Goal: Task Accomplishment & Management: Manage account settings

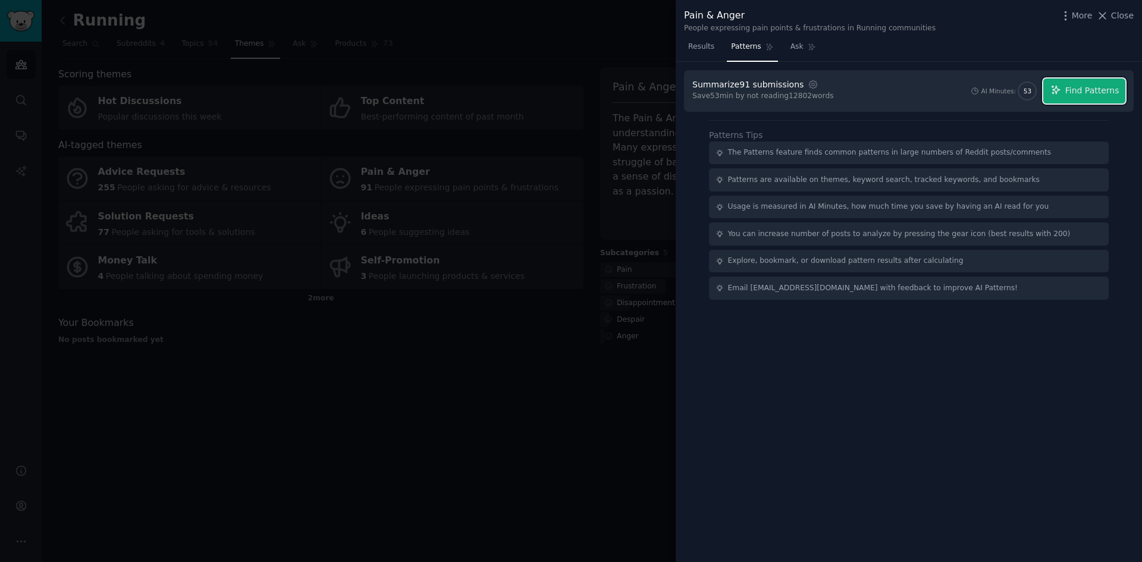
click at [1100, 80] on button "Find Patterns" at bounding box center [1084, 91] width 82 height 25
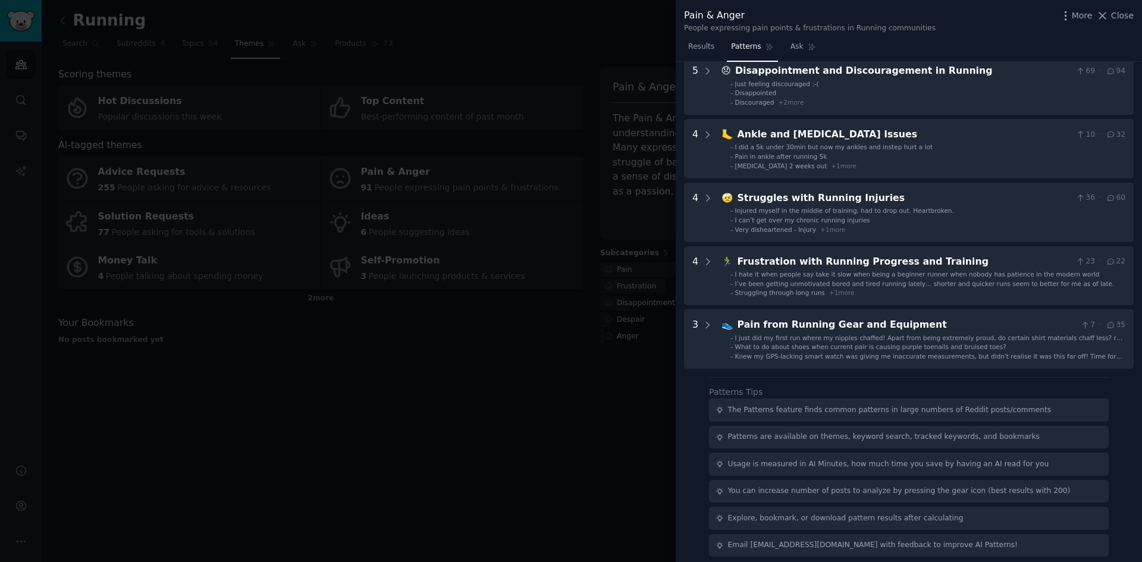
scroll to position [131, 0]
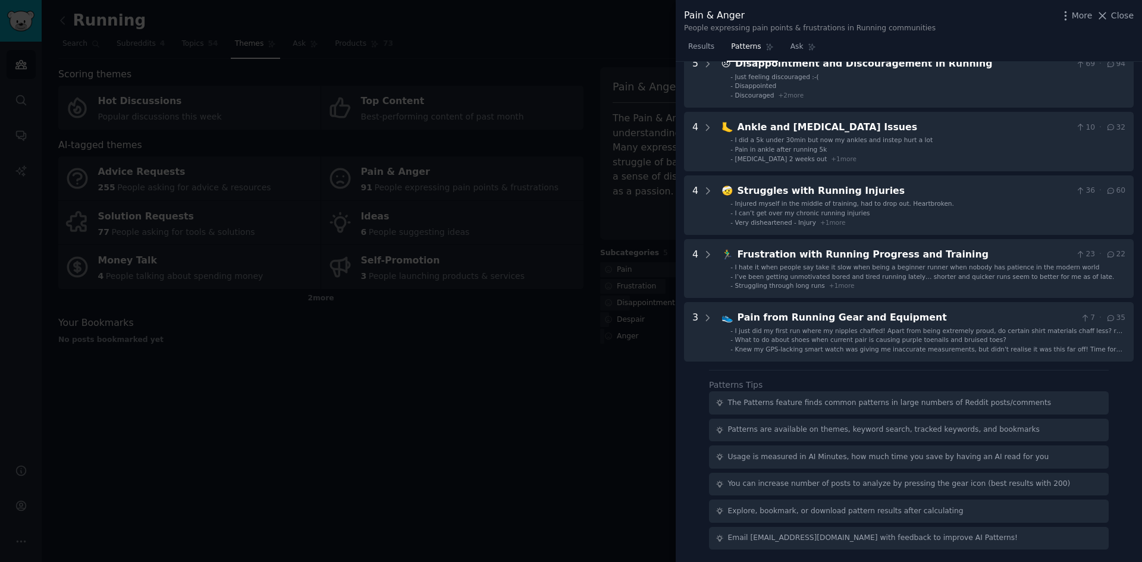
click at [343, 56] on div at bounding box center [571, 281] width 1142 height 562
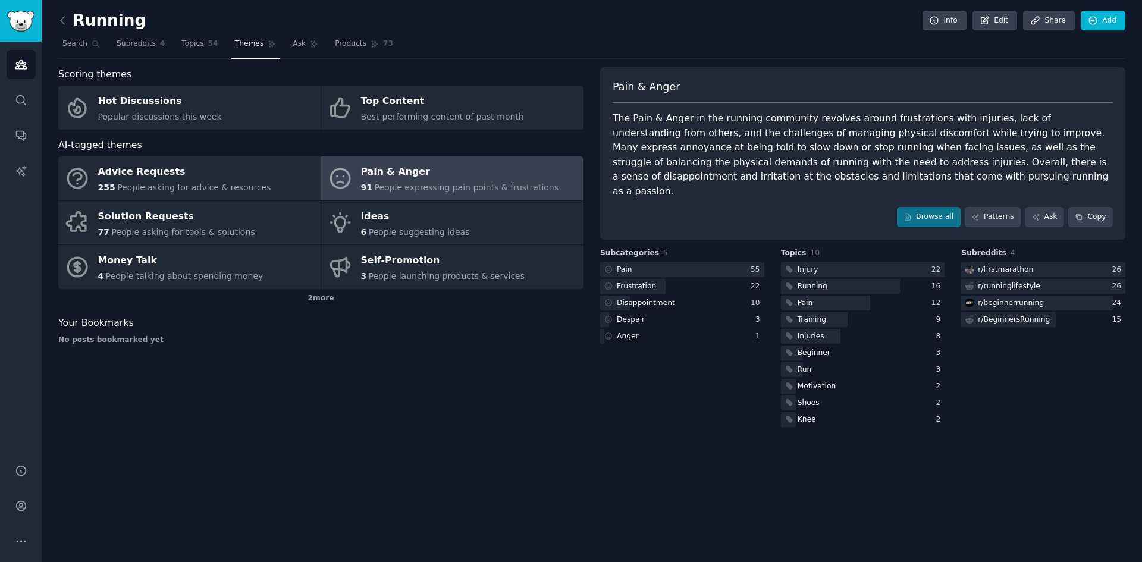
click at [67, 27] on link at bounding box center [65, 20] width 15 height 19
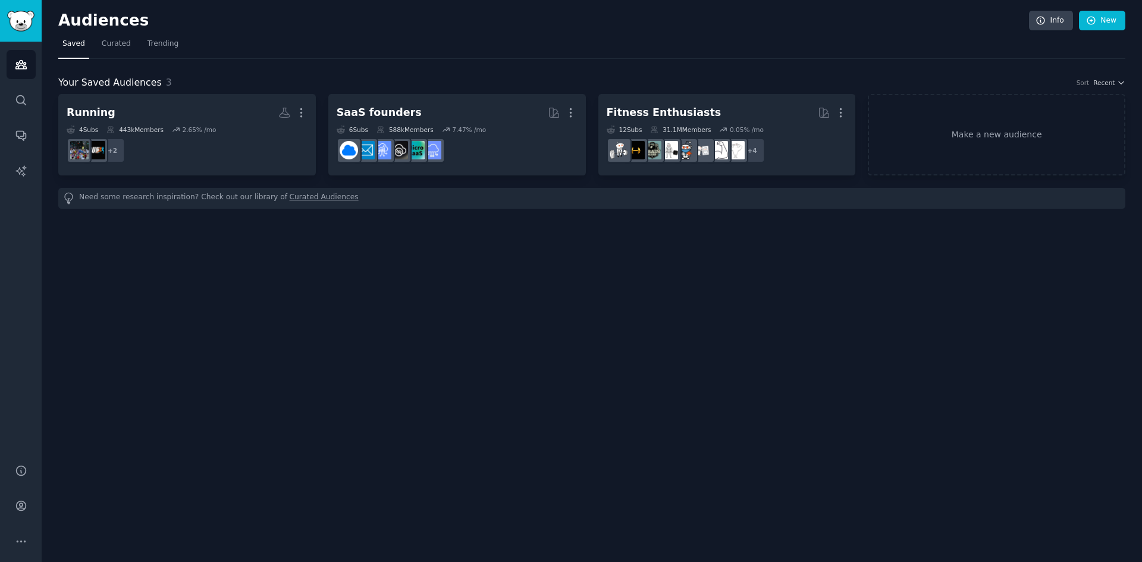
click at [148, 45] on span "Trending" at bounding box center [163, 44] width 31 height 11
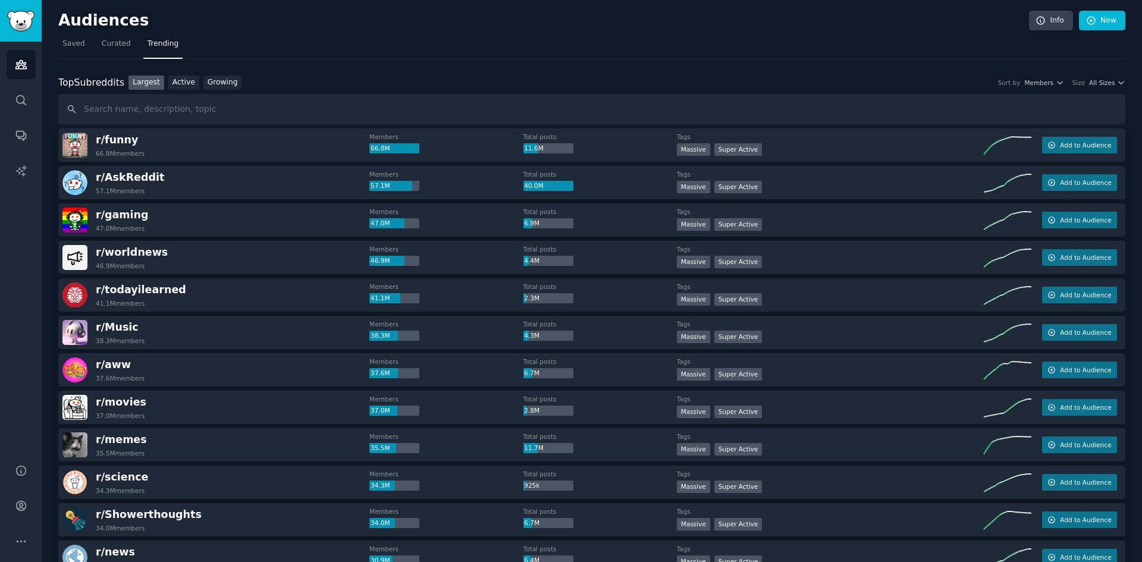
click at [206, 85] on link "Growing" at bounding box center [222, 83] width 39 height 15
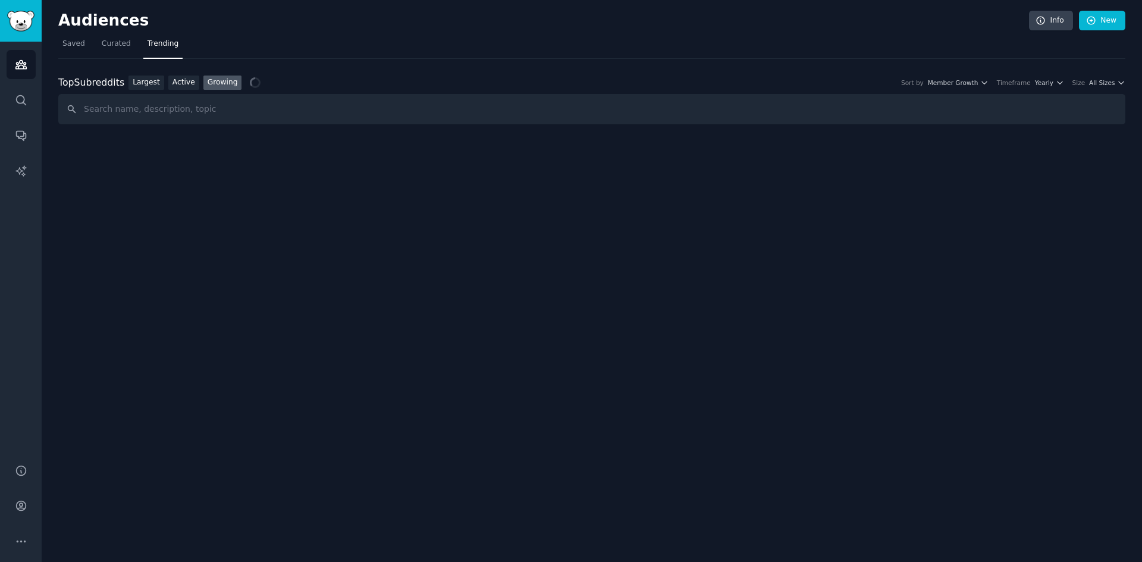
click at [1117, 86] on icon "button" at bounding box center [1121, 83] width 8 height 8
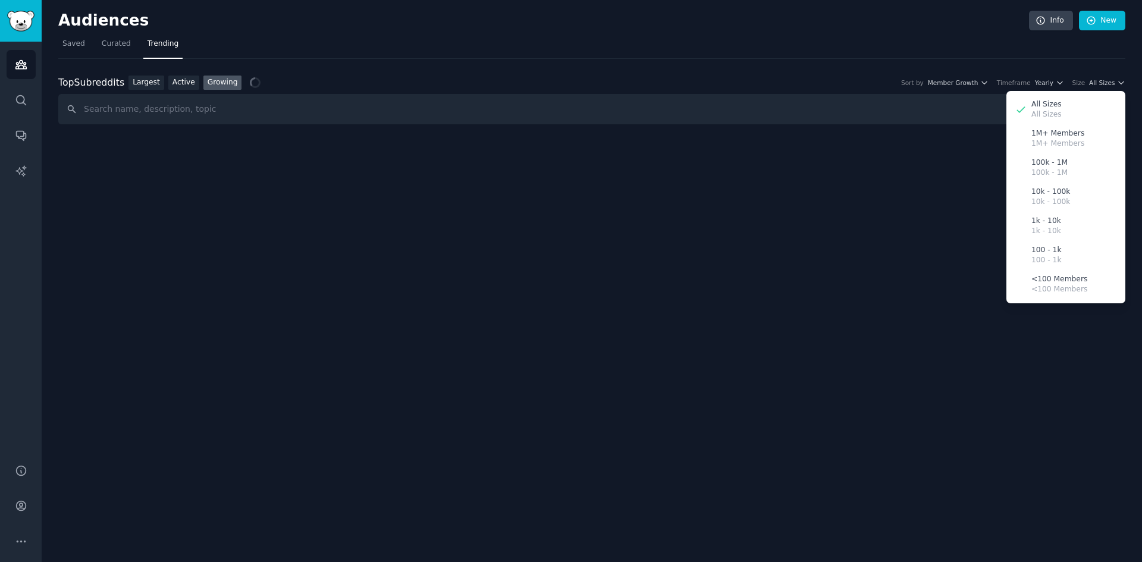
click at [1082, 195] on div "10k - 100k 10k - 100k" at bounding box center [1066, 197] width 111 height 29
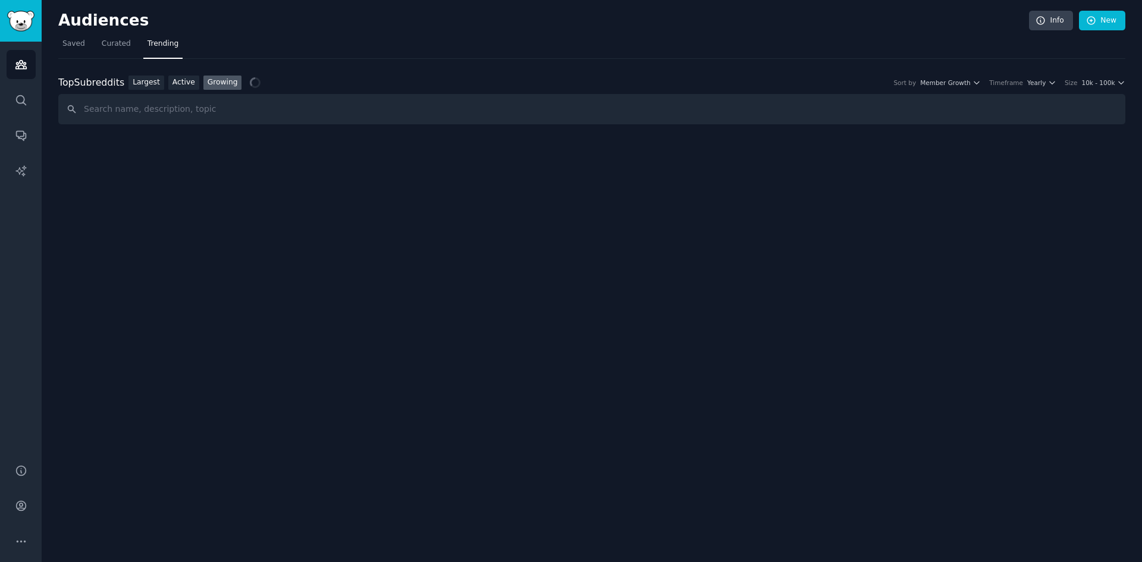
click at [1106, 78] on div "Top Subreddits Top Subreddits Largest Active Growing Sort by Member Growth Time…" at bounding box center [591, 83] width 1067 height 15
click at [1110, 83] on span "10k - 100k" at bounding box center [1097, 83] width 33 height 8
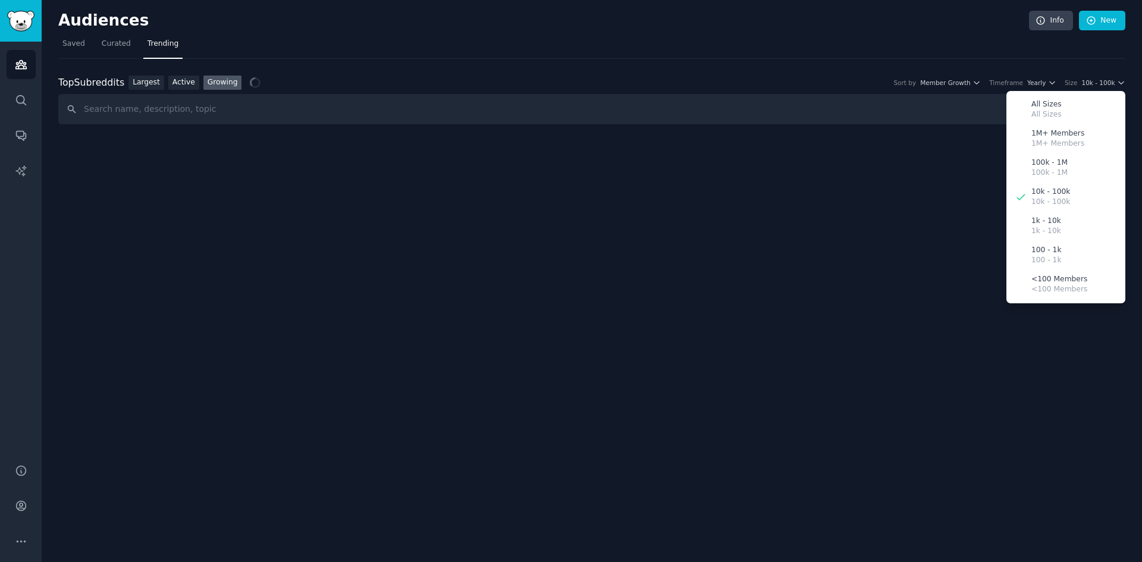
click at [799, 52] on nav "Saved Curated Trending" at bounding box center [591, 47] width 1067 height 24
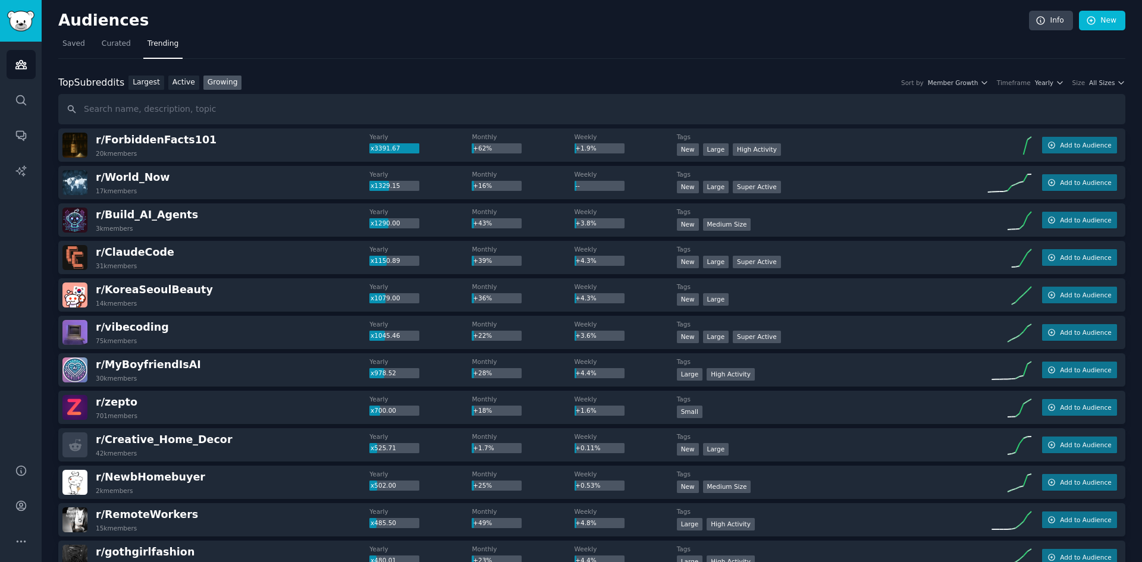
click at [173, 368] on span "r/ MyBoyfriendIsAI" at bounding box center [148, 365] width 105 height 12
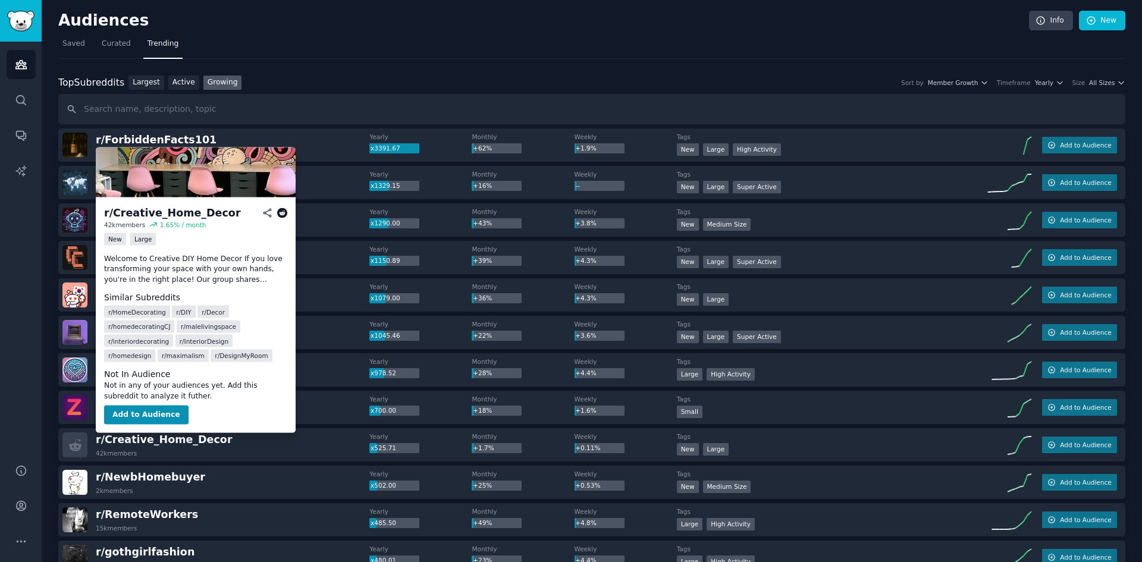
click at [281, 214] on icon at bounding box center [282, 213] width 11 height 11
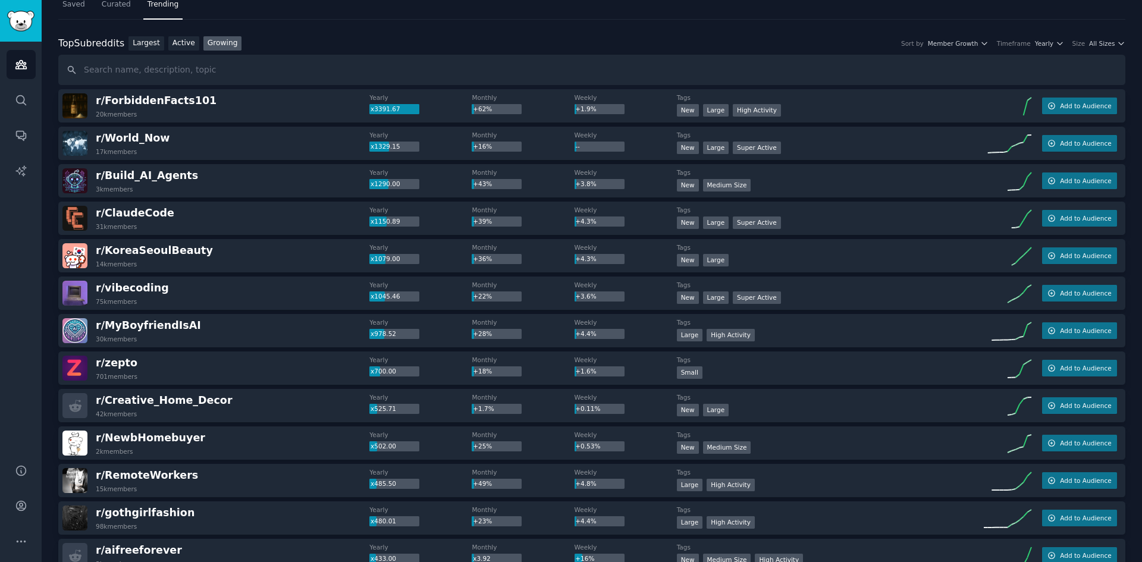
scroll to position [59, 0]
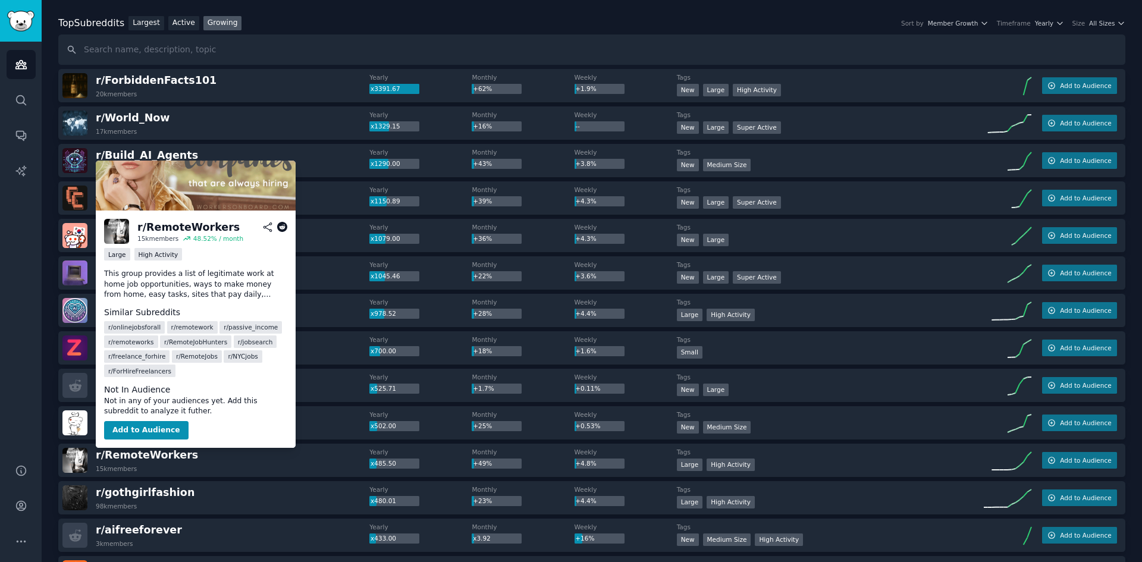
click at [284, 222] on icon at bounding box center [282, 227] width 11 height 11
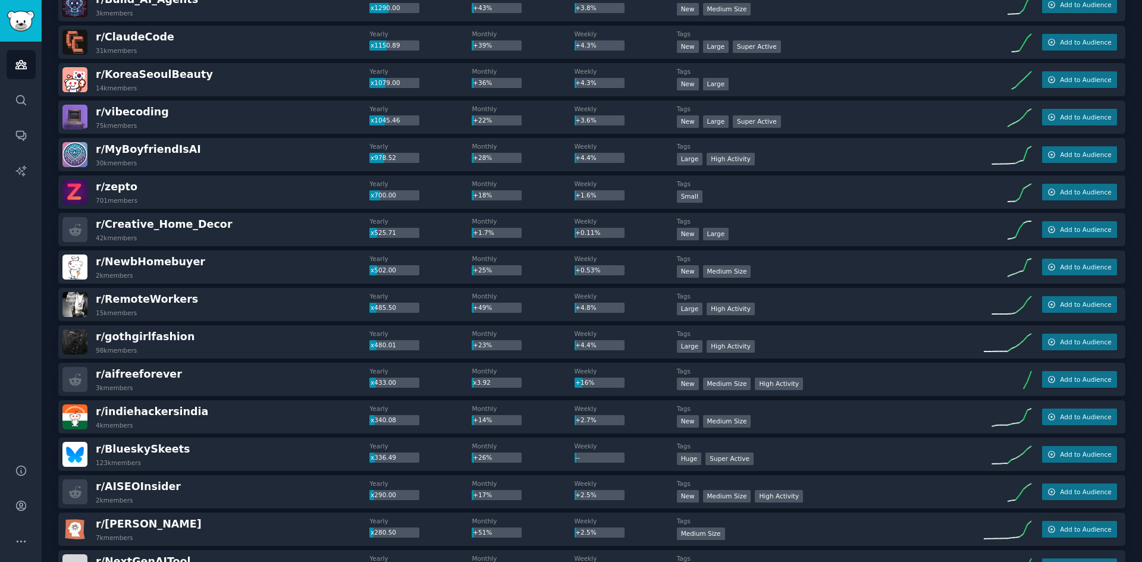
scroll to position [238, 0]
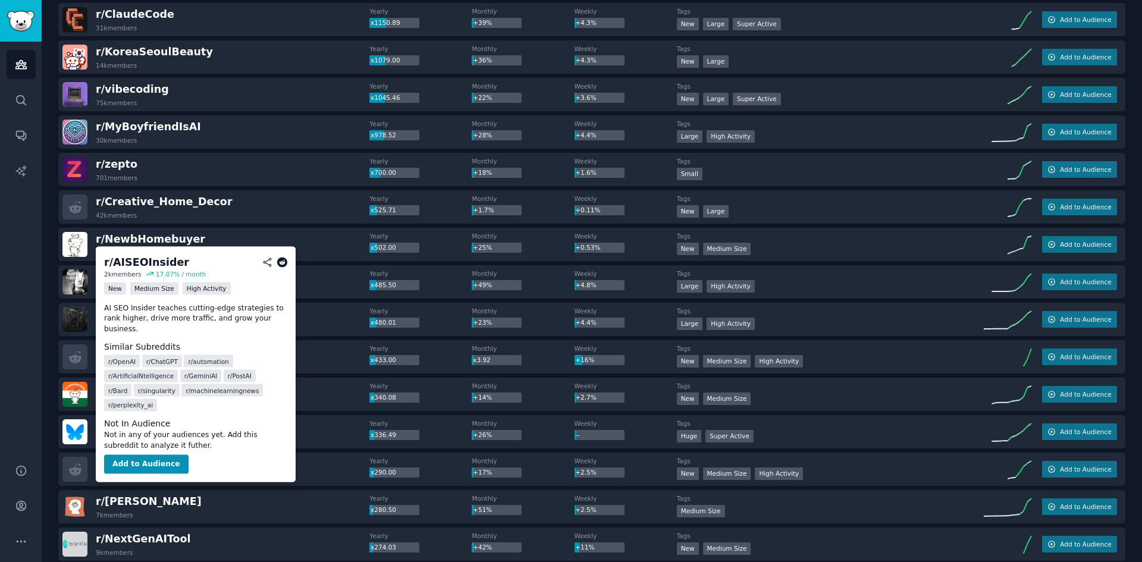
click at [281, 264] on icon at bounding box center [282, 262] width 11 height 11
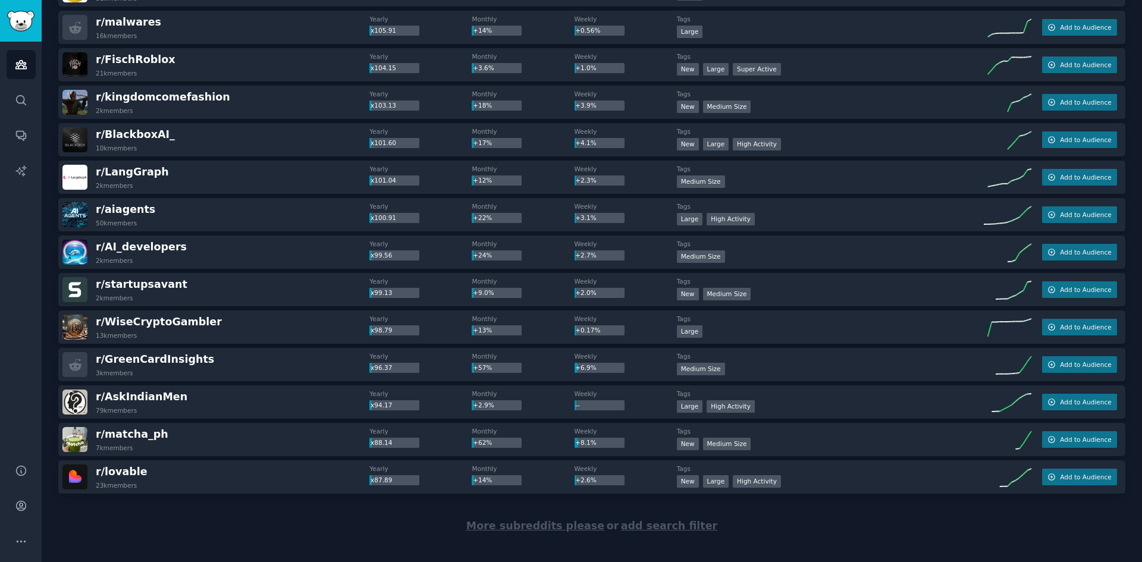
scroll to position [1517, 0]
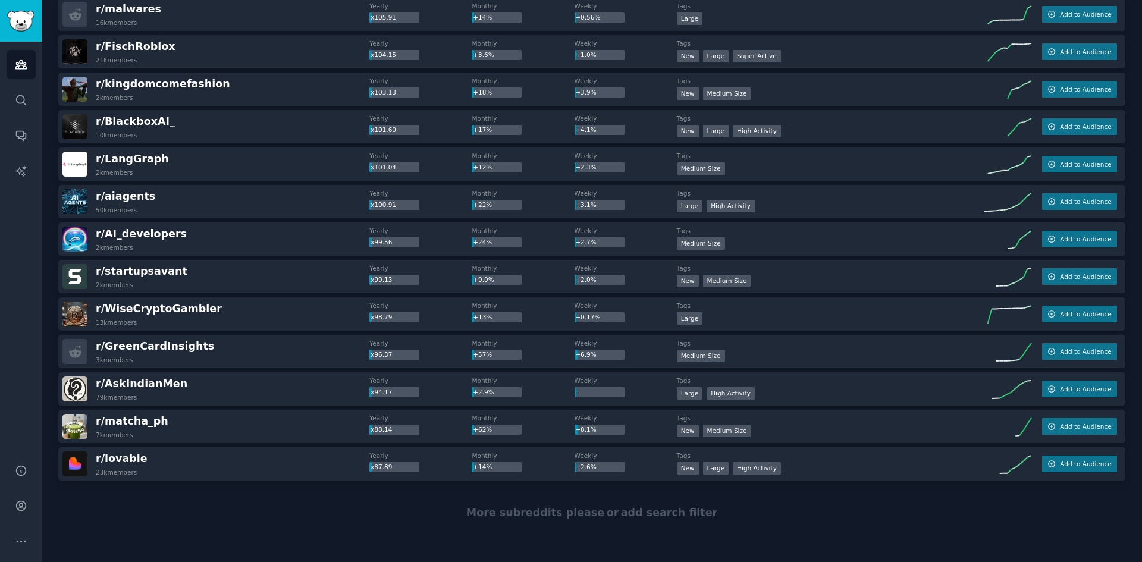
click at [568, 513] on span "More subreddits please" at bounding box center [535, 513] width 138 height 12
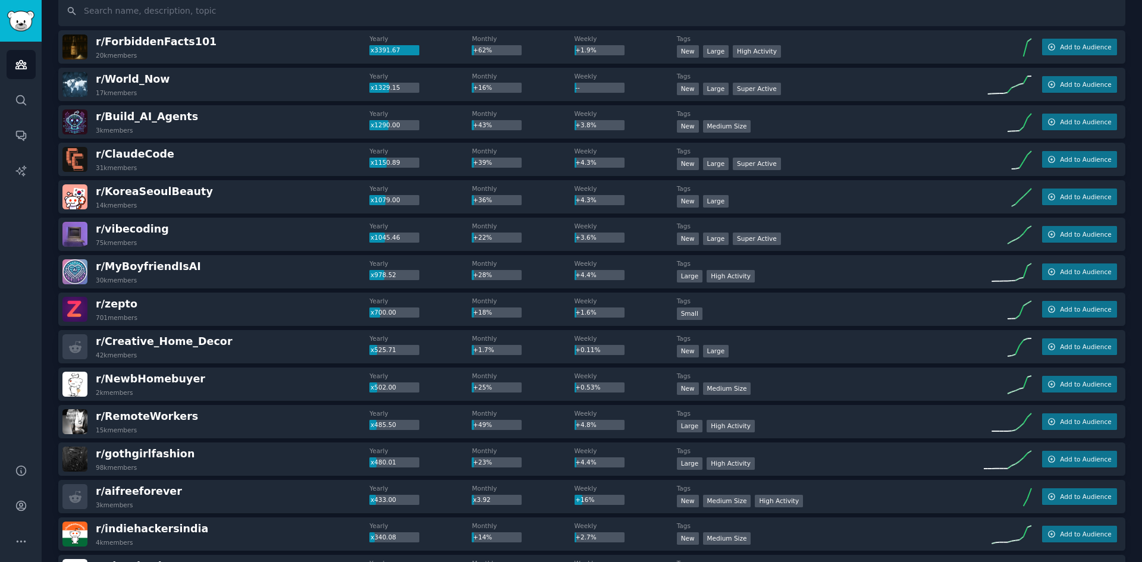
scroll to position [0, 0]
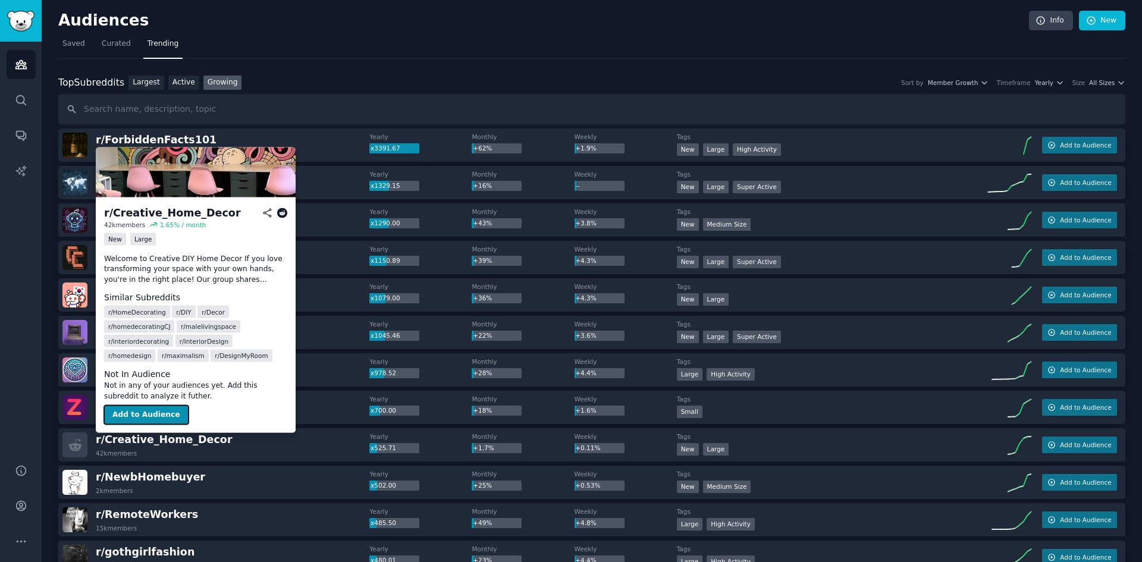
click at [154, 410] on button "Add to Audience" at bounding box center [146, 415] width 84 height 19
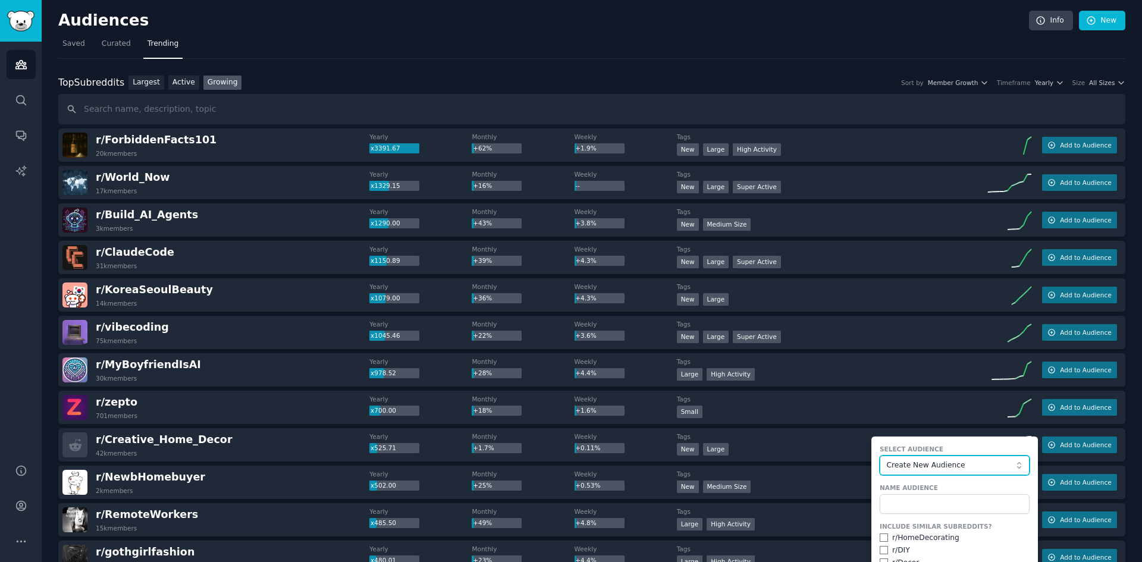
click at [957, 467] on span "Create New Audience" at bounding box center [951, 465] width 130 height 11
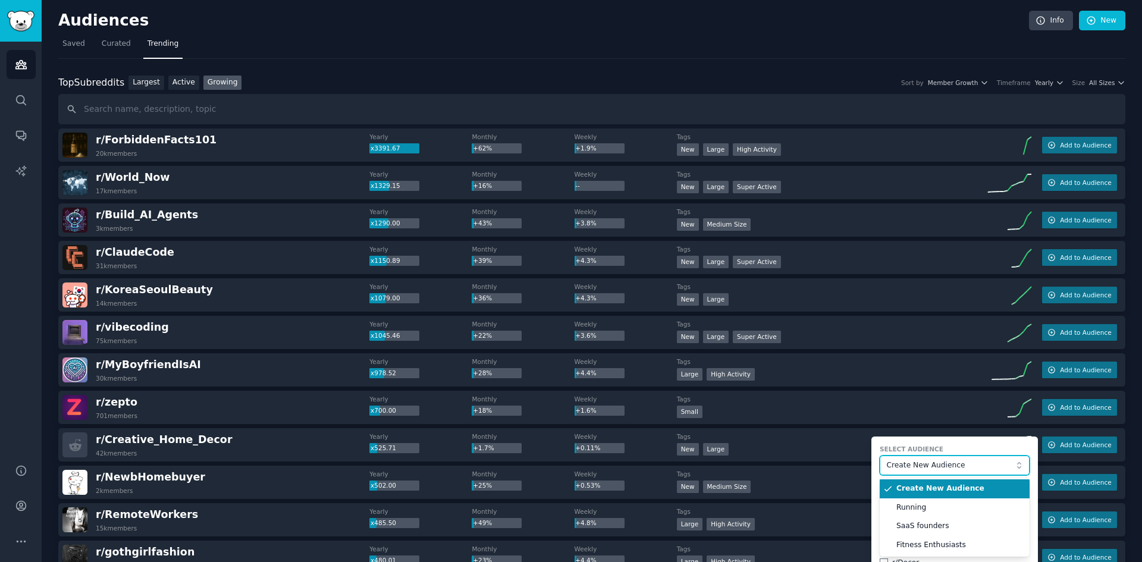
click at [957, 467] on span "Create New Audience" at bounding box center [951, 465] width 130 height 11
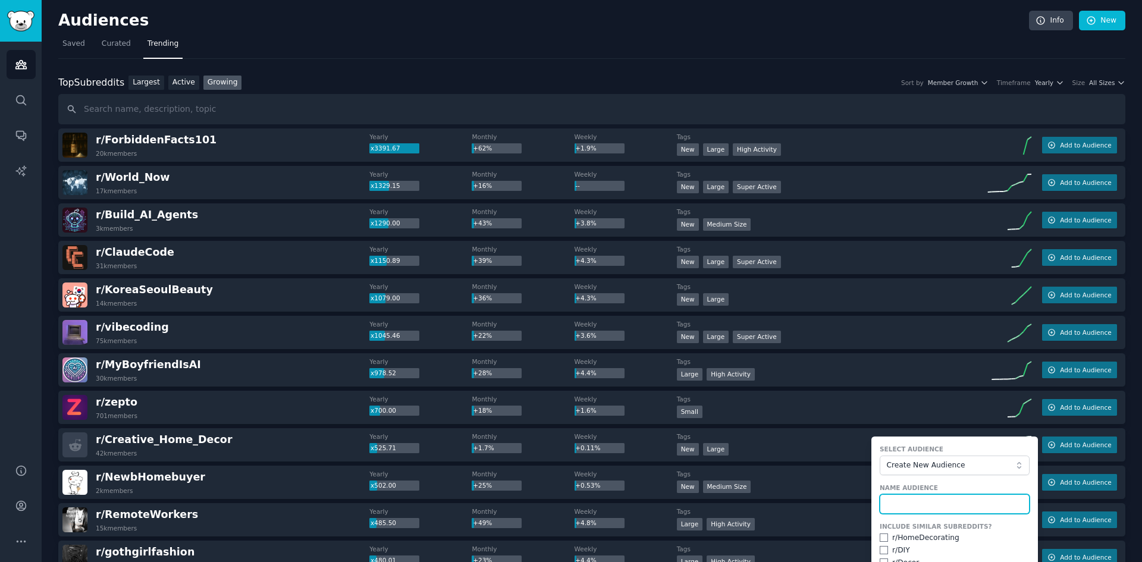
click at [944, 498] on input "text" at bounding box center [955, 504] width 150 height 20
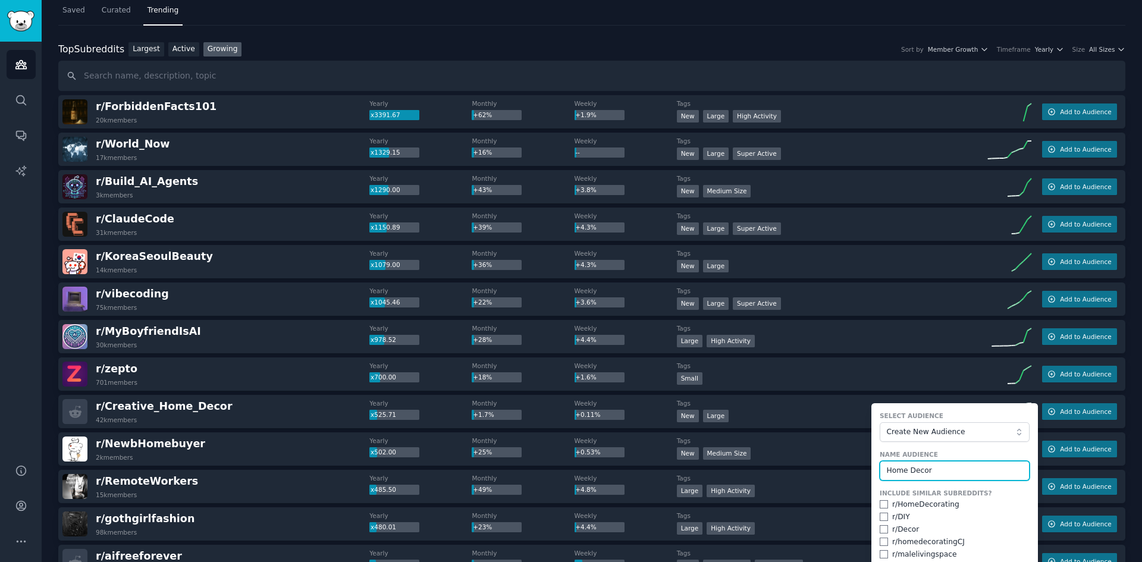
scroll to position [59, 0]
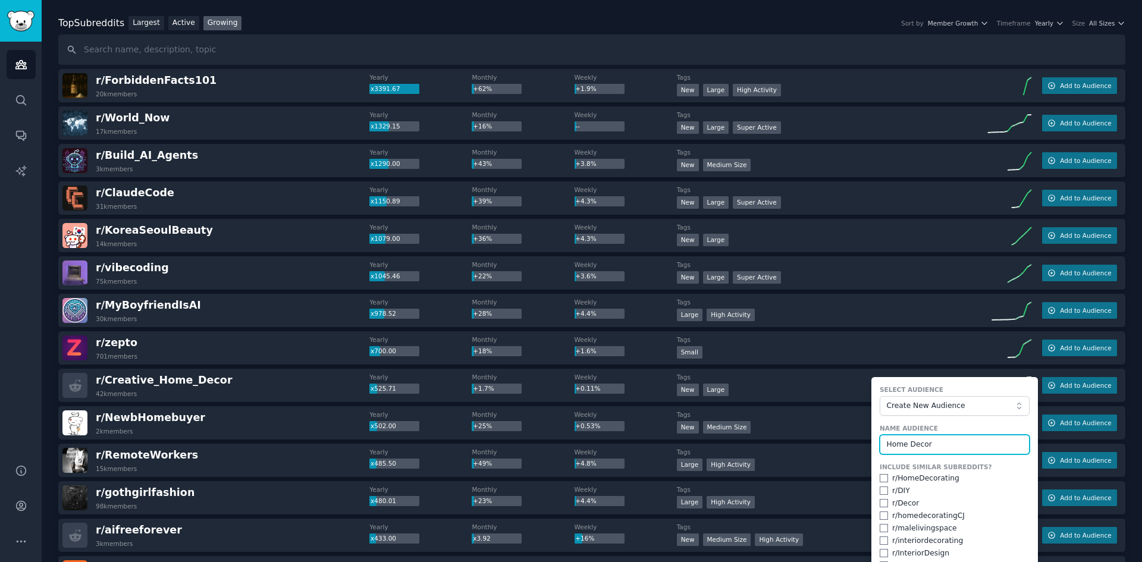
type input "Home Decor"
click at [881, 477] on input "checkbox" at bounding box center [884, 478] width 8 height 8
checkbox input "true"
click at [882, 490] on input "checkbox" at bounding box center [884, 491] width 8 height 8
checkbox input "true"
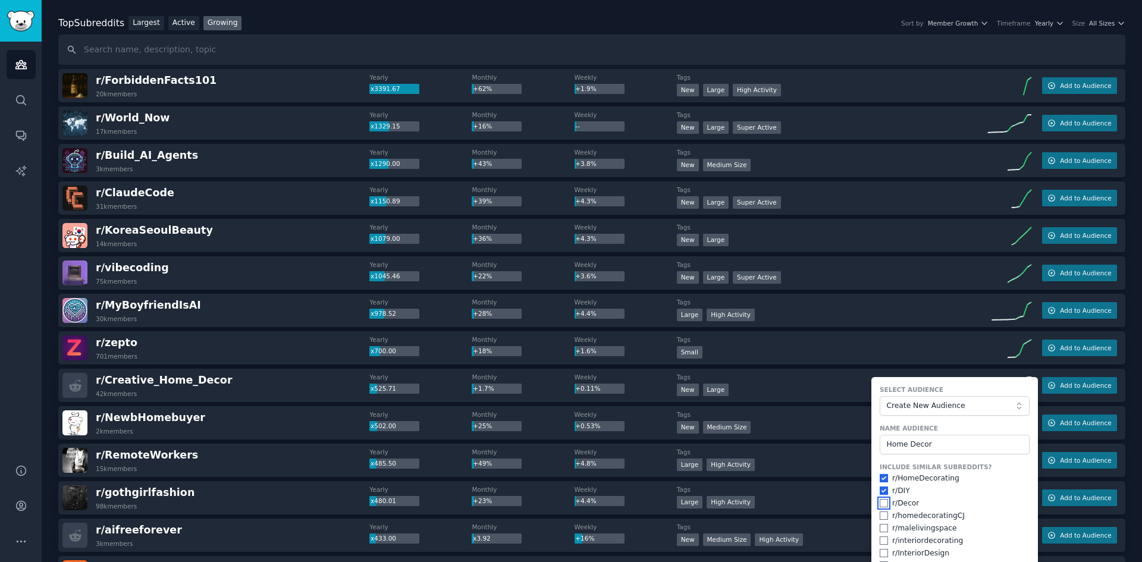
click at [881, 504] on input "checkbox" at bounding box center [884, 503] width 8 height 8
checkbox input "true"
click at [882, 517] on input "checkbox" at bounding box center [884, 516] width 8 height 8
checkbox input "true"
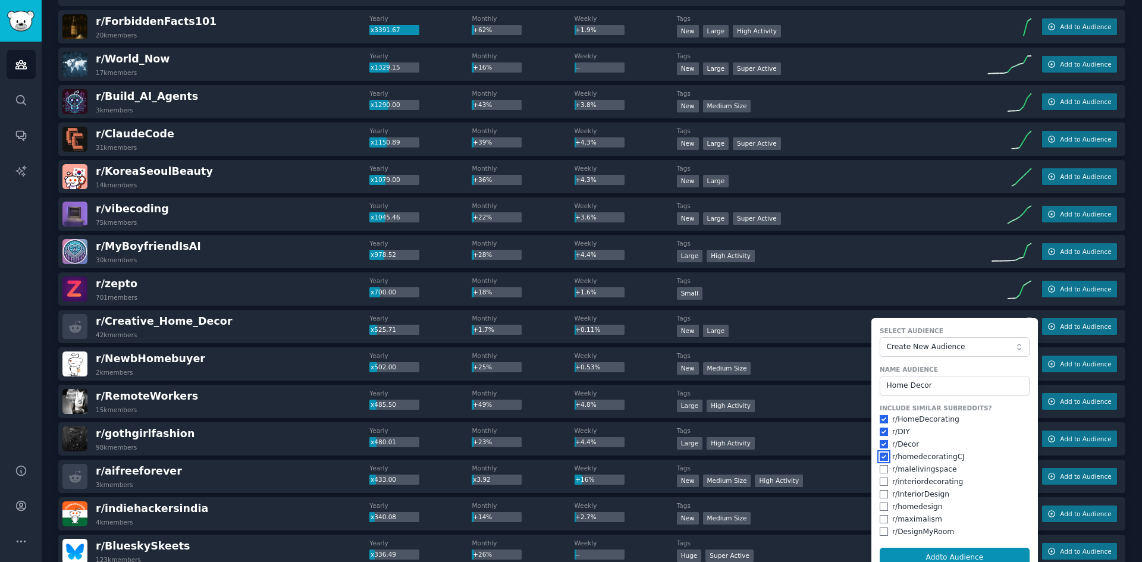
scroll to position [119, 0]
click at [881, 469] on input "checkbox" at bounding box center [884, 469] width 8 height 8
checkbox input "true"
click at [882, 485] on input "checkbox" at bounding box center [884, 481] width 8 height 8
checkbox input "true"
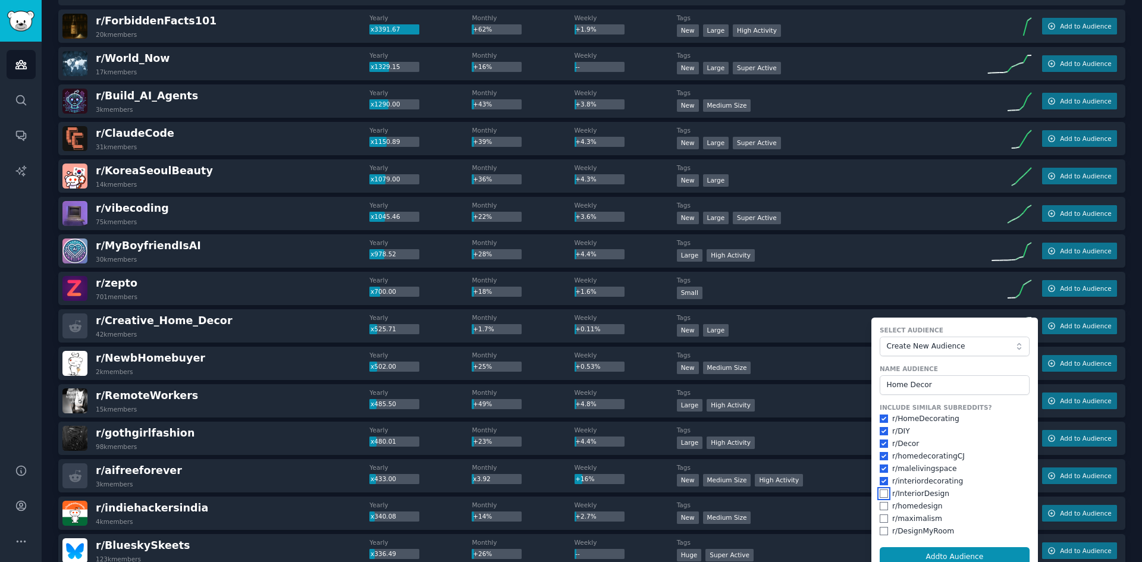
click at [882, 493] on input "checkbox" at bounding box center [884, 494] width 8 height 8
checkbox input "true"
click at [881, 506] on input "checkbox" at bounding box center [884, 506] width 8 height 8
checkbox input "true"
click at [880, 518] on input "checkbox" at bounding box center [884, 519] width 8 height 8
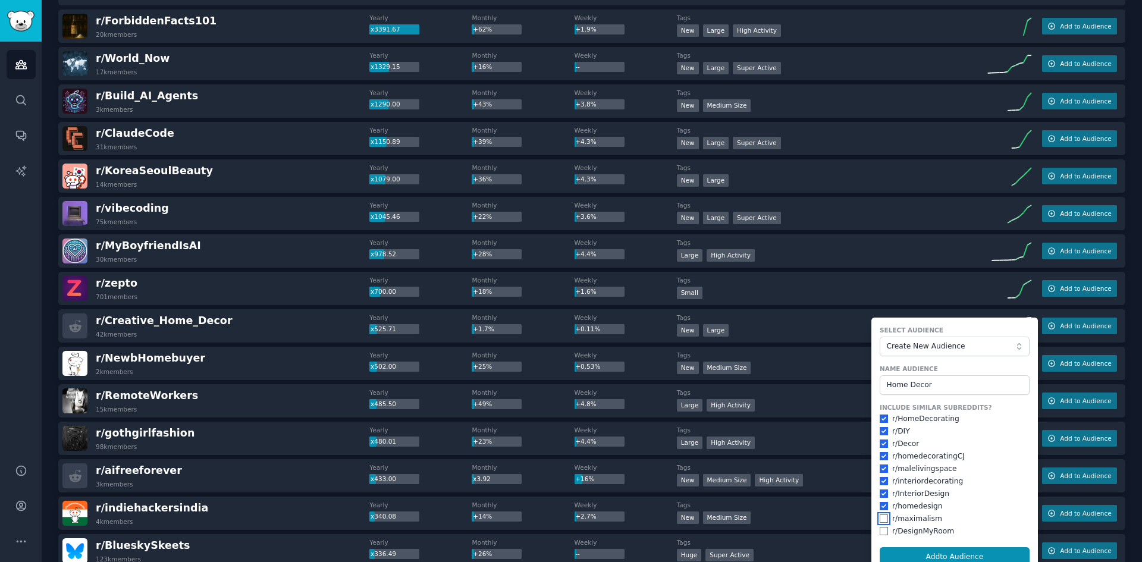
checkbox input "true"
click at [880, 532] on input "checkbox" at bounding box center [884, 531] width 8 height 8
checkbox input "true"
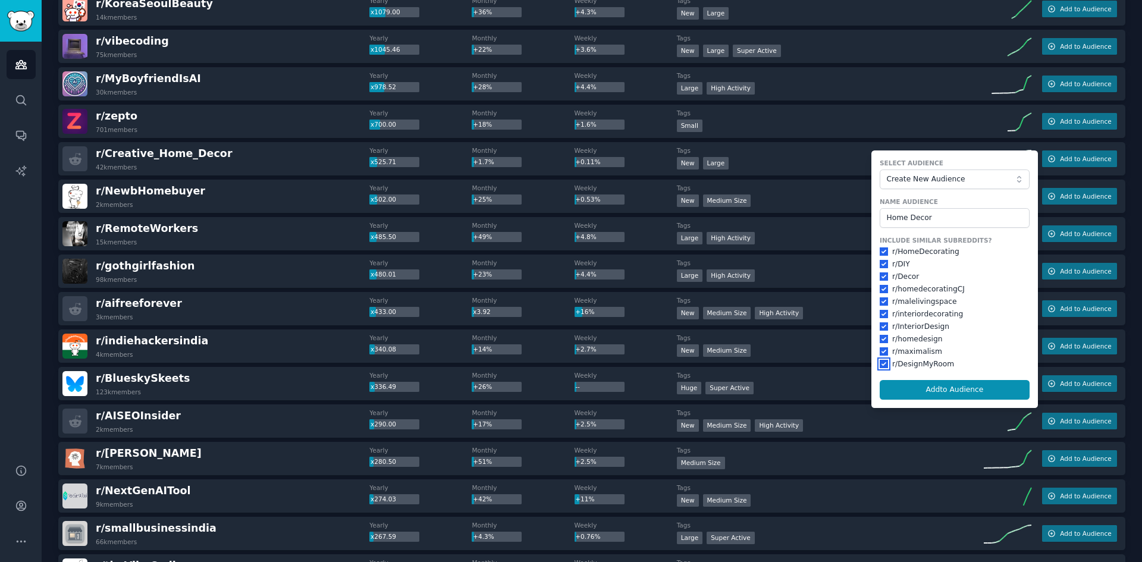
scroll to position [297, 0]
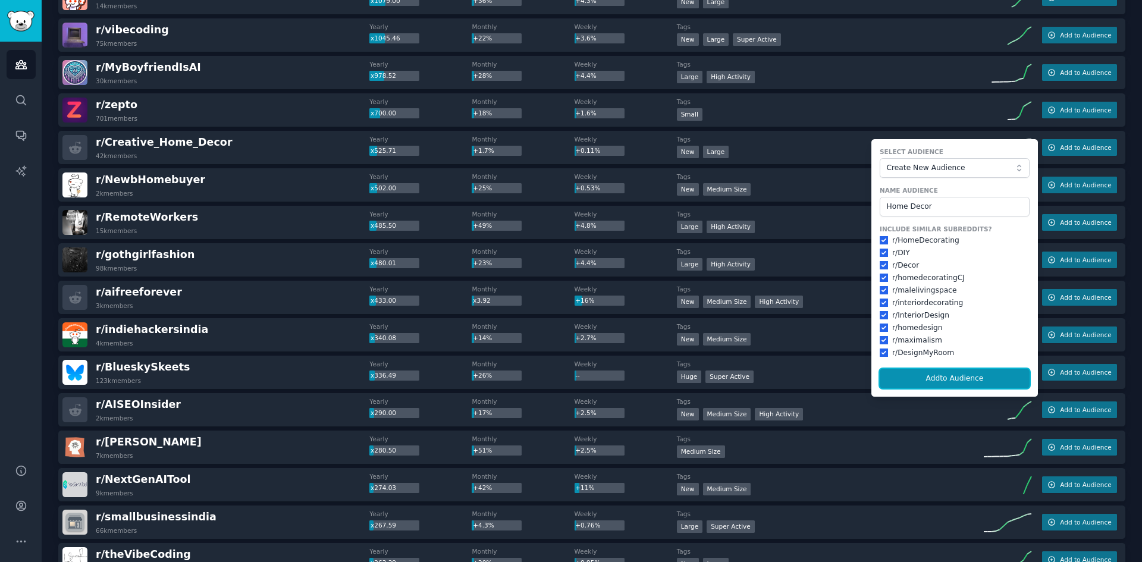
click at [960, 376] on button "Add to Audience" at bounding box center [955, 379] width 150 height 20
checkbox input "false"
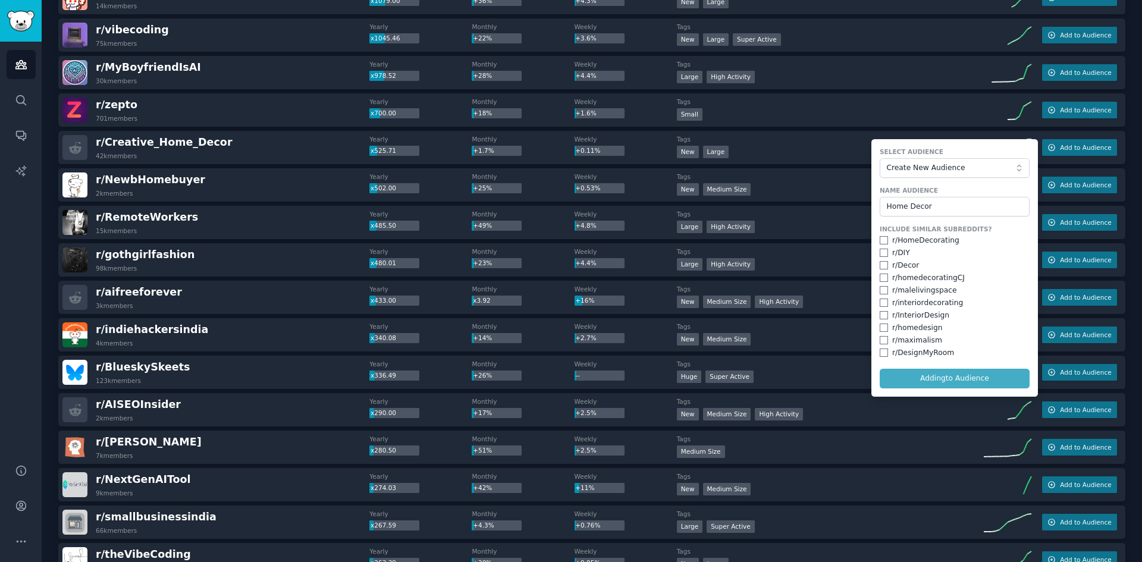
checkbox input "false"
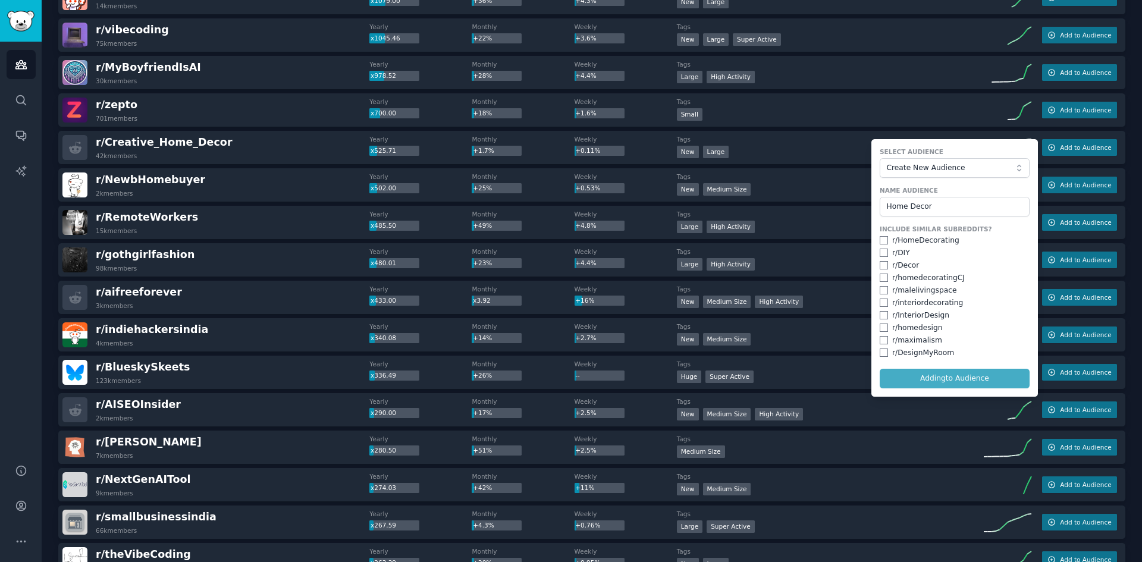
checkbox input "false"
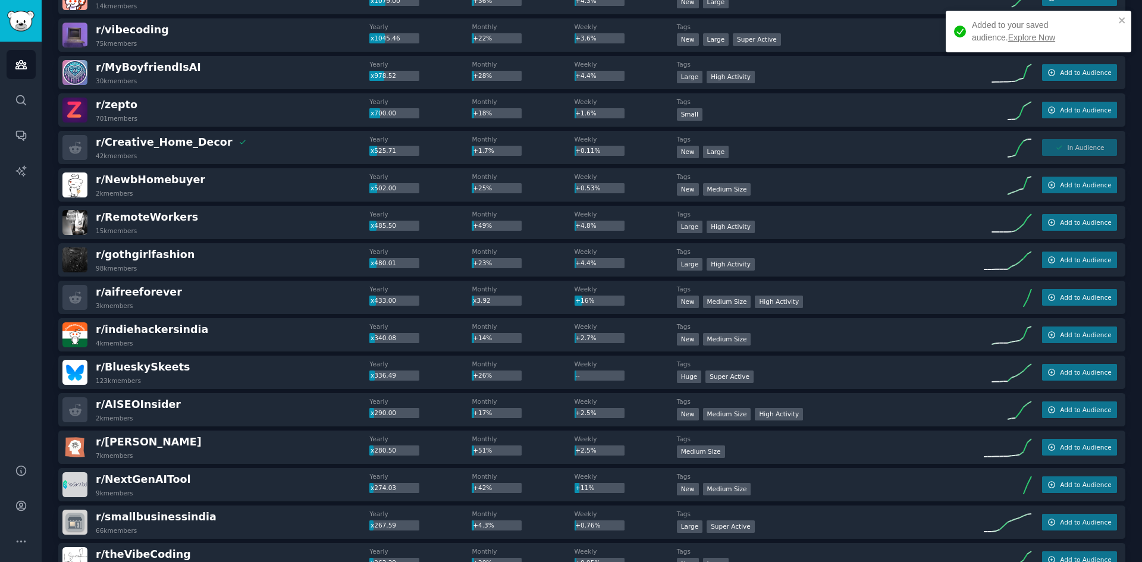
click at [1009, 39] on link "Explore Now" at bounding box center [1031, 38] width 47 height 10
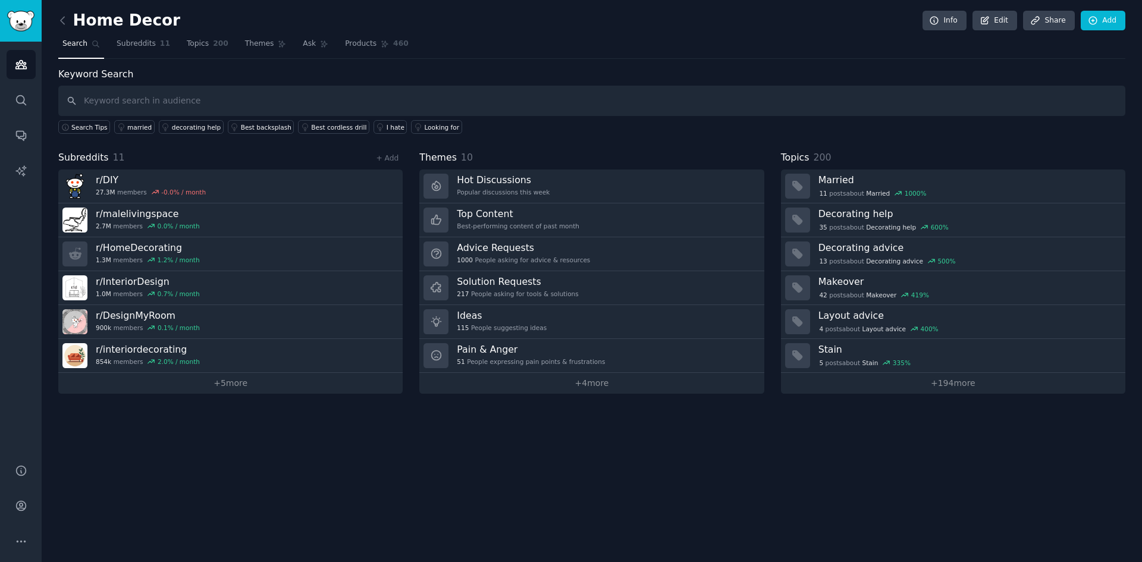
click at [247, 44] on span "Themes" at bounding box center [259, 44] width 29 height 11
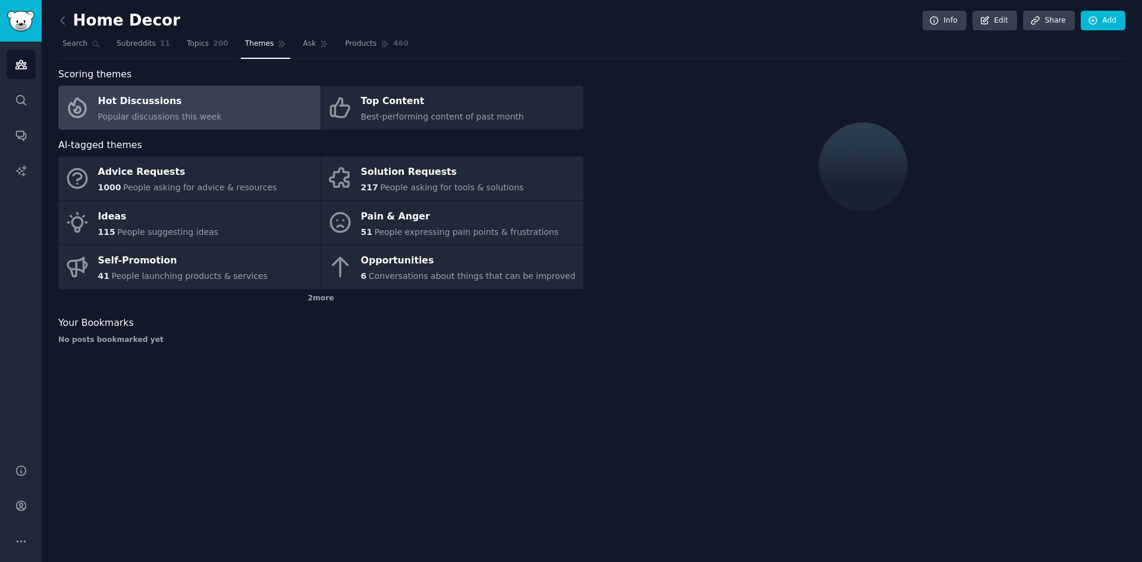
click at [205, 177] on div "Advice Requests" at bounding box center [187, 172] width 179 height 19
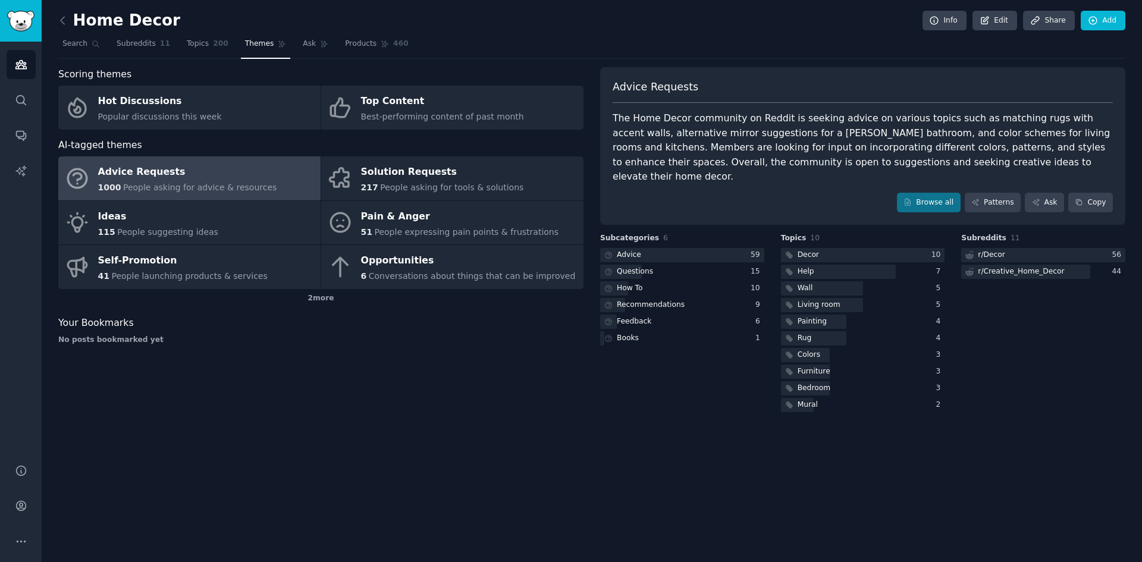
click at [228, 222] on link "Ideas 115 People suggesting ideas" at bounding box center [189, 223] width 262 height 44
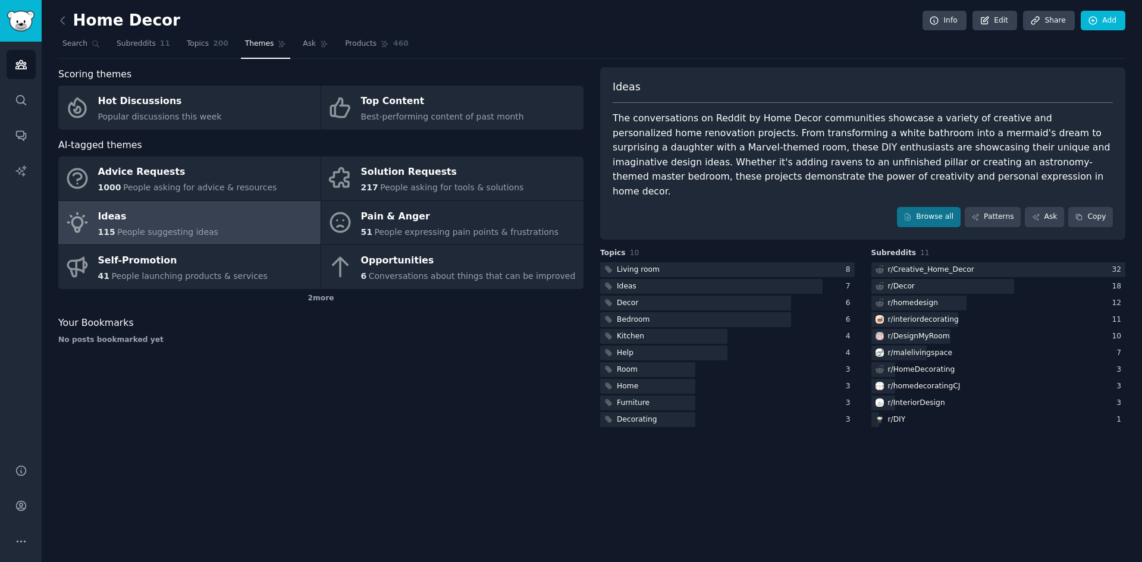
click at [437, 231] on span "People expressing pain points & frustrations" at bounding box center [466, 232] width 184 height 10
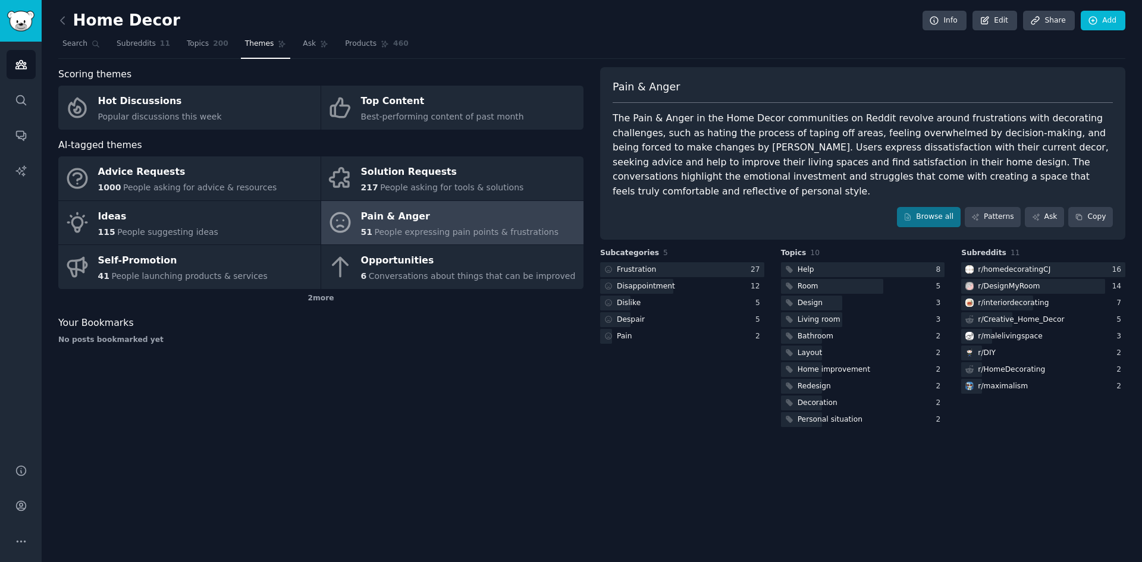
drag, startPoint x: 858, startPoint y: 183, endPoint x: 814, endPoint y: 156, distance: 51.0
click at [814, 156] on div "The Pain & Anger in the Home Decor communities on Reddit revolve around frustra…" at bounding box center [863, 154] width 500 height 87
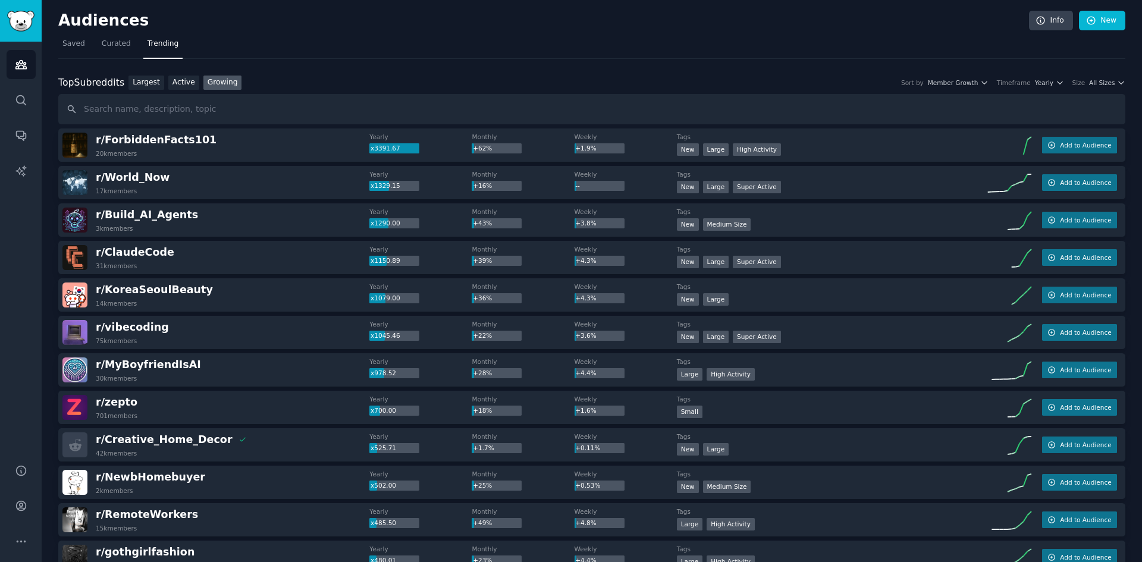
click at [183, 81] on link "Active" at bounding box center [183, 83] width 31 height 15
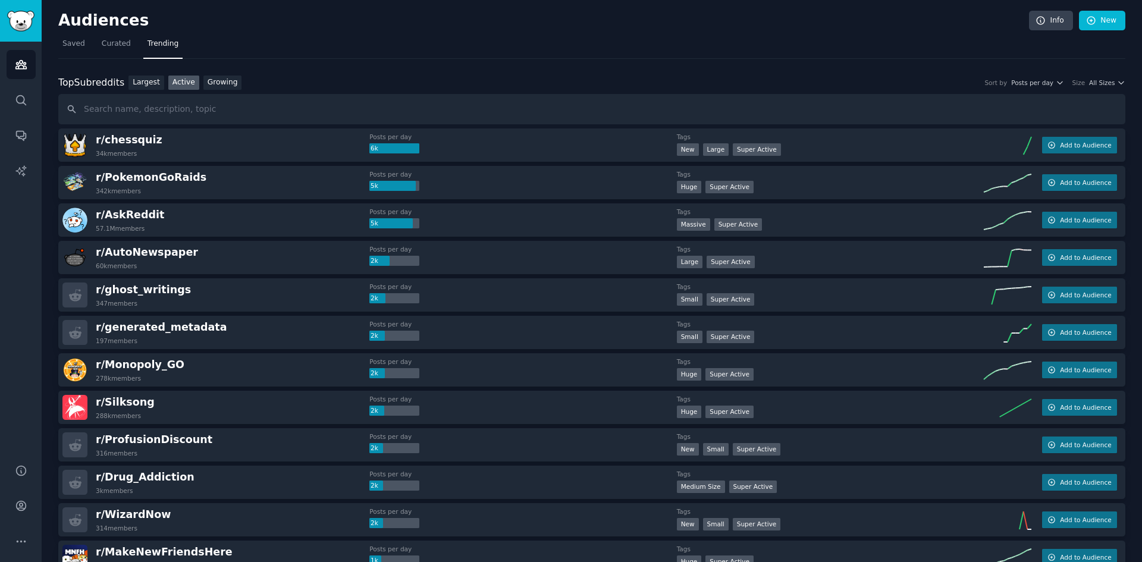
click at [213, 87] on link "Growing" at bounding box center [222, 83] width 39 height 15
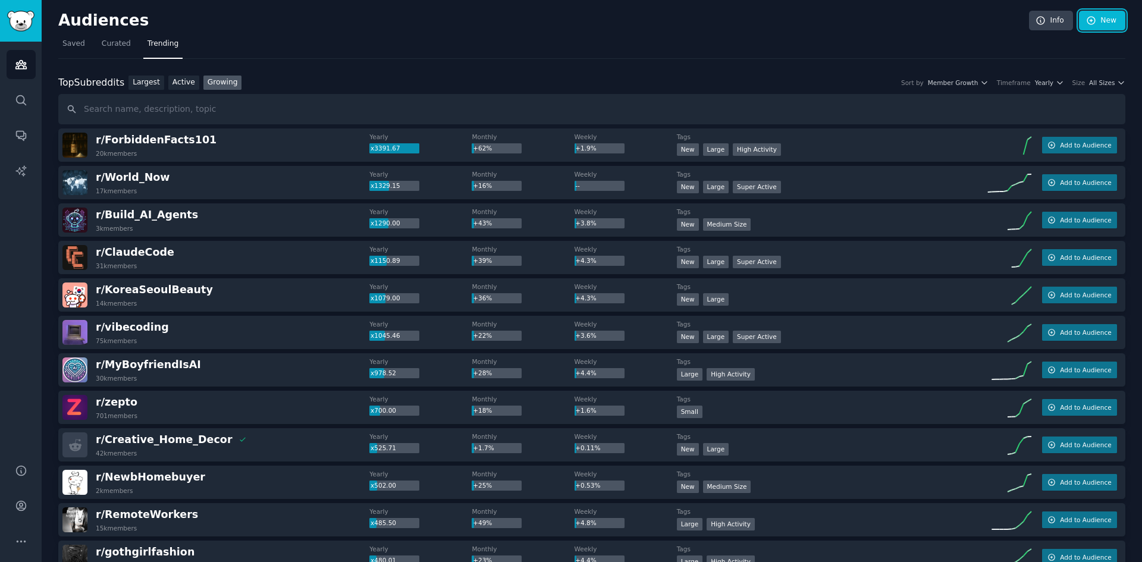
click at [1092, 21] on icon at bounding box center [1091, 20] width 11 height 11
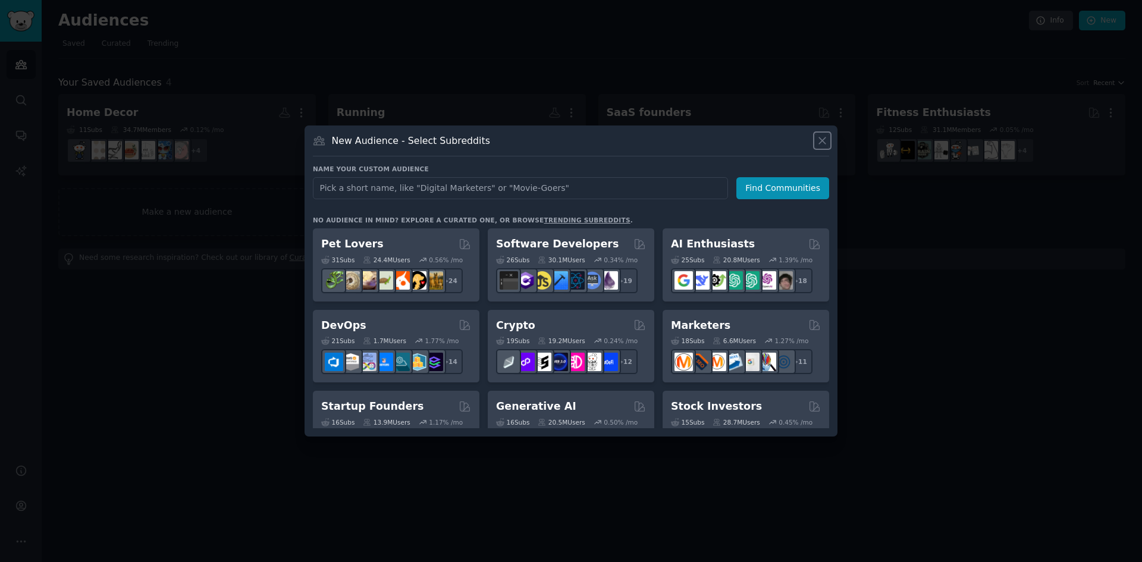
click at [826, 140] on icon at bounding box center [822, 140] width 12 height 12
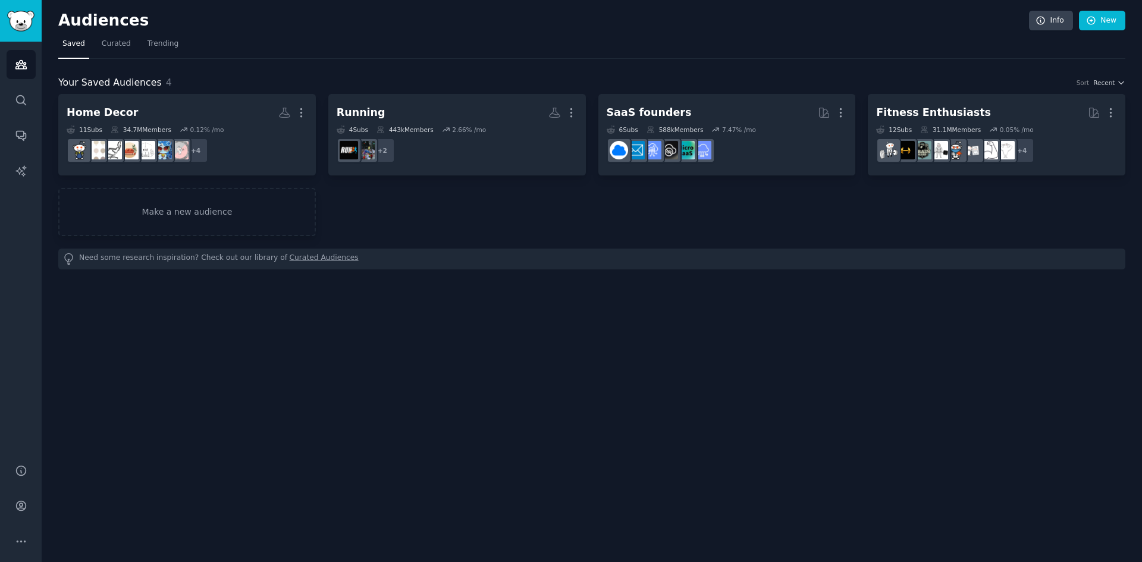
click at [126, 49] on link "Curated" at bounding box center [116, 47] width 37 height 24
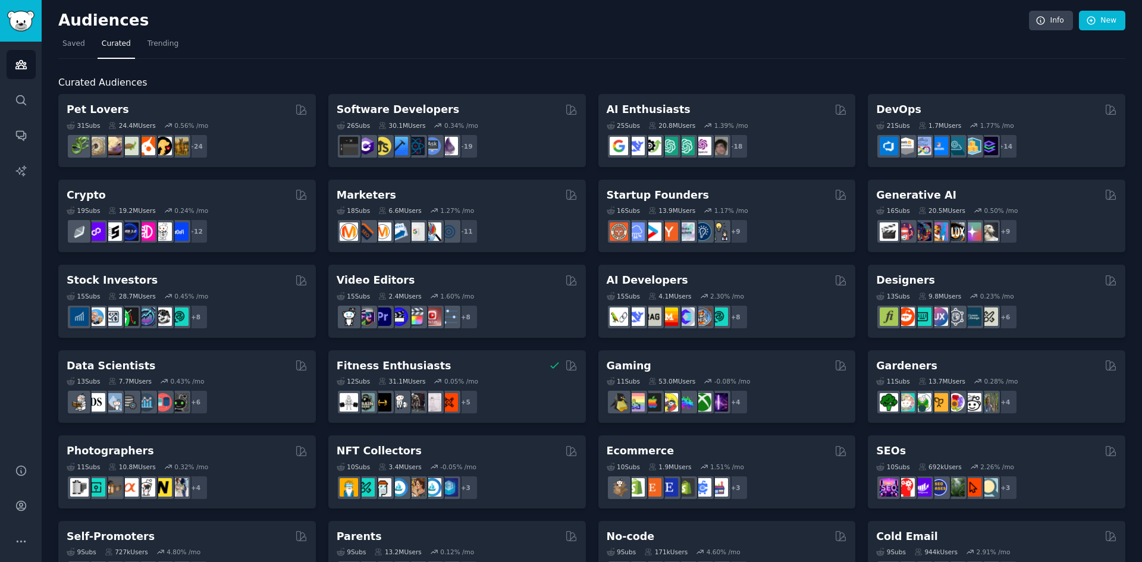
click at [153, 43] on span "Trending" at bounding box center [163, 44] width 31 height 11
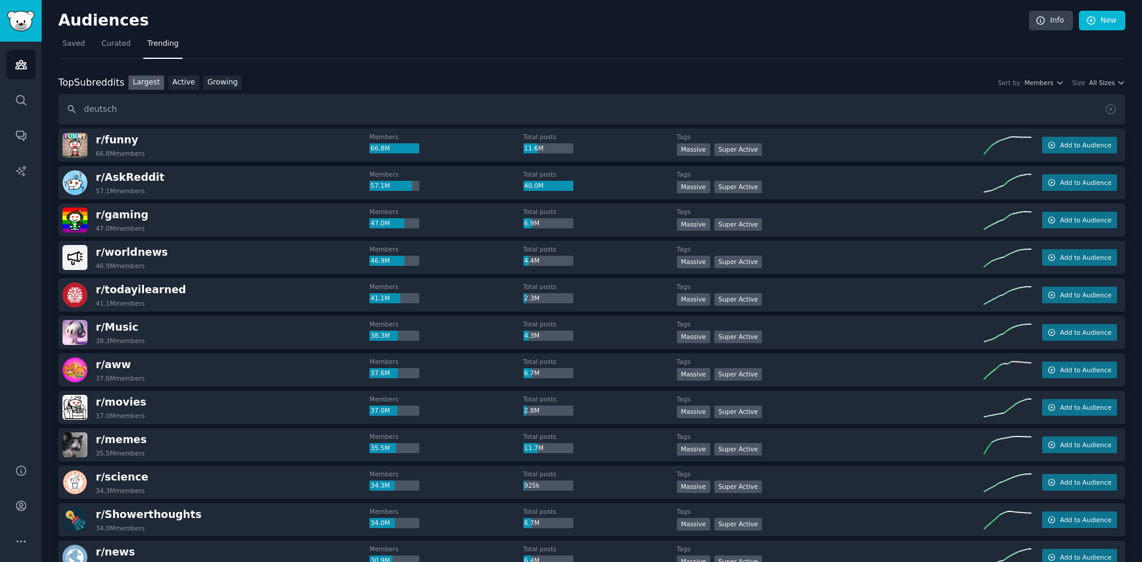
type input "deutsch"
click at [215, 79] on link "Growing" at bounding box center [222, 83] width 39 height 15
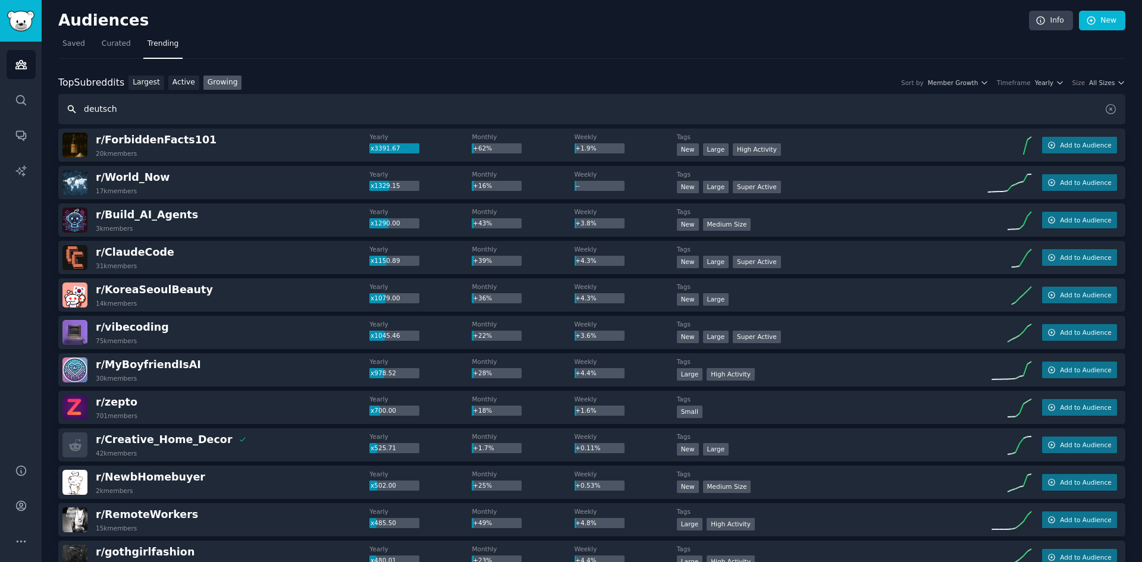
click at [236, 108] on input "deutsch" at bounding box center [591, 109] width 1067 height 30
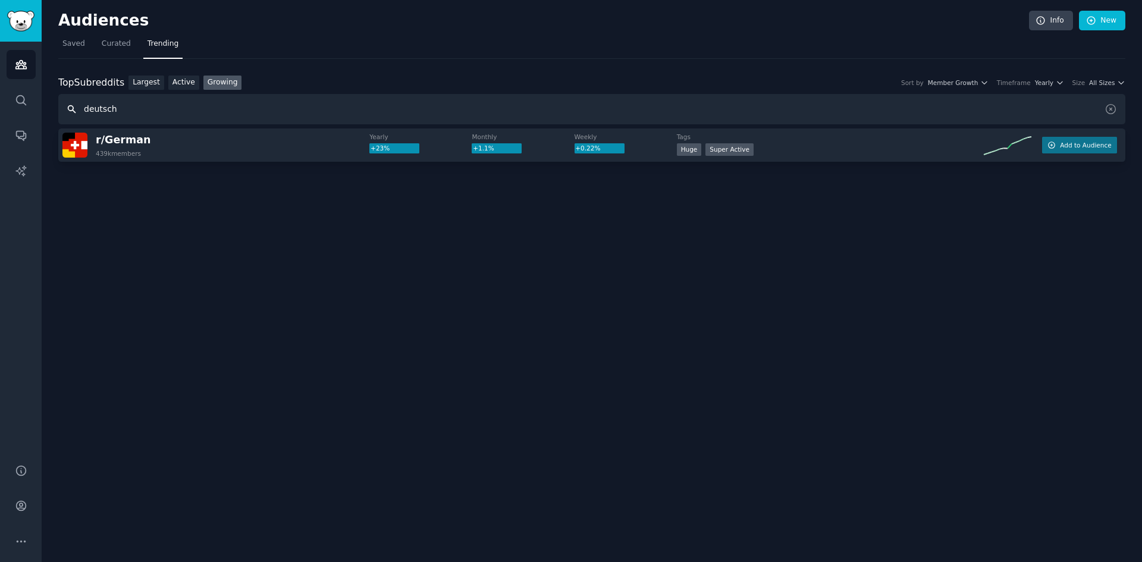
click at [109, 109] on input "deutsch" at bounding box center [591, 109] width 1067 height 30
click at [1106, 90] on div "Top Subreddits Top Subreddits Largest Active Growing Sort by Member Growth Time…" at bounding box center [591, 100] width 1067 height 49
click at [1103, 84] on span "All Sizes" at bounding box center [1102, 83] width 26 height 8
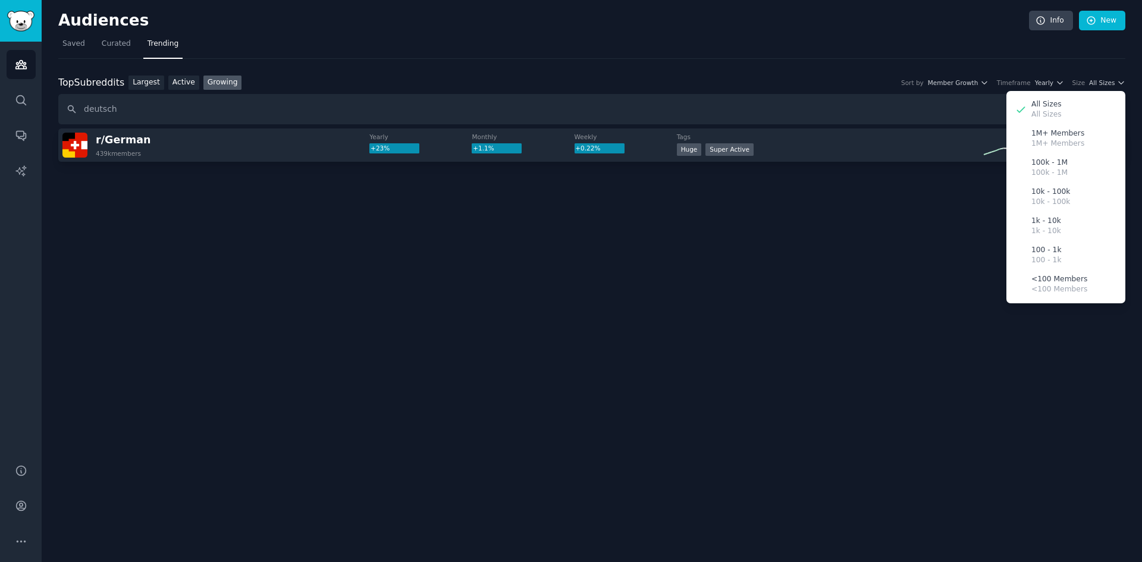
click at [1049, 197] on p "10k - 100k" at bounding box center [1050, 202] width 39 height 11
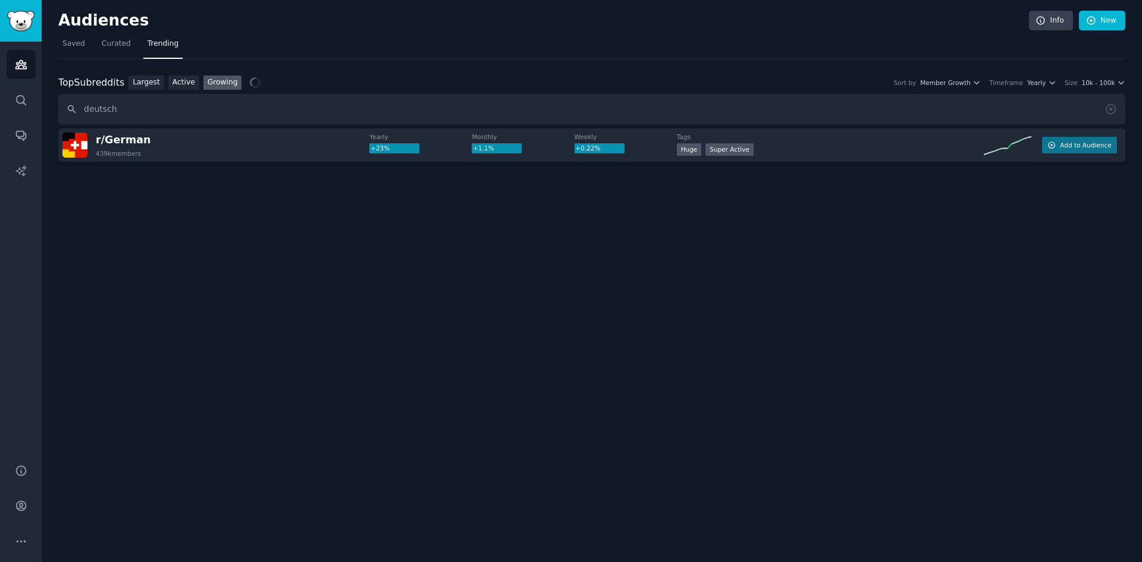
click at [1089, 84] on span "10k - 100k" at bounding box center [1097, 83] width 33 height 8
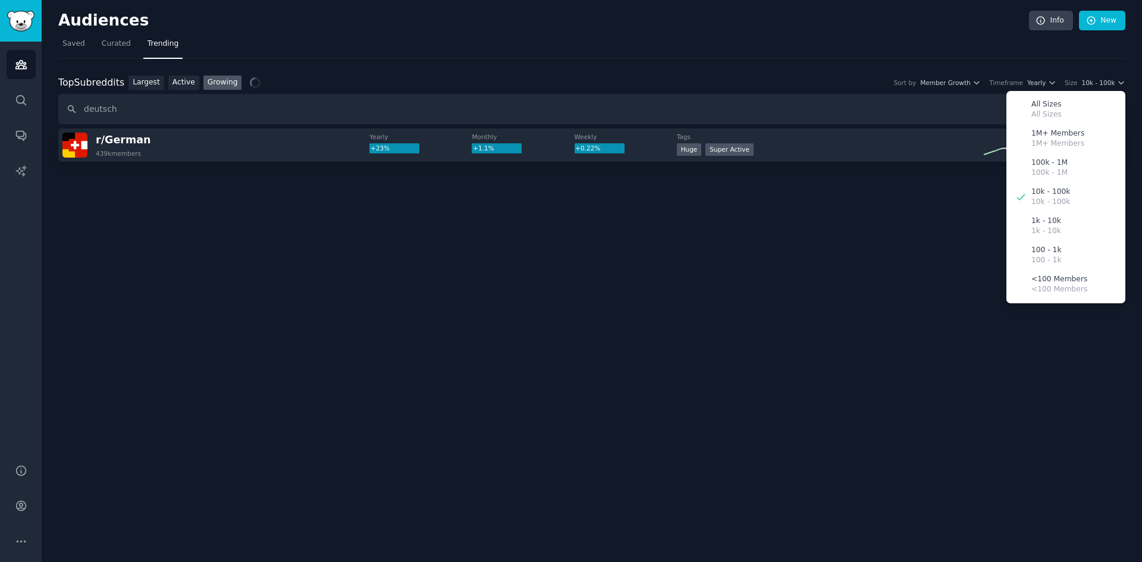
click at [1072, 222] on div "1k - 10k 1k - 10k" at bounding box center [1066, 226] width 111 height 29
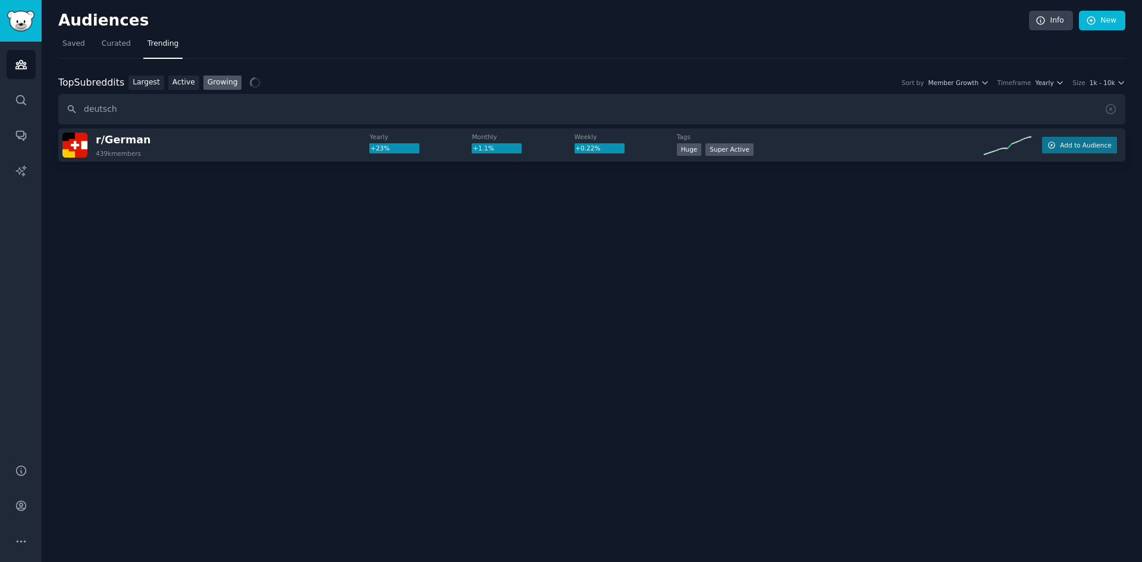
click at [1093, 81] on span "1k - 10k" at bounding box center [1103, 83] width 26 height 8
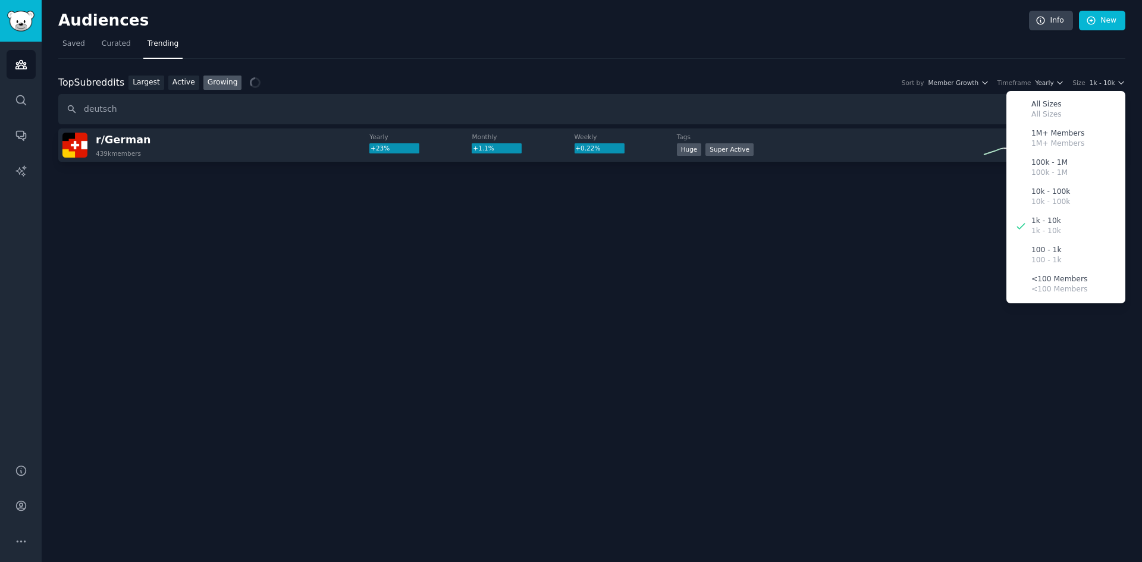
click at [1064, 197] on p "10k - 100k" at bounding box center [1050, 202] width 39 height 11
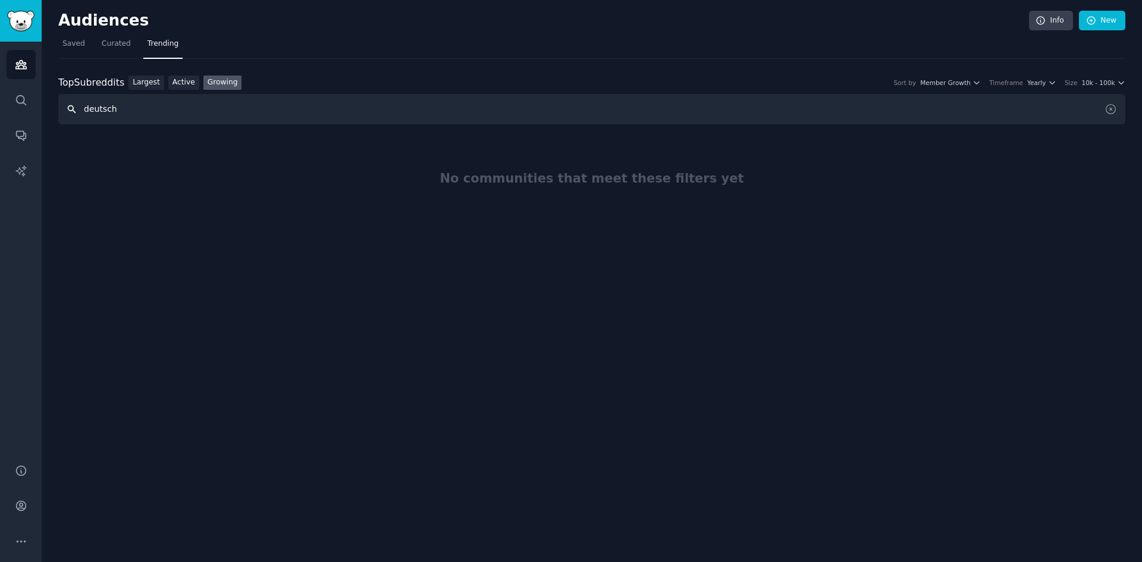
click at [79, 114] on input "deutsch" at bounding box center [591, 109] width 1067 height 30
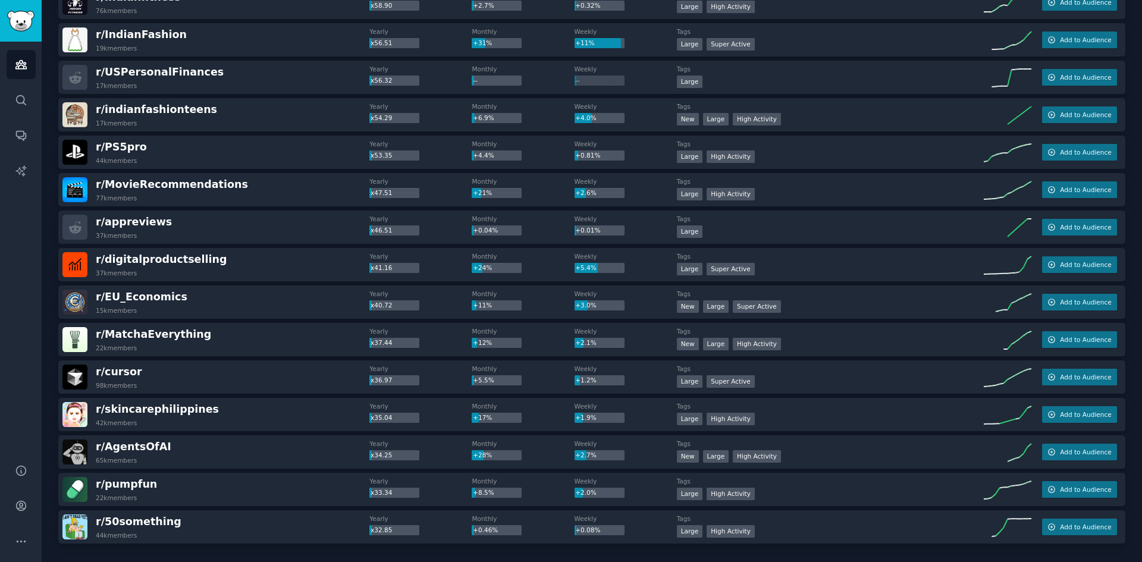
scroll to position [1517, 0]
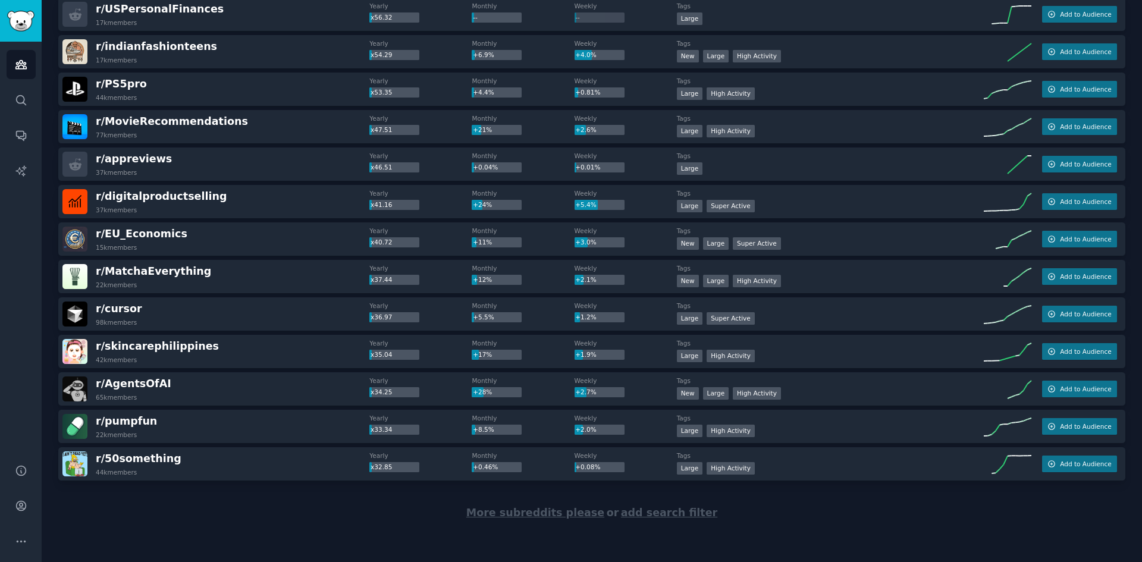
click at [584, 517] on span "More subreddits please" at bounding box center [535, 513] width 138 height 12
click at [584, 517] on div "More subreddits please or add search filter" at bounding box center [591, 513] width 1067 height 65
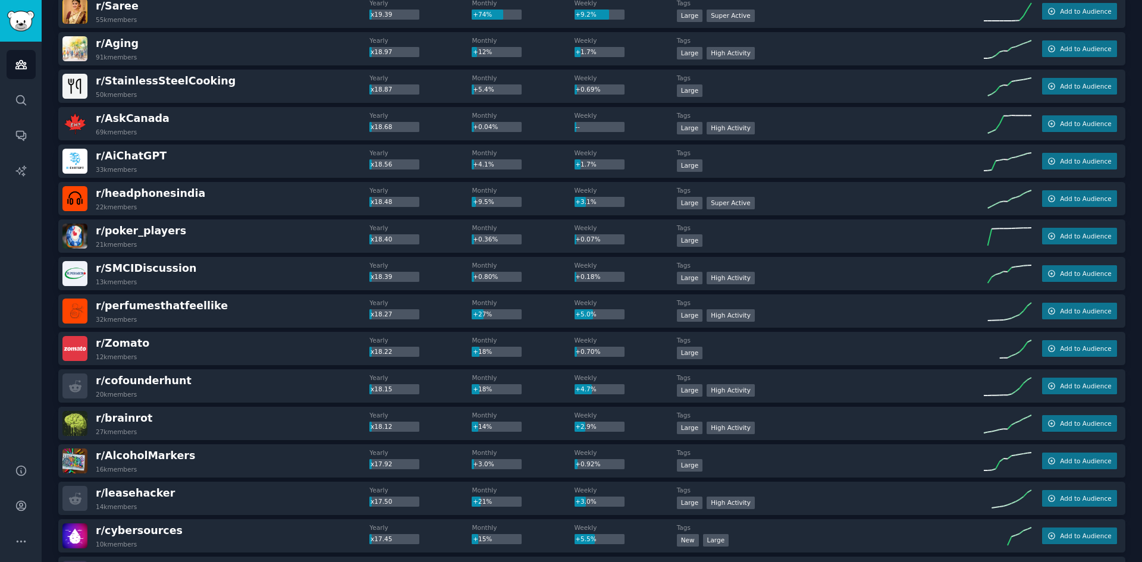
scroll to position [3391, 0]
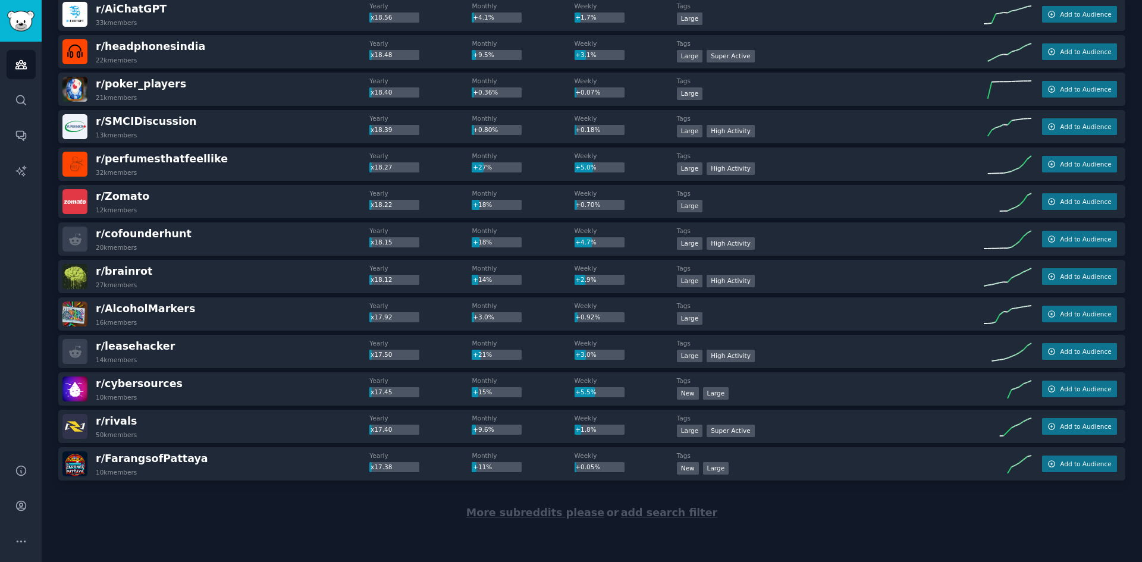
click at [651, 516] on span "add search filter" at bounding box center [669, 513] width 96 height 12
click at [584, 518] on span "More subreddits please" at bounding box center [535, 513] width 138 height 12
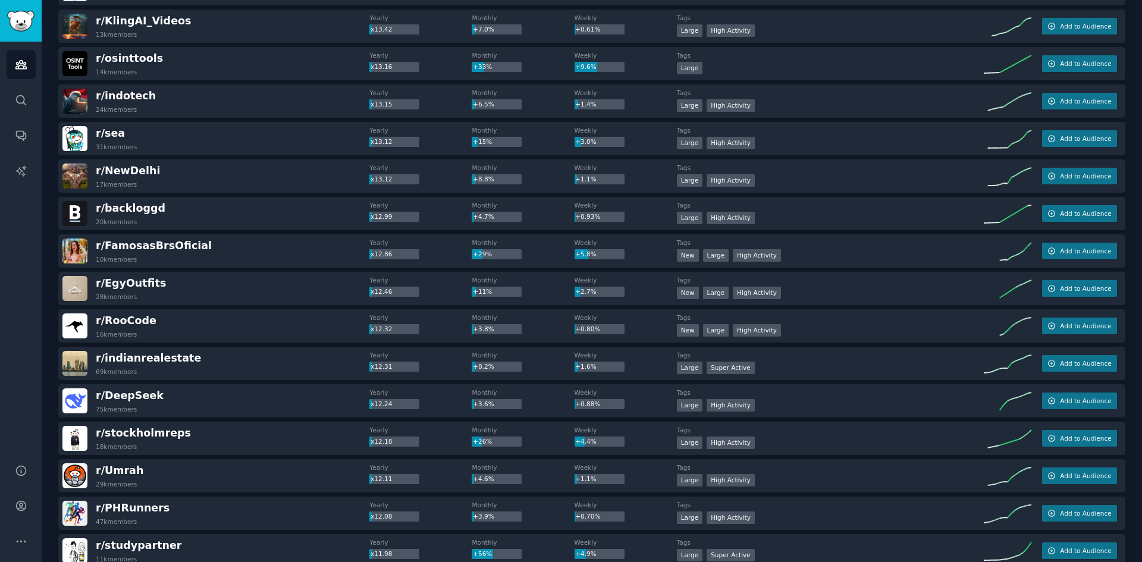
scroll to position [5265, 0]
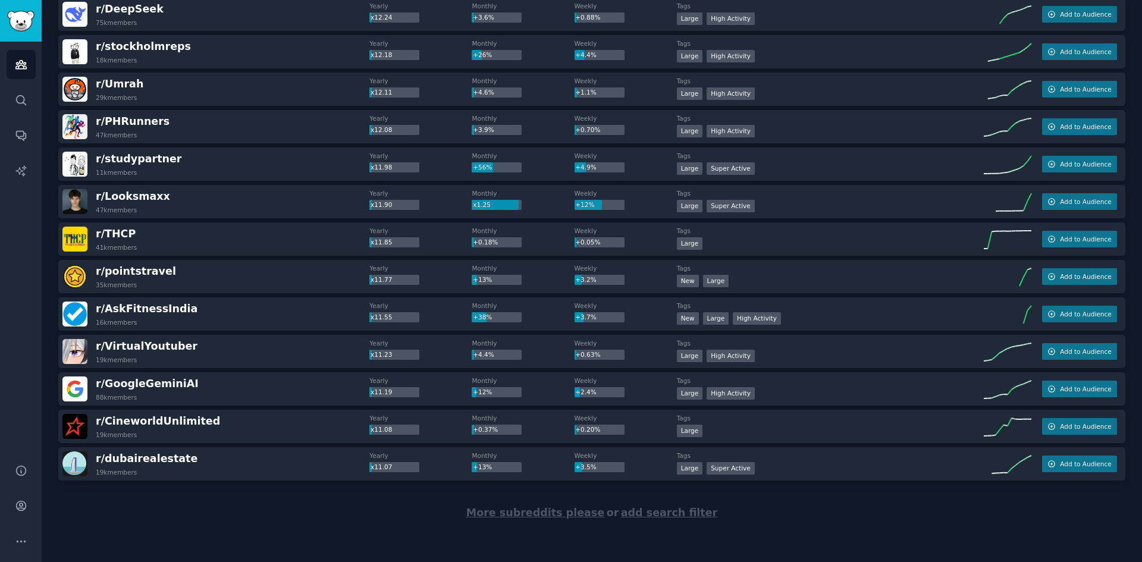
click at [527, 514] on span "More subreddits please" at bounding box center [535, 513] width 138 height 12
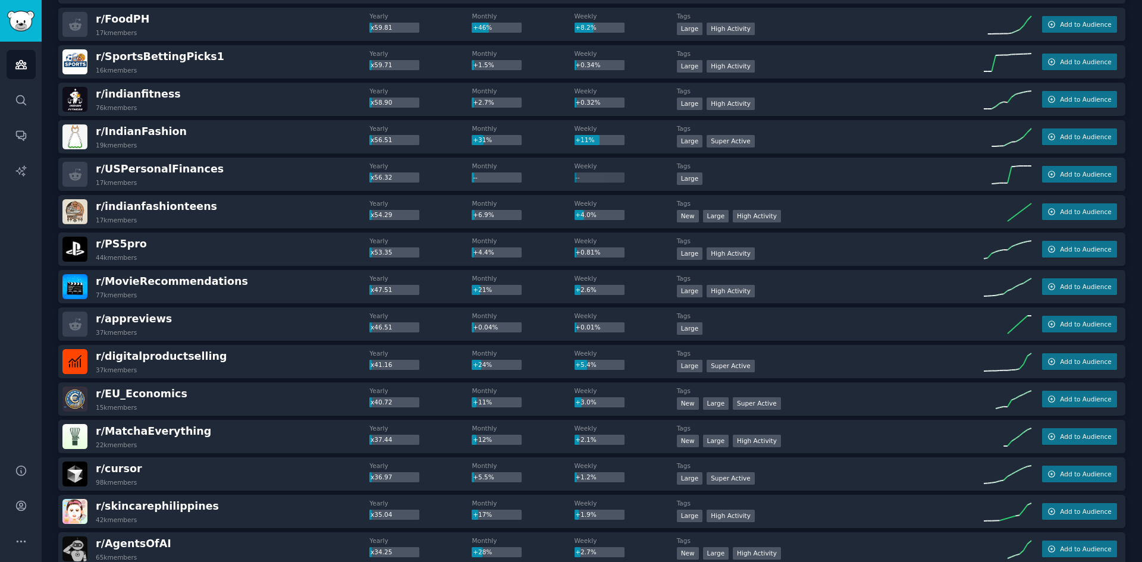
scroll to position [5480, 0]
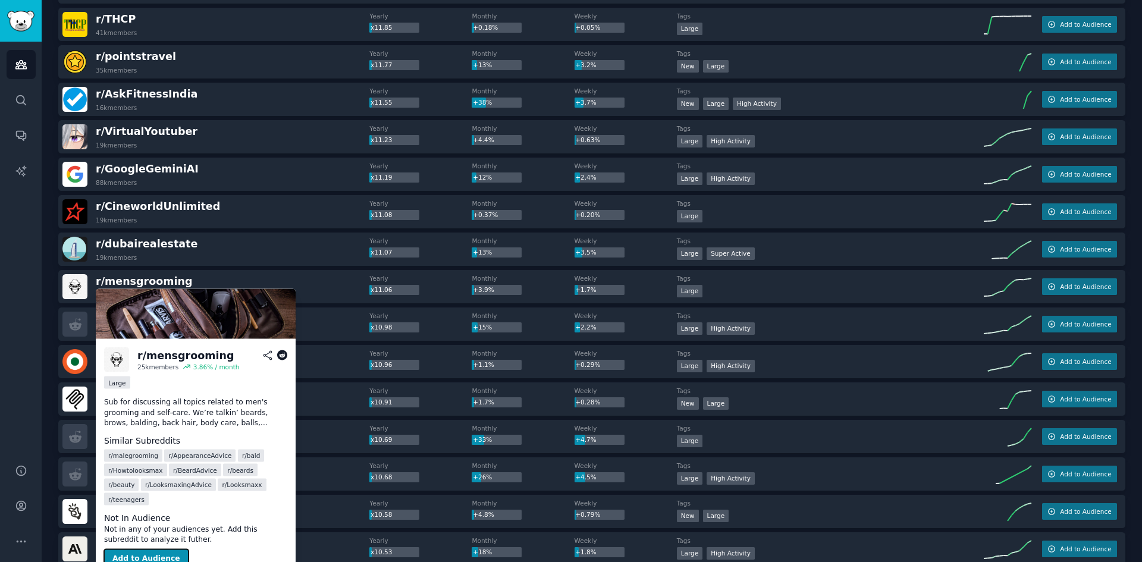
click at [145, 549] on button "Add to Audience" at bounding box center [146, 558] width 84 height 19
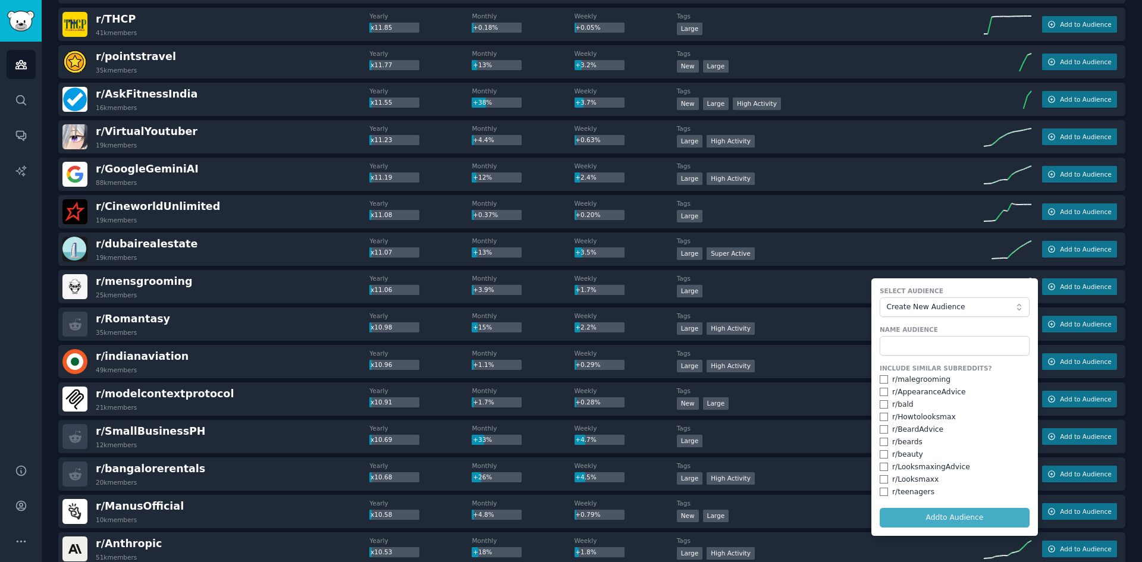
click at [902, 379] on div "r/ malegrooming" at bounding box center [921, 380] width 58 height 11
click at [883, 378] on input "checkbox" at bounding box center [884, 379] width 8 height 8
checkbox input "true"
click at [880, 390] on input "checkbox" at bounding box center [884, 392] width 8 height 8
click at [885, 393] on input "checkbox" at bounding box center [884, 392] width 8 height 8
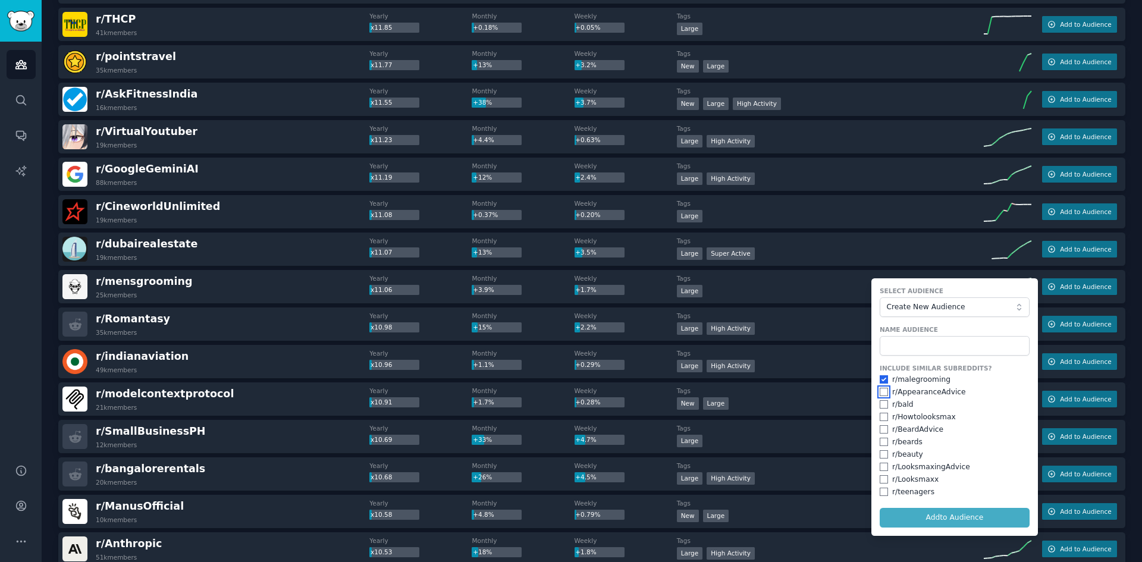
checkbox input "false"
click at [909, 347] on input "text" at bounding box center [955, 346] width 150 height 20
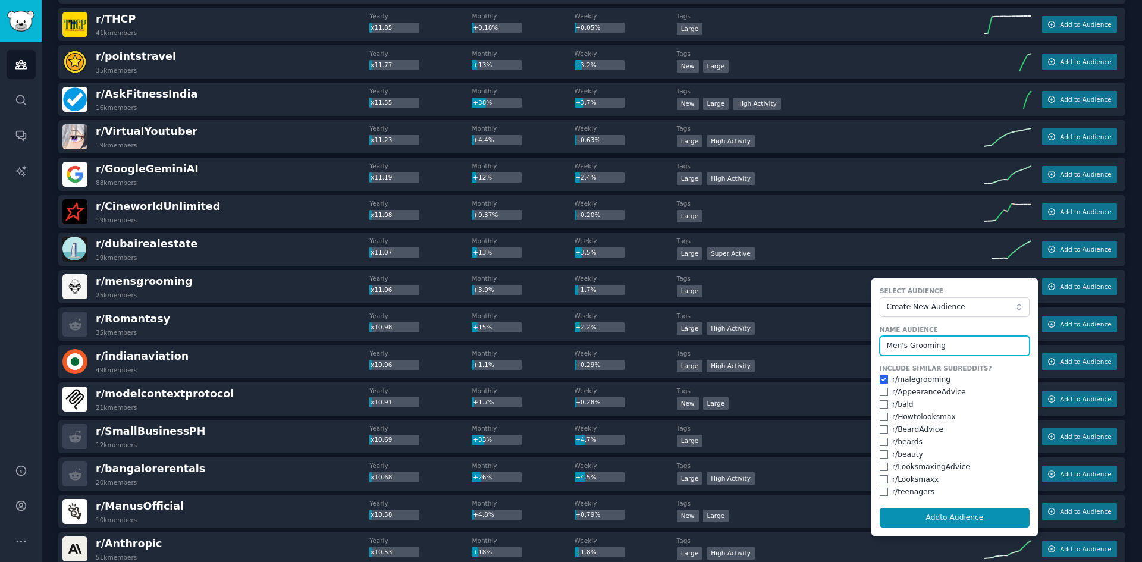
type input "Men's Grooming"
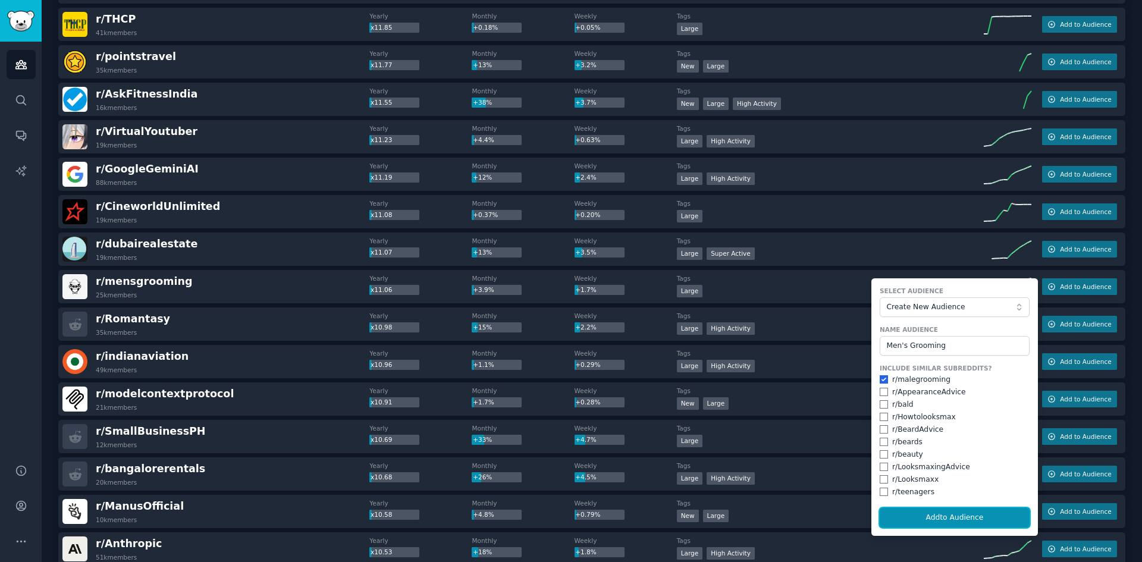
click at [992, 522] on button "Add to Audience" at bounding box center [955, 518] width 150 height 20
checkbox input "false"
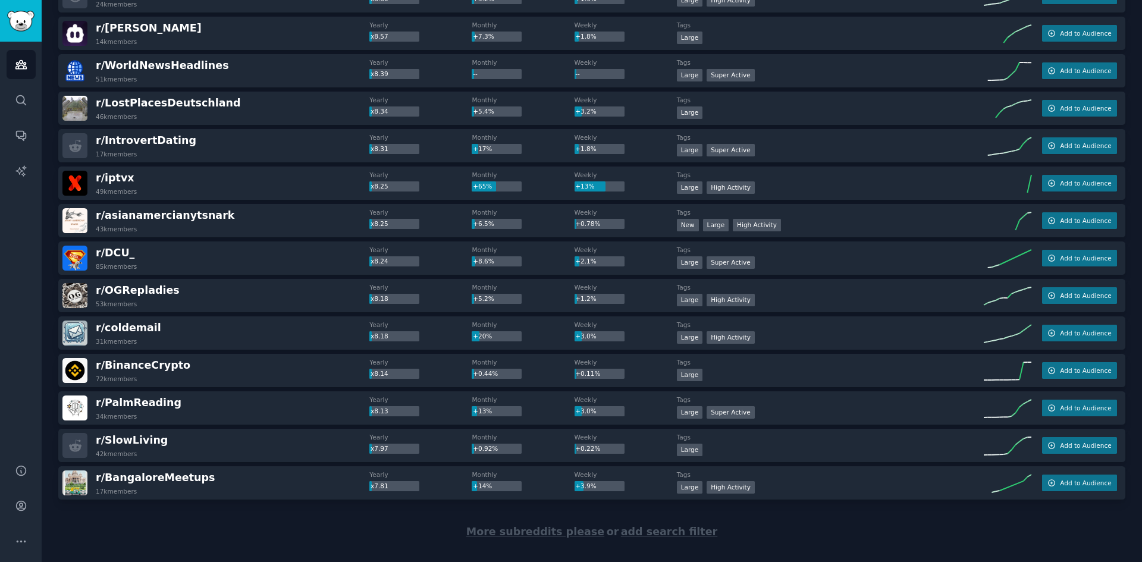
scroll to position [7139, 0]
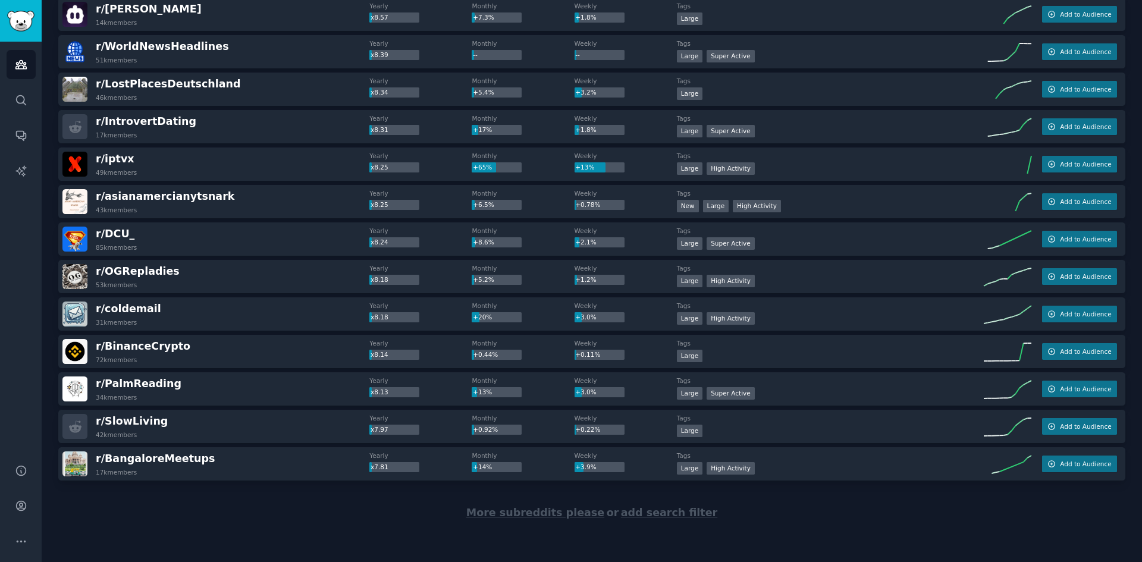
click at [534, 515] on span "More subreddits please" at bounding box center [535, 513] width 138 height 12
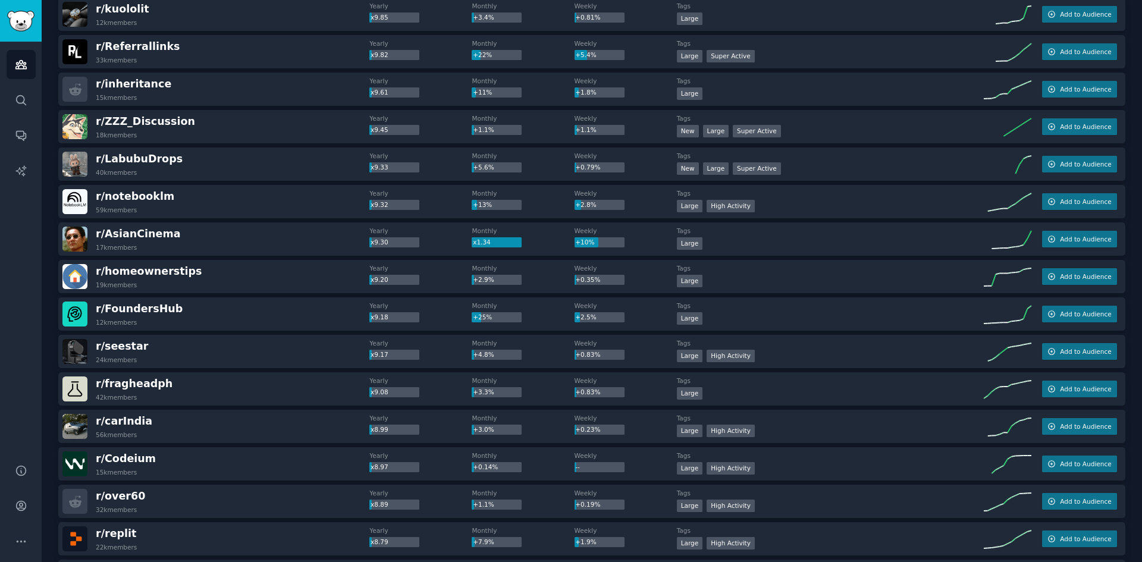
scroll to position [0, 0]
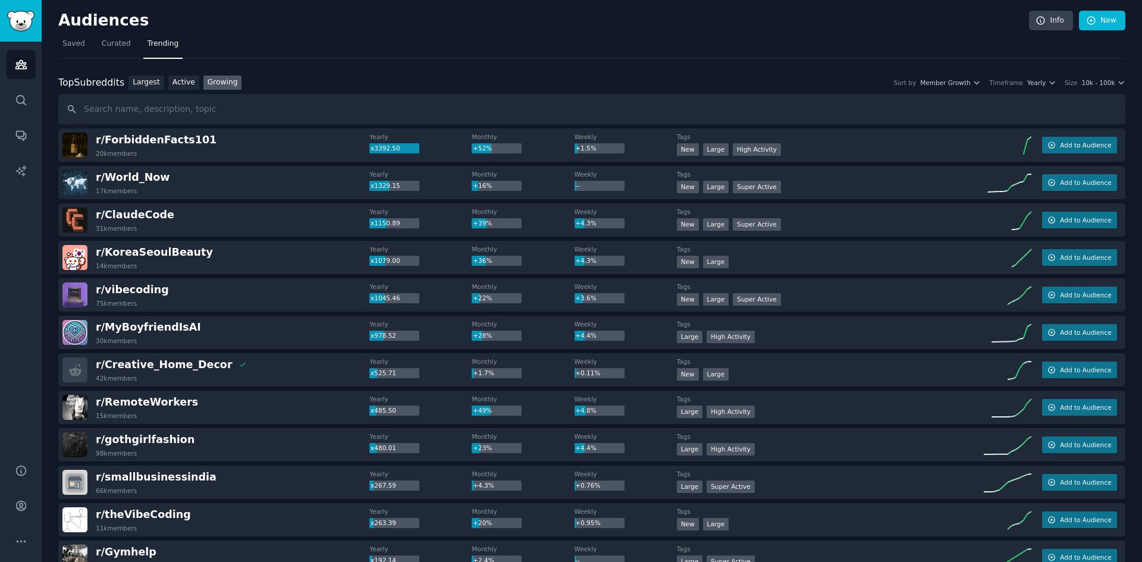
click at [1094, 220] on span "Add to Audience" at bounding box center [1085, 220] width 51 height 8
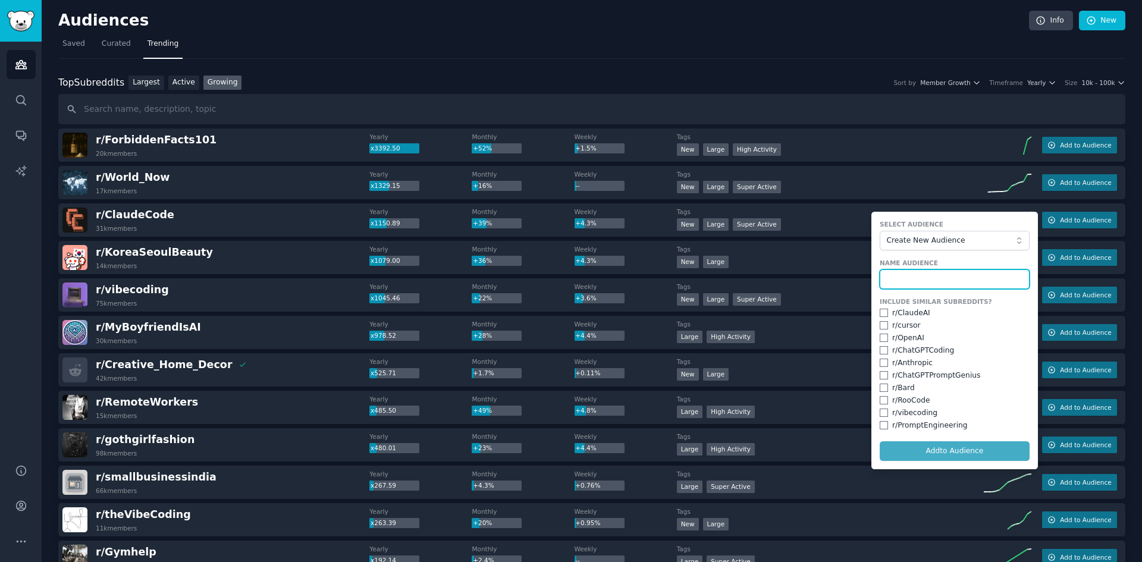
click at [929, 275] on input "text" at bounding box center [955, 279] width 150 height 20
type input "[PERSON_NAME] Code"
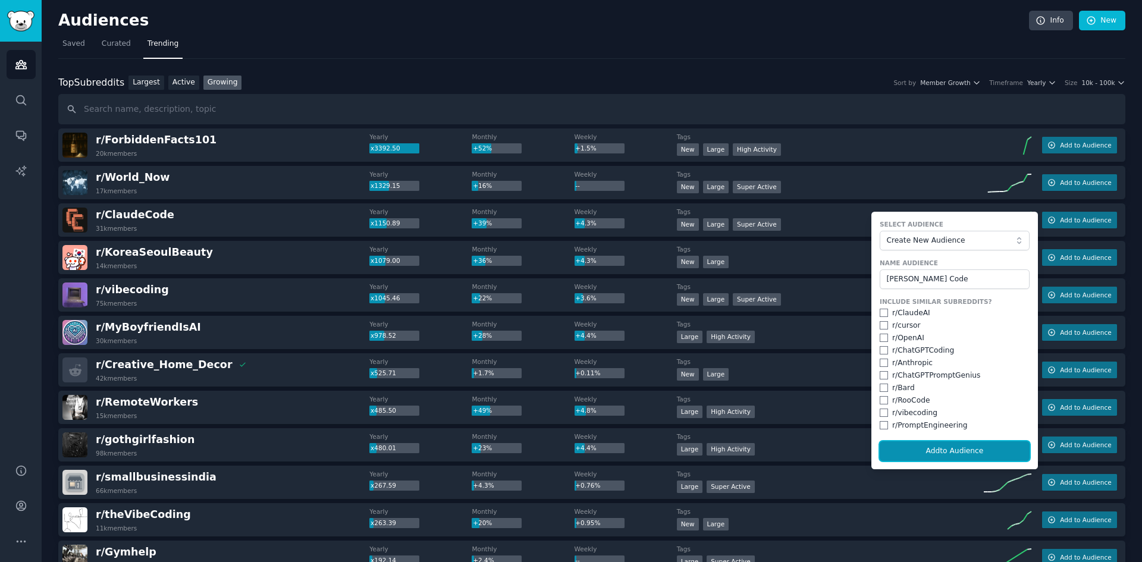
click at [902, 450] on button "Add to Audience" at bounding box center [955, 451] width 150 height 20
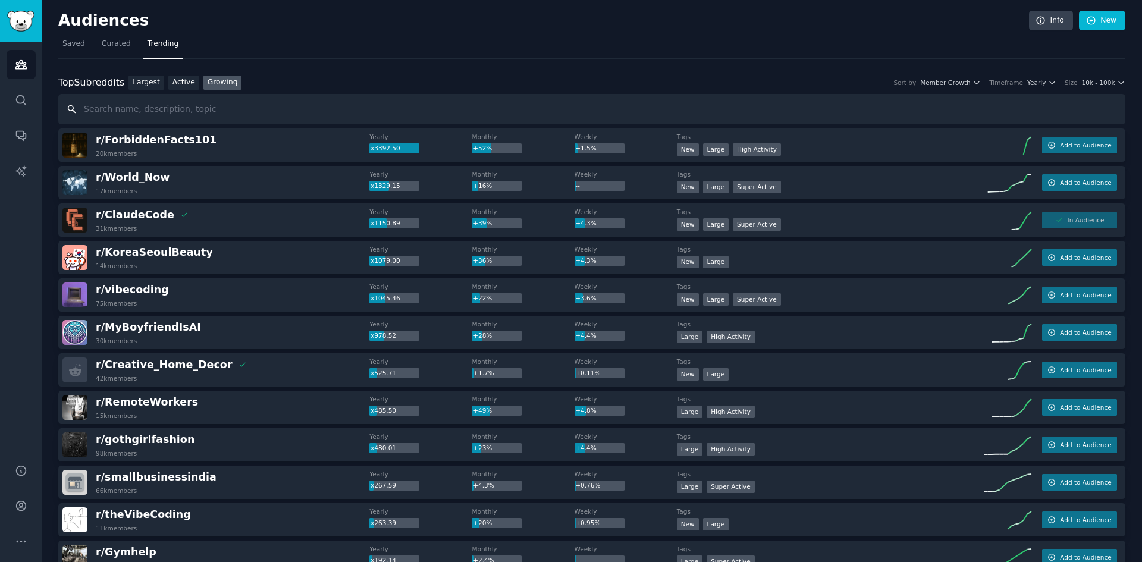
click at [208, 106] on input "text" at bounding box center [591, 109] width 1067 height 30
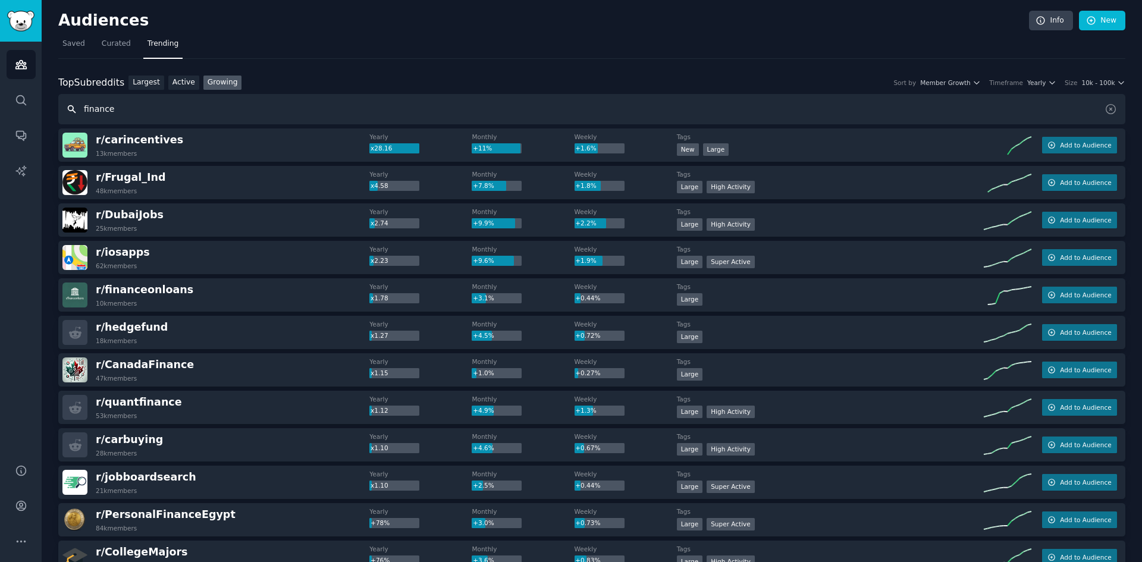
click at [151, 122] on input "finance" at bounding box center [591, 109] width 1067 height 30
type input "finanz"
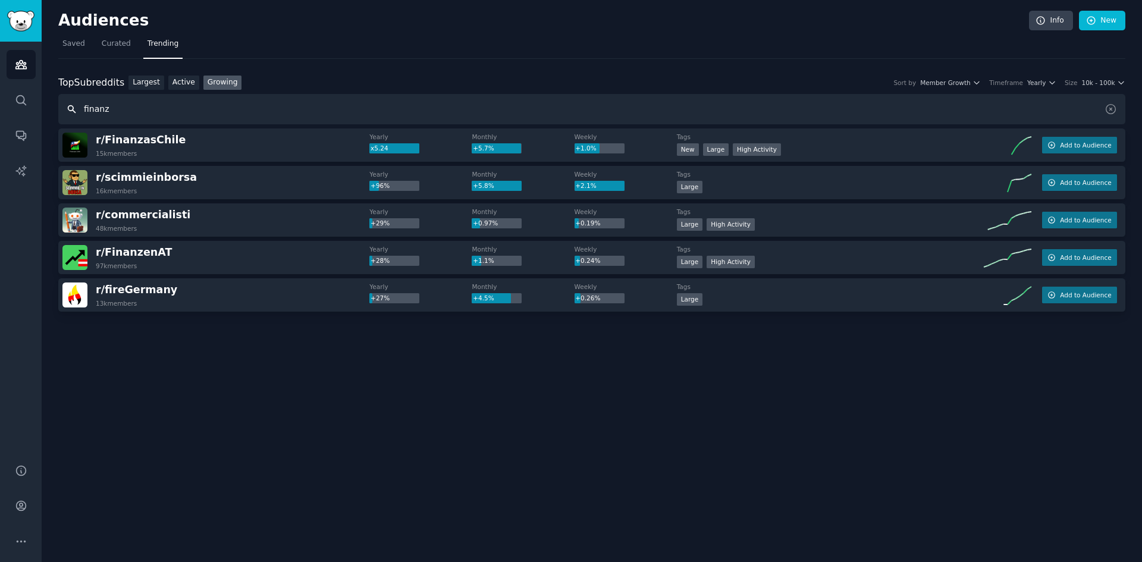
click at [1056, 296] on icon "button" at bounding box center [1052, 295] width 8 height 8
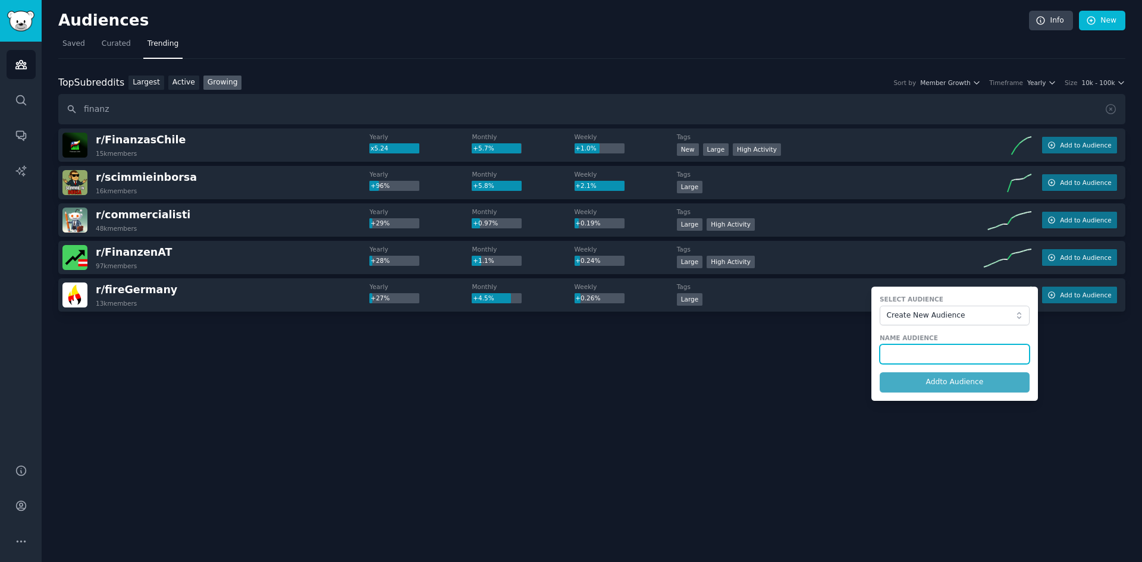
click at [971, 353] on input "text" at bounding box center [955, 354] width 150 height 20
type input "FIRE [GEOGRAPHIC_DATA]"
click at [970, 378] on button "Add to Audience" at bounding box center [955, 382] width 150 height 20
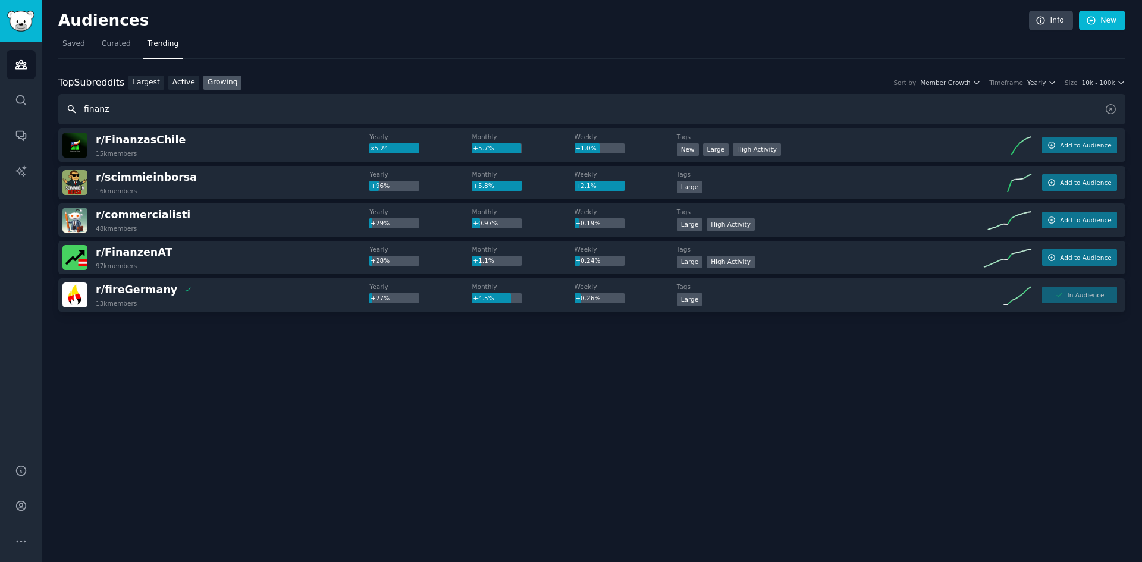
drag, startPoint x: 123, startPoint y: 110, endPoint x: 89, endPoint y: 107, distance: 34.6
click at [89, 107] on input "finanz" at bounding box center [591, 109] width 1067 height 30
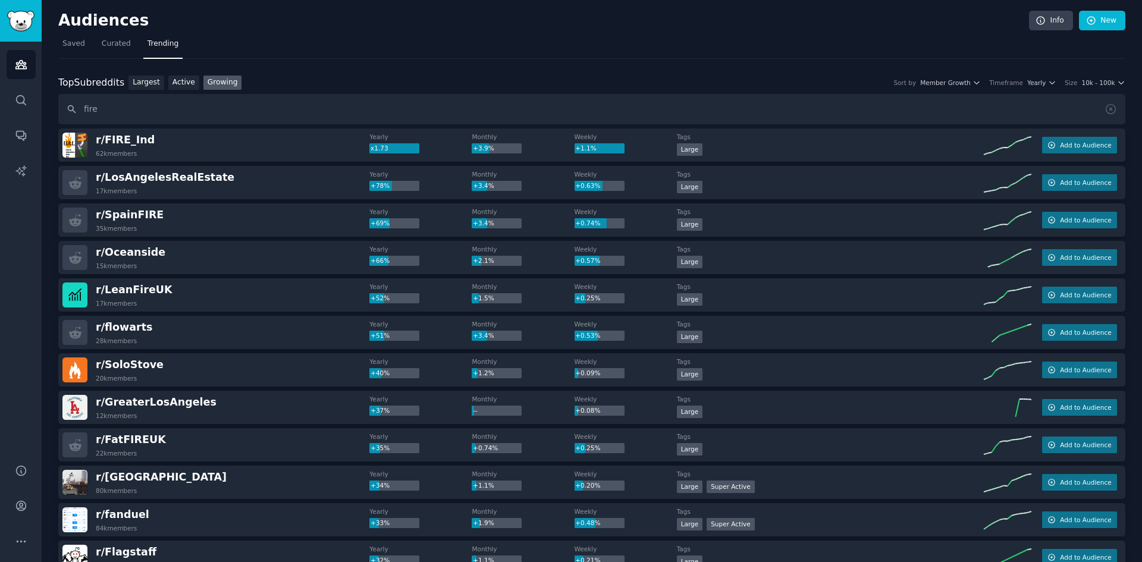
click at [165, 290] on div "r/ LeanFireUK 17k members" at bounding box center [215, 295] width 307 height 25
click at [333, 55] on nav "Saved Curated Trending" at bounding box center [591, 47] width 1067 height 24
click at [120, 112] on input "fire" at bounding box center [591, 109] width 1067 height 30
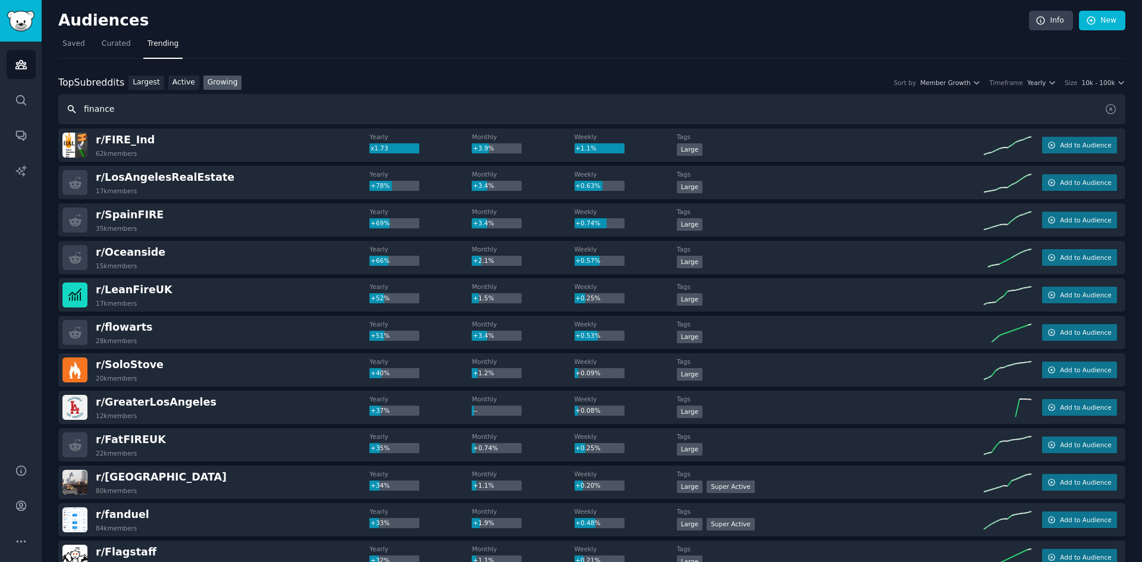
type input "finance"
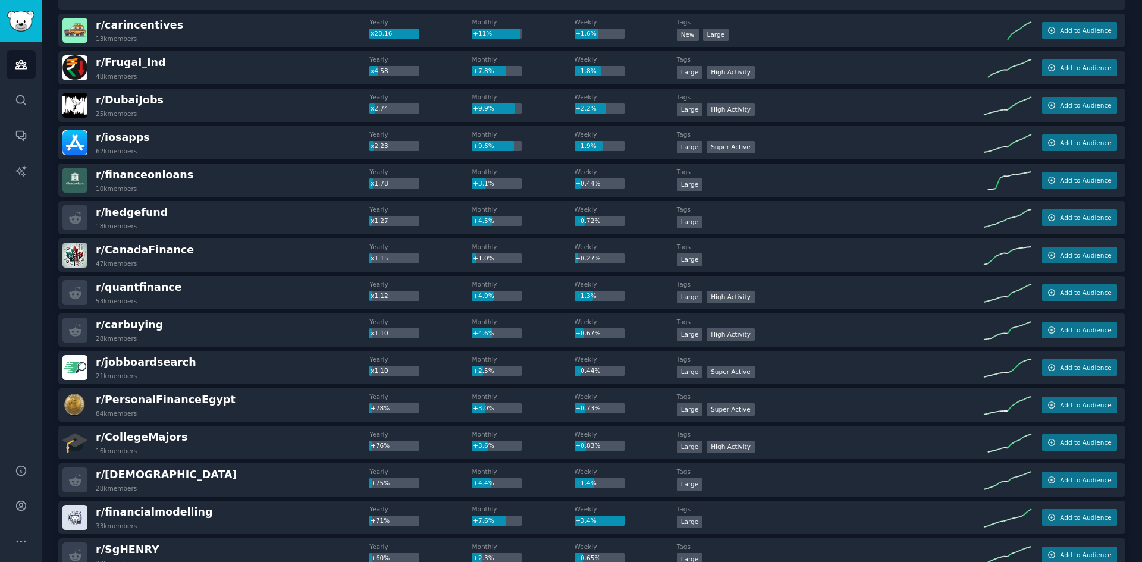
scroll to position [119, 0]
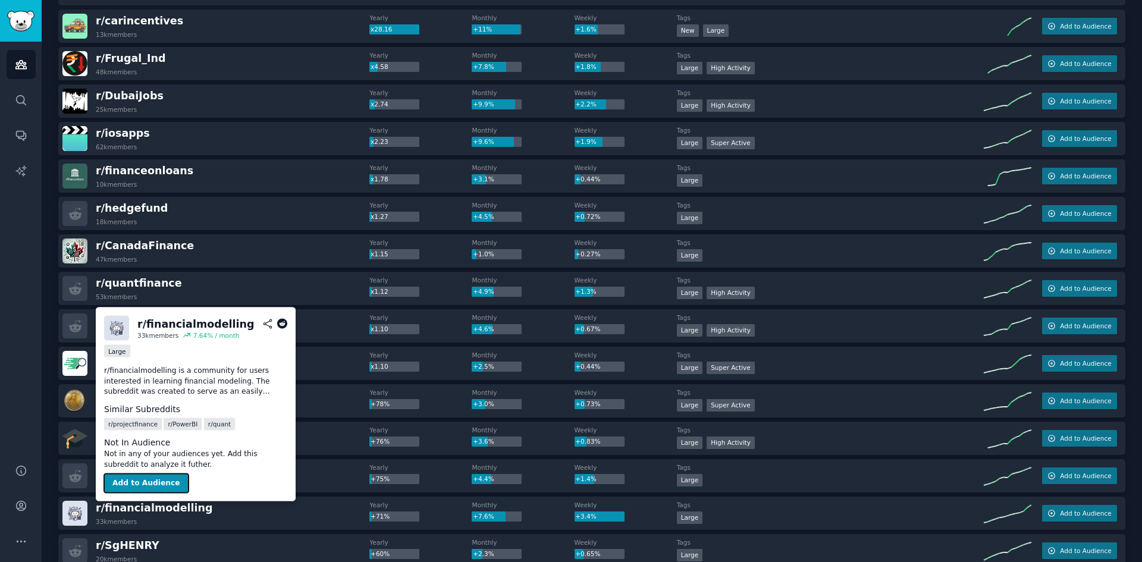
click at [163, 479] on button "Add to Audience" at bounding box center [146, 483] width 84 height 19
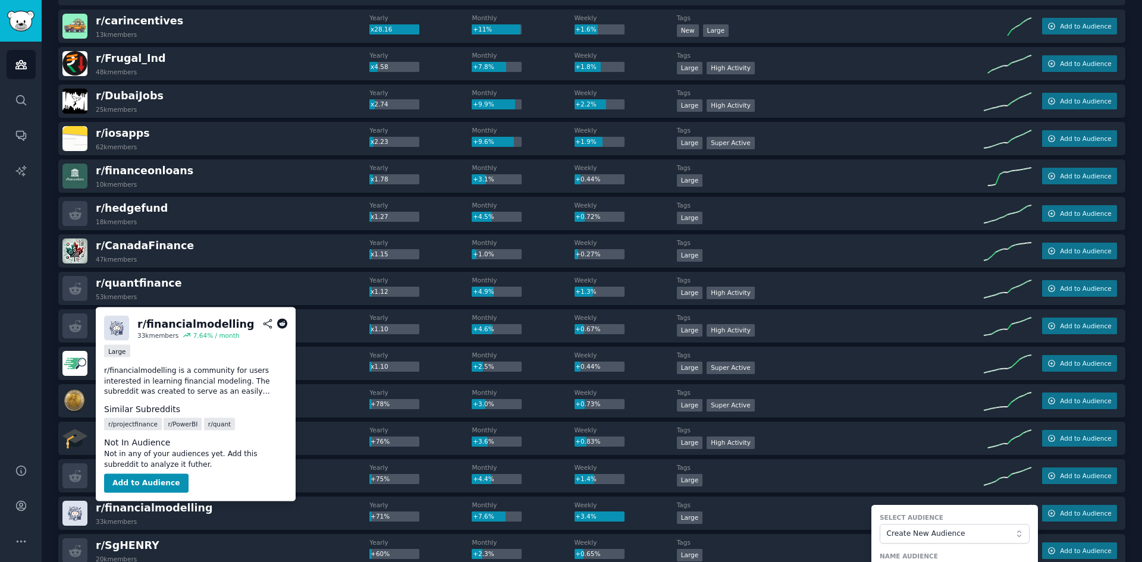
scroll to position [410, 0]
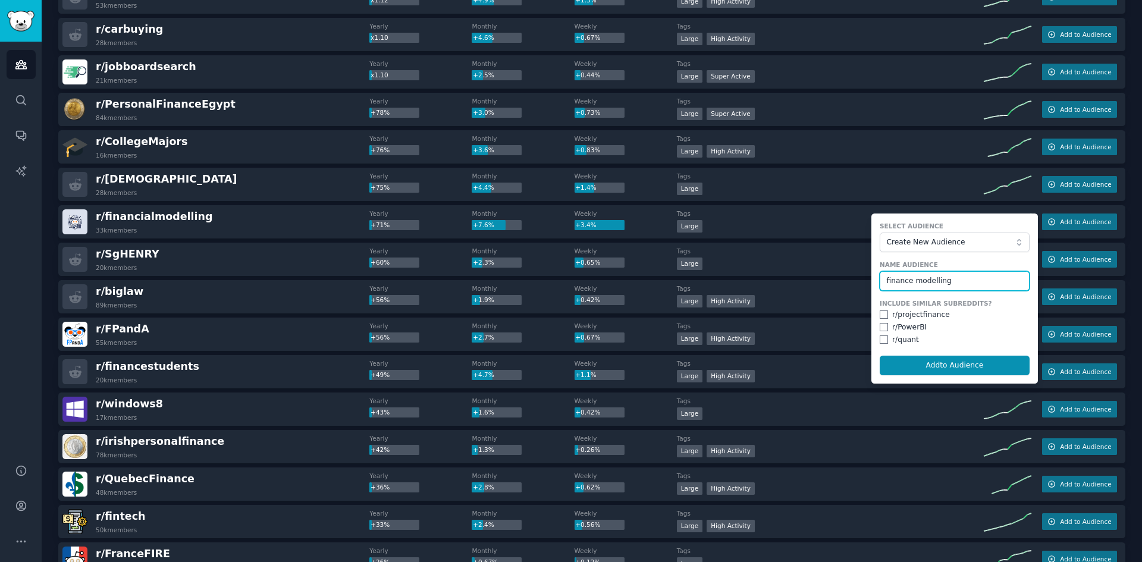
type input "finance modelling"
click at [880, 356] on button "Add to Audience" at bounding box center [955, 366] width 150 height 20
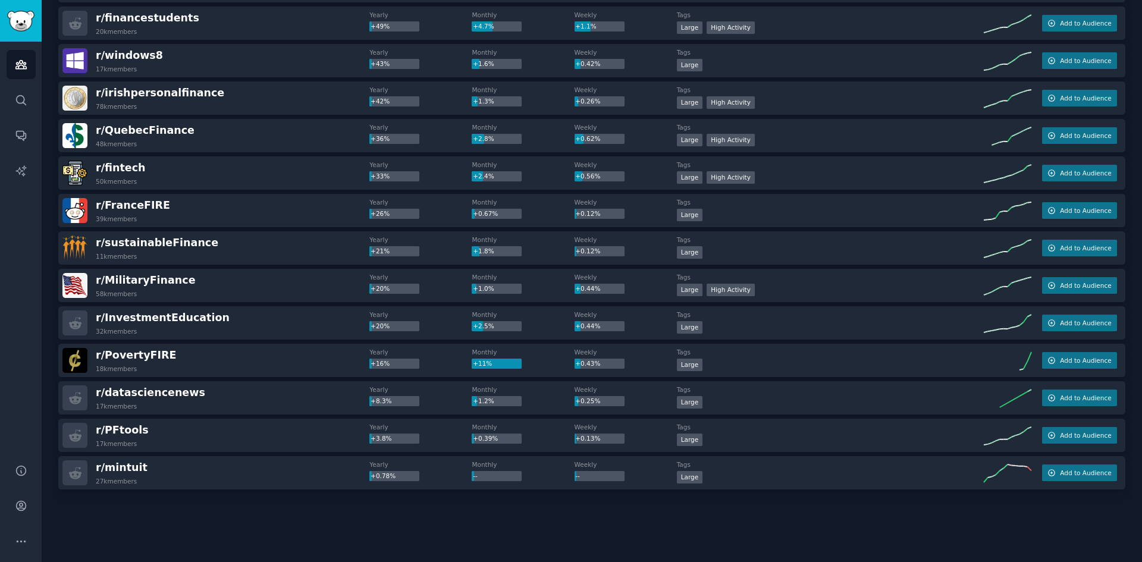
scroll to position [770, 0]
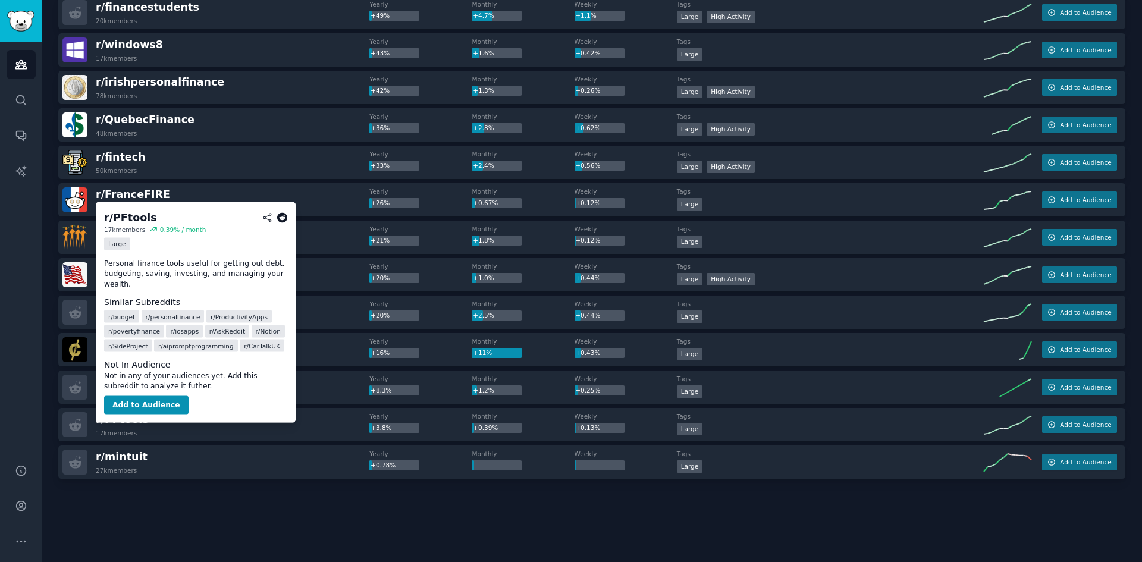
click at [286, 218] on icon at bounding box center [282, 217] width 11 height 11
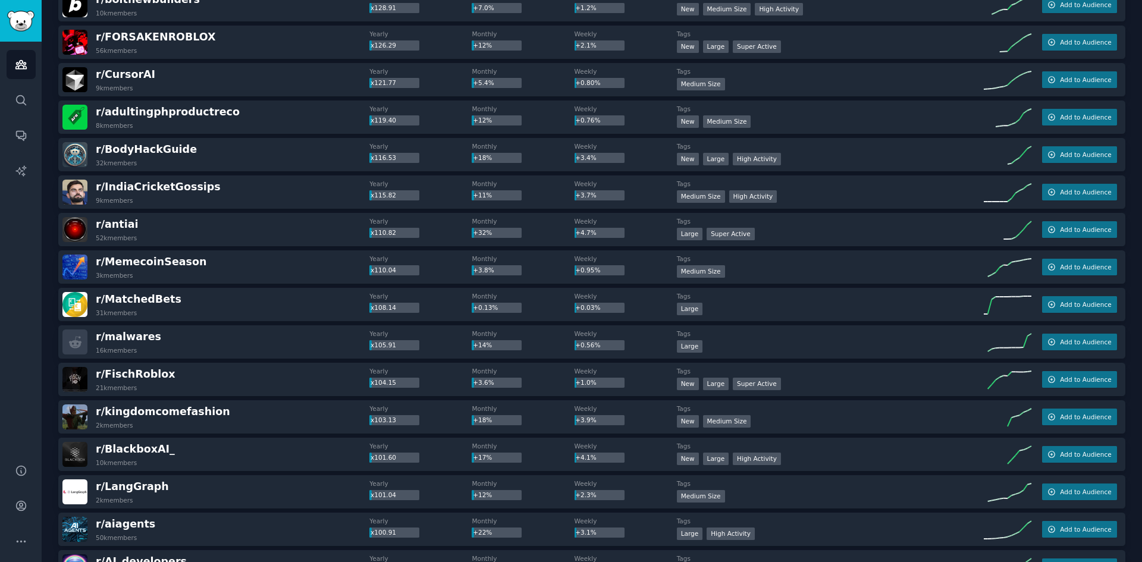
scroll to position [1517, 0]
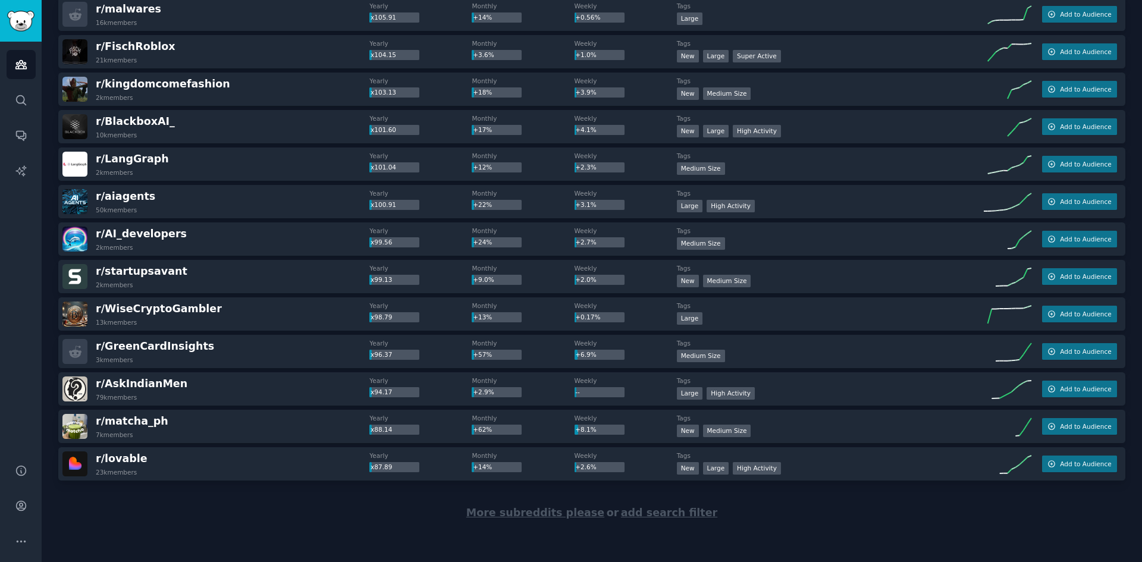
drag, startPoint x: 553, startPoint y: 504, endPoint x: 554, endPoint y: 512, distance: 7.9
click at [553, 505] on div "More subreddits please or add search filter" at bounding box center [591, 513] width 1067 height 65
click at [556, 514] on span "More subreddits please" at bounding box center [535, 513] width 138 height 12
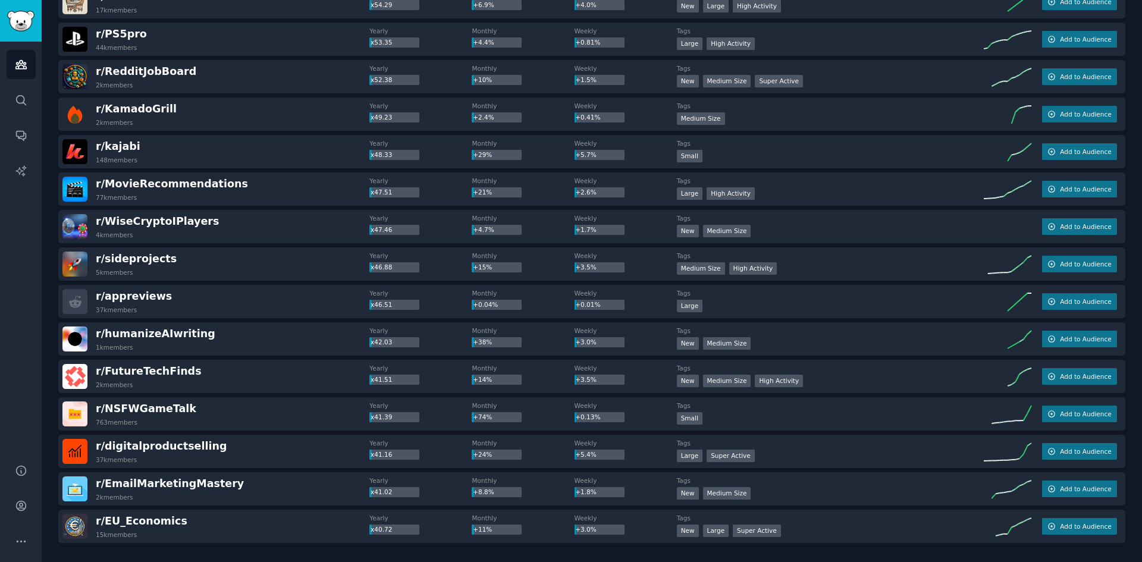
scroll to position [3391, 0]
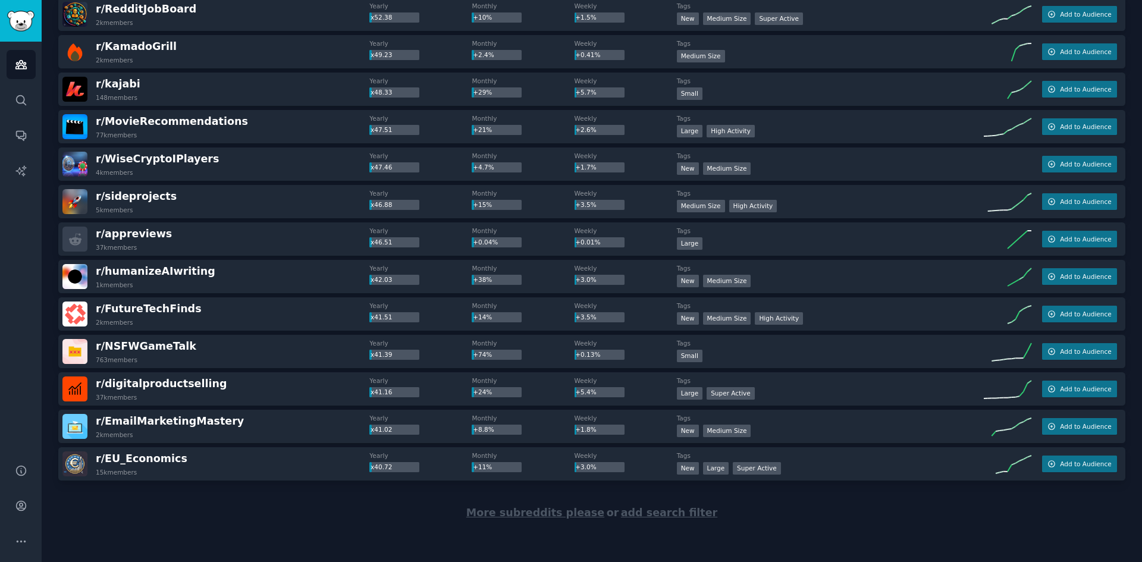
click at [519, 515] on span "More subreddits please" at bounding box center [535, 513] width 138 height 12
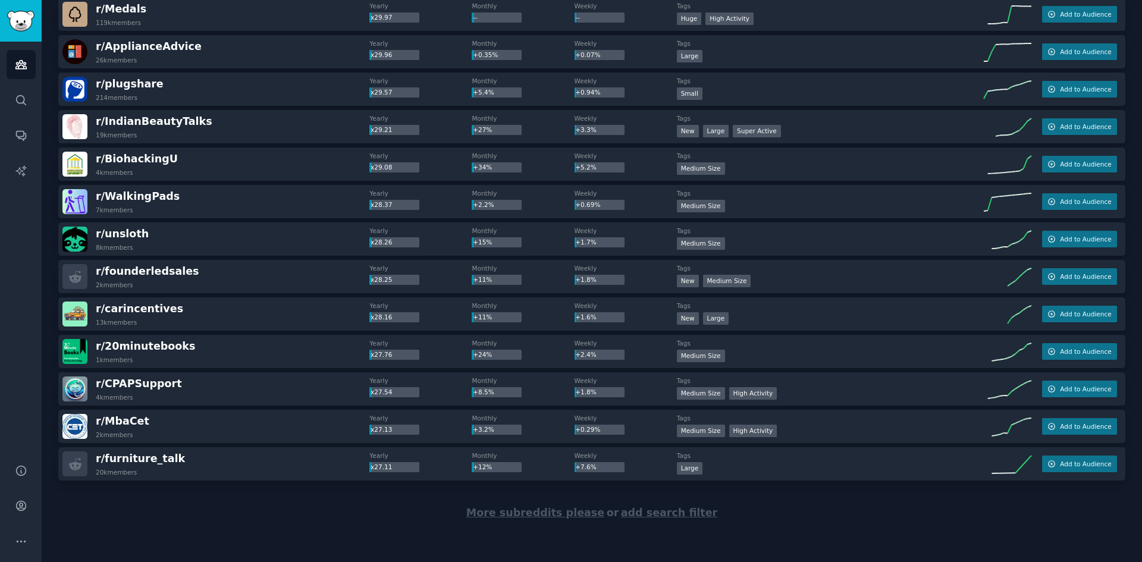
scroll to position [5263, 0]
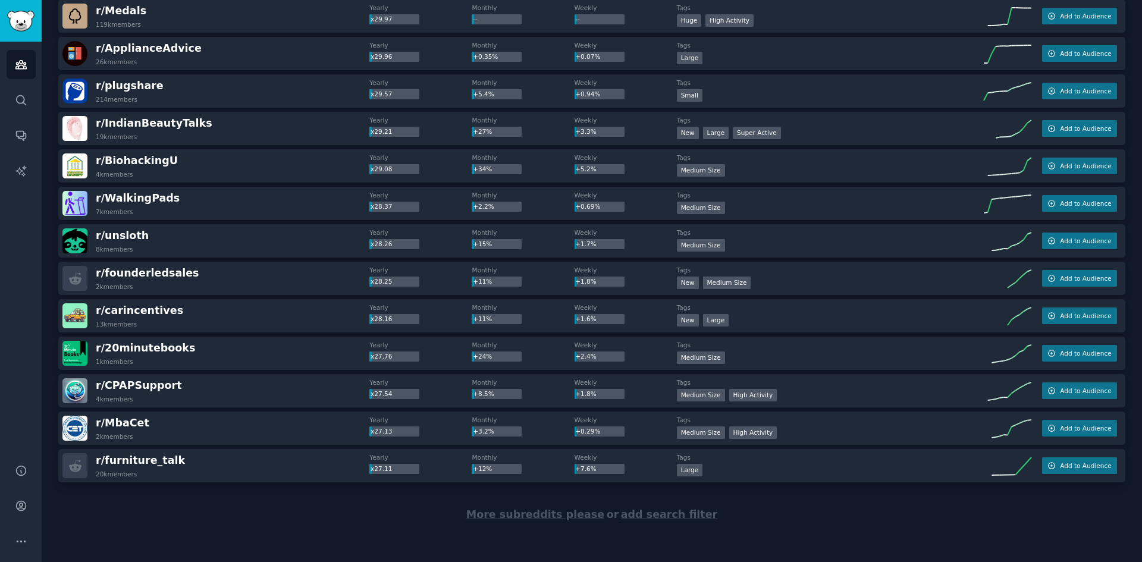
click at [168, 48] on span "r/ ApplianceAdvice" at bounding box center [149, 48] width 106 height 12
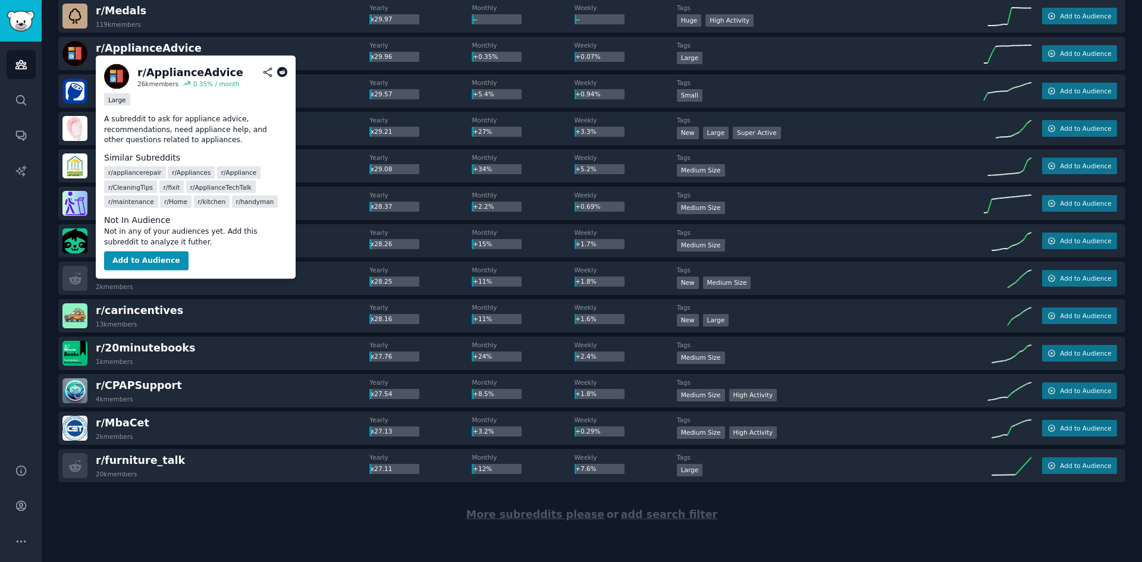
click at [284, 73] on icon at bounding box center [282, 72] width 11 height 11
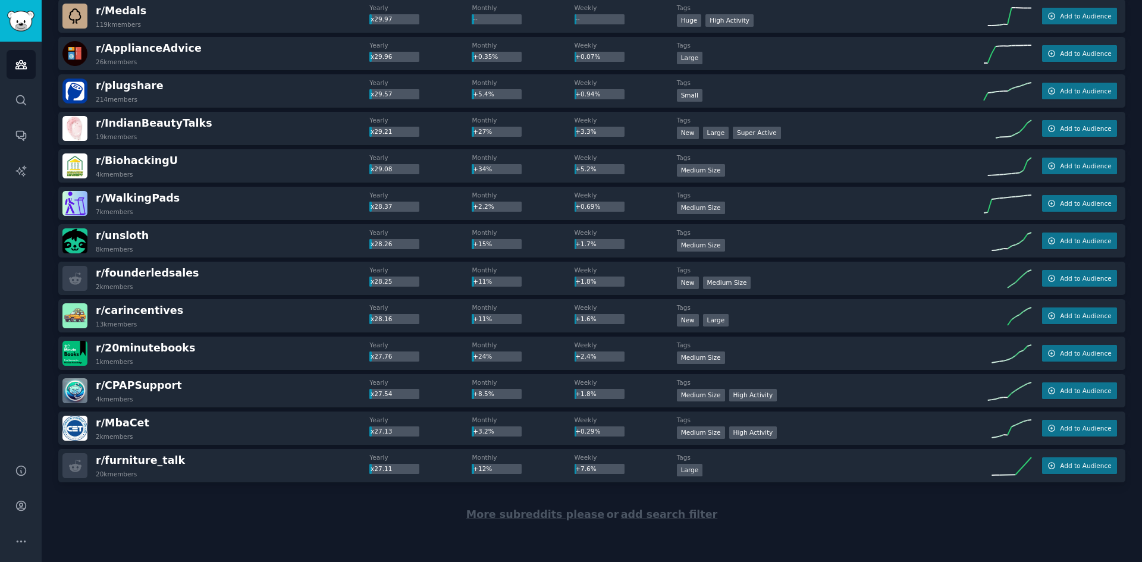
click at [558, 517] on span "More subreddits please" at bounding box center [535, 515] width 138 height 12
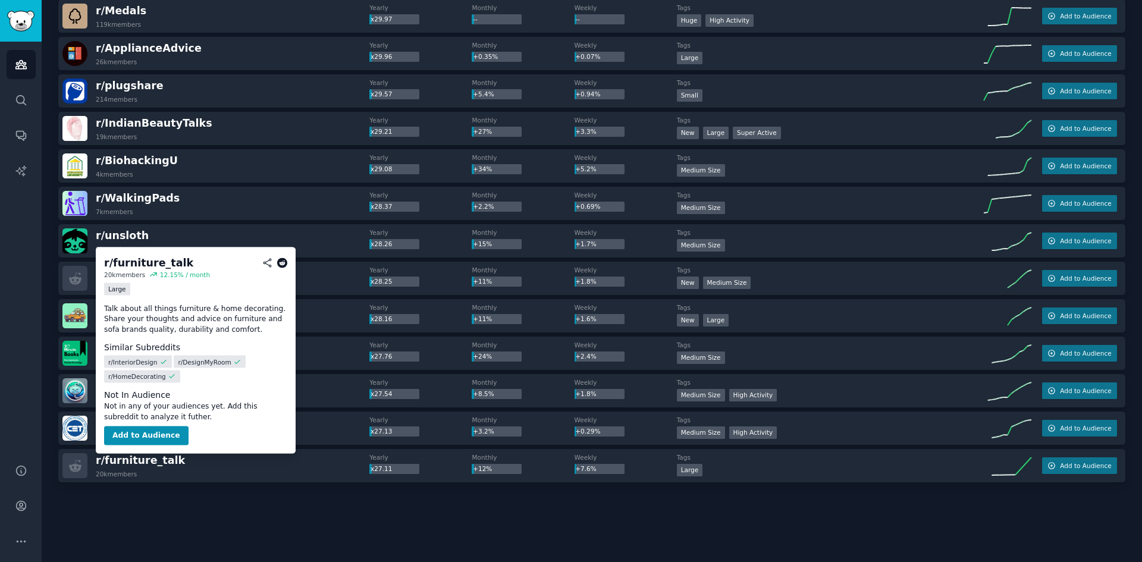
click at [280, 263] on icon at bounding box center [282, 263] width 11 height 11
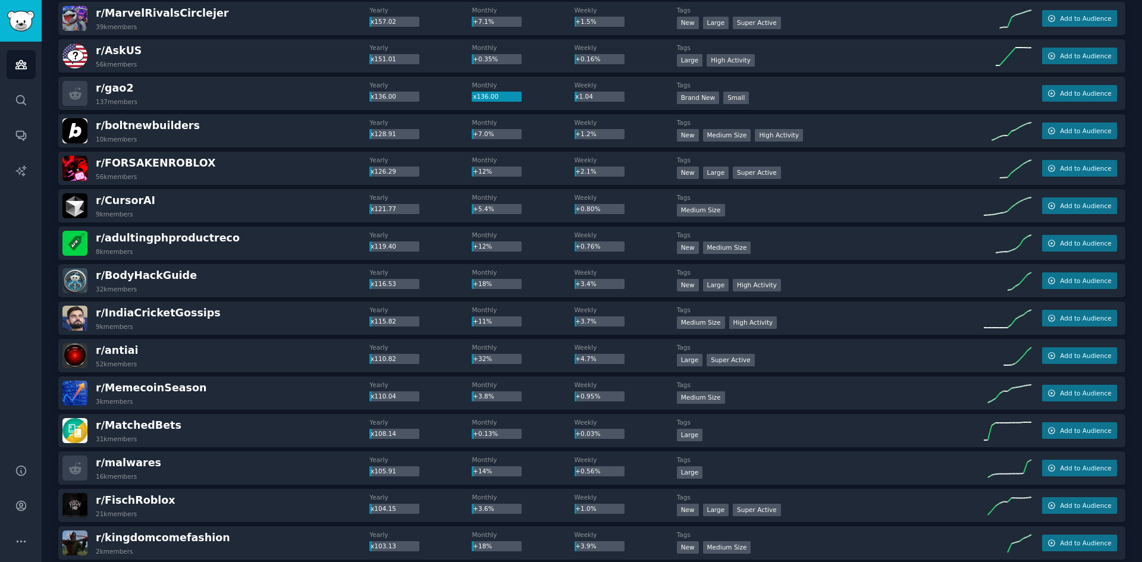
scroll to position [1190, 0]
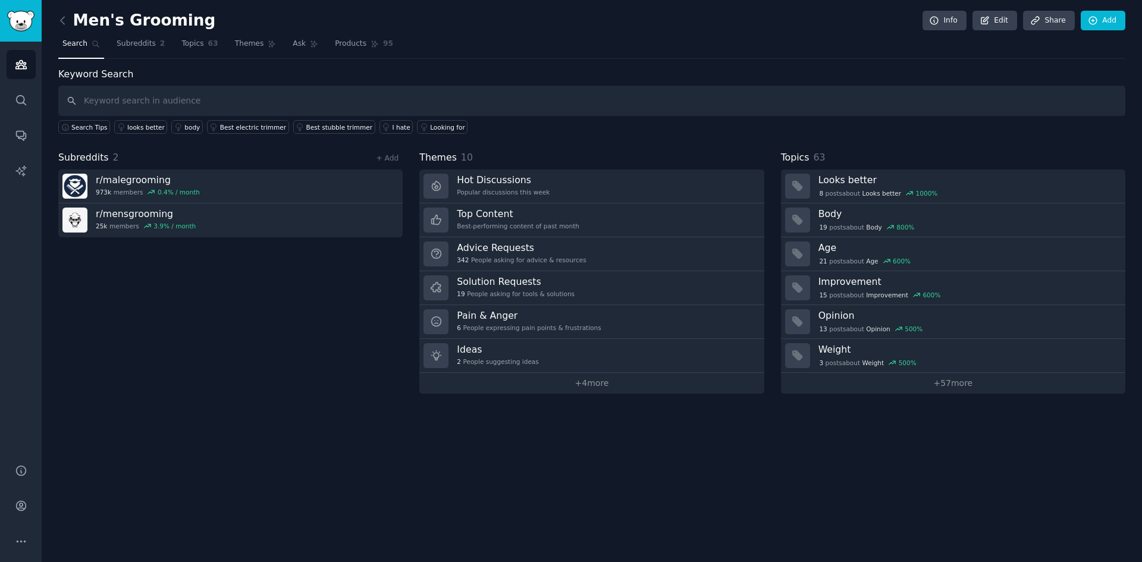
click at [242, 46] on span "Themes" at bounding box center [249, 44] width 29 height 11
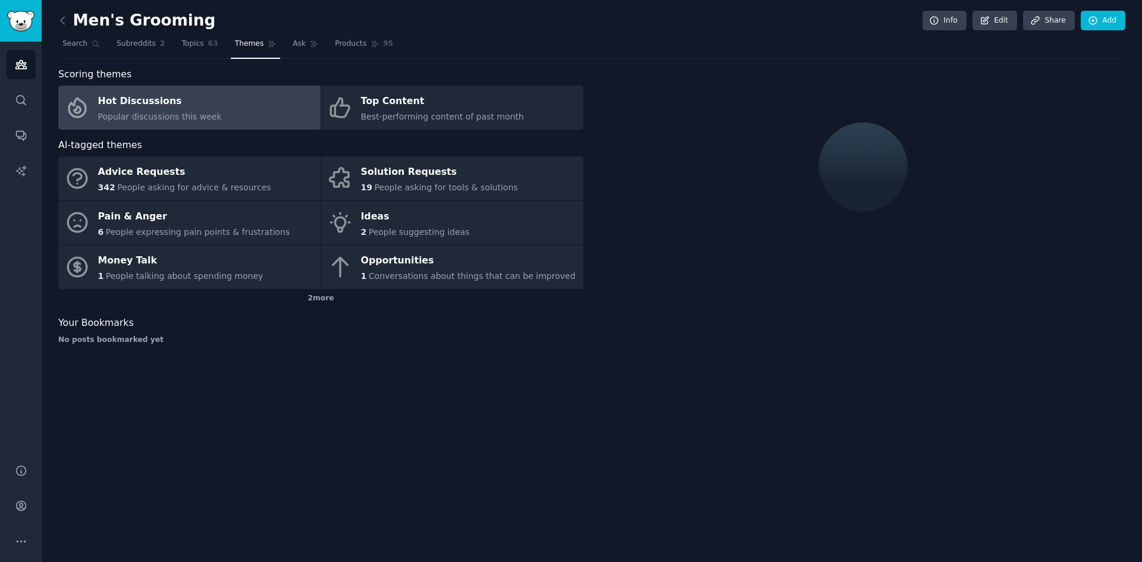
click at [287, 212] on link "Pain & Anger 6 People expressing pain points & frustrations" at bounding box center [189, 223] width 262 height 44
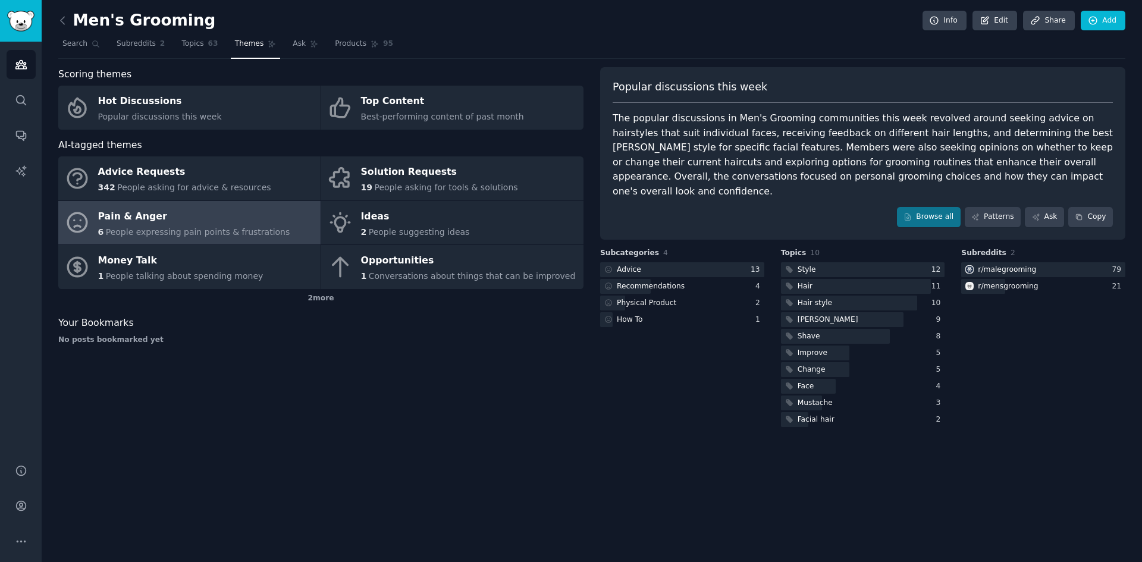
click at [413, 192] on span "People asking for tools & solutions" at bounding box center [445, 188] width 143 height 10
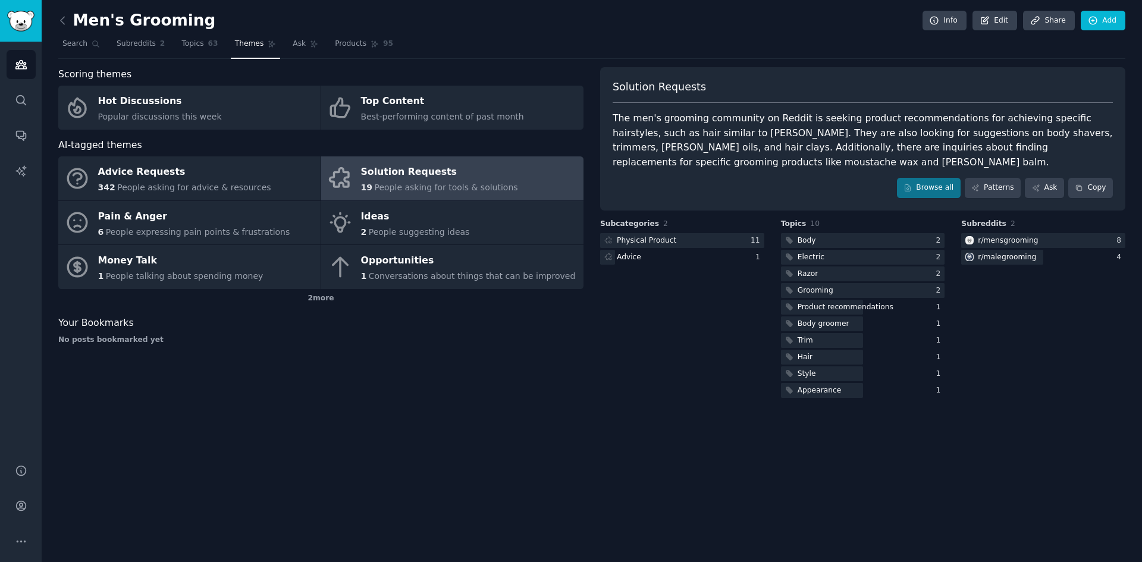
click at [479, 215] on link "Ideas 2 People suggesting ideas" at bounding box center [452, 223] width 262 height 44
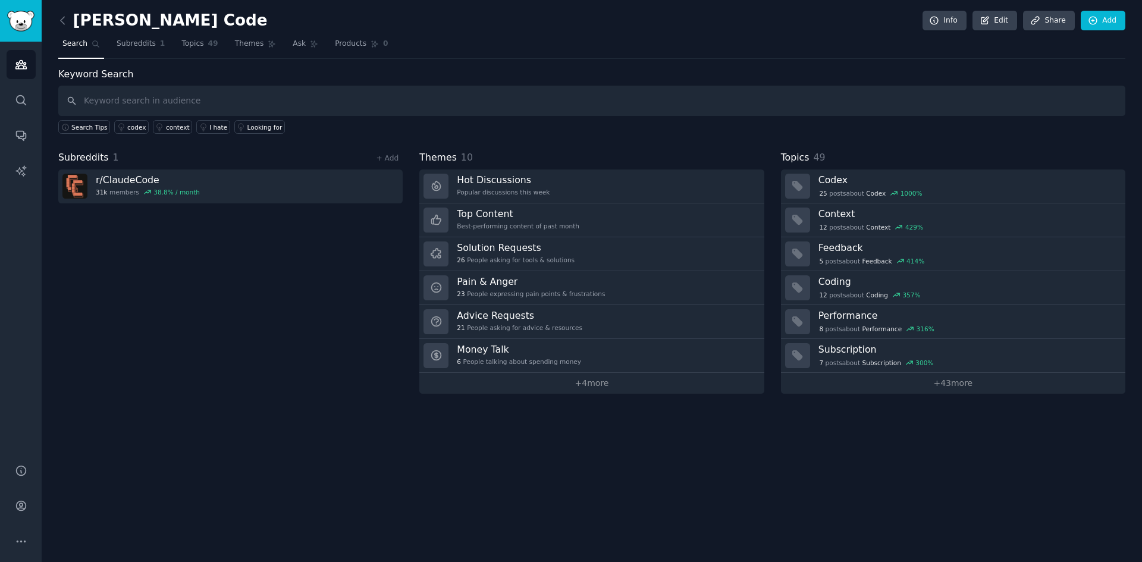
click at [250, 43] on link "Themes" at bounding box center [256, 47] width 50 height 24
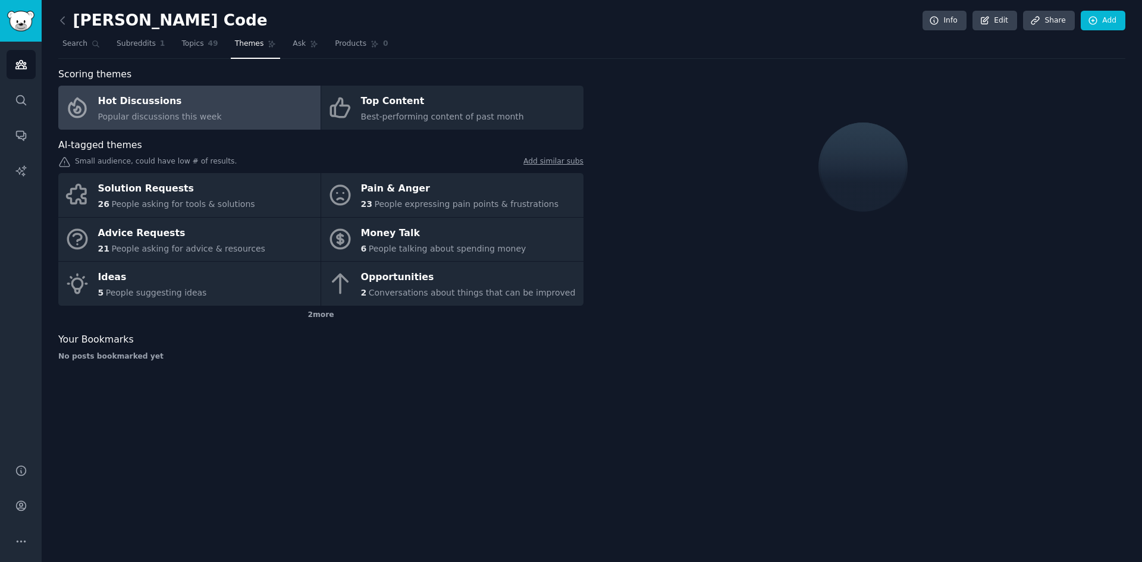
click at [387, 209] on span "People expressing pain points & frustrations" at bounding box center [466, 204] width 184 height 10
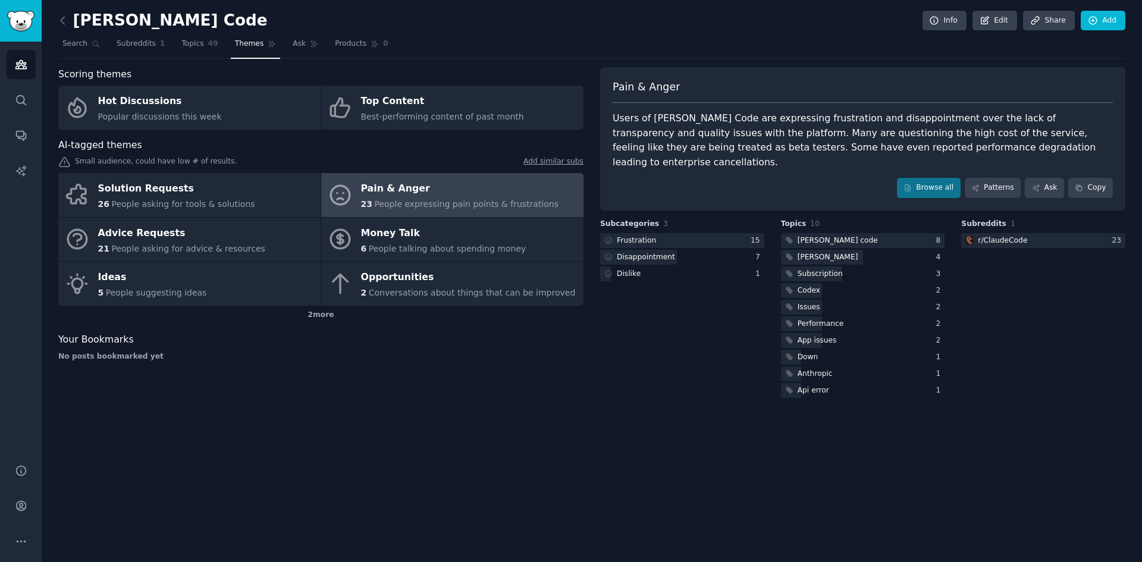
click at [250, 193] on link "Solution Requests 26 People asking for tools & solutions" at bounding box center [189, 195] width 262 height 44
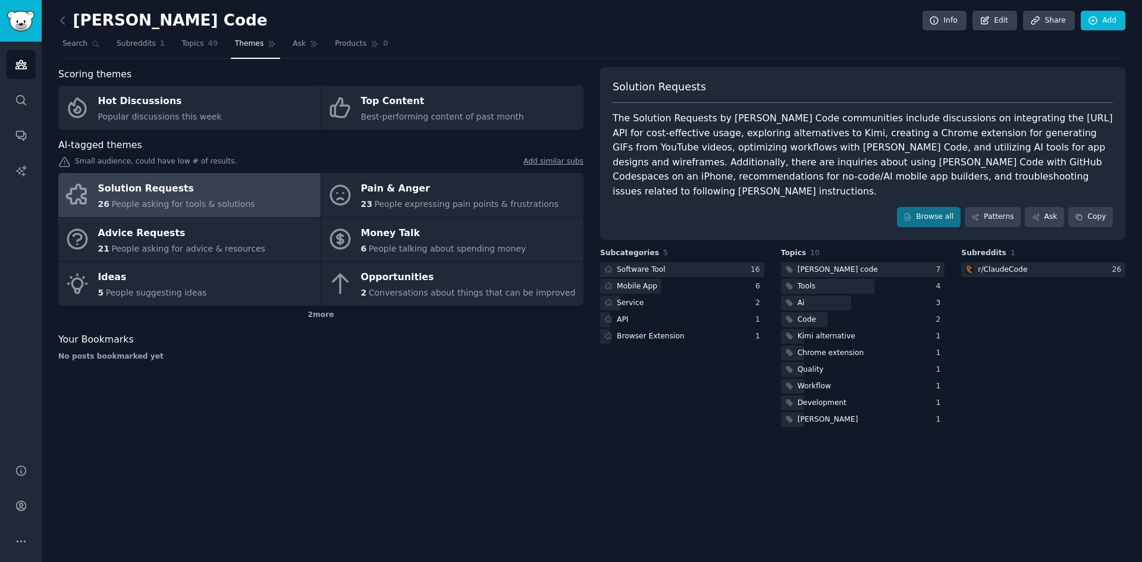
click at [406, 202] on span "People expressing pain points & frustrations" at bounding box center [466, 204] width 184 height 10
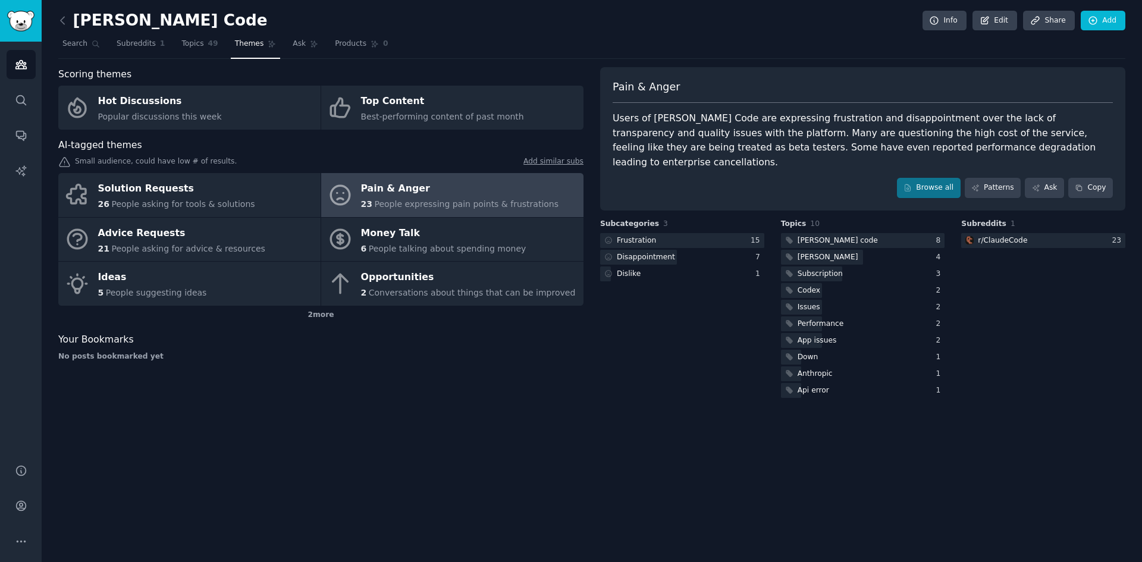
click at [196, 242] on div "Advice Requests" at bounding box center [181, 233] width 167 height 19
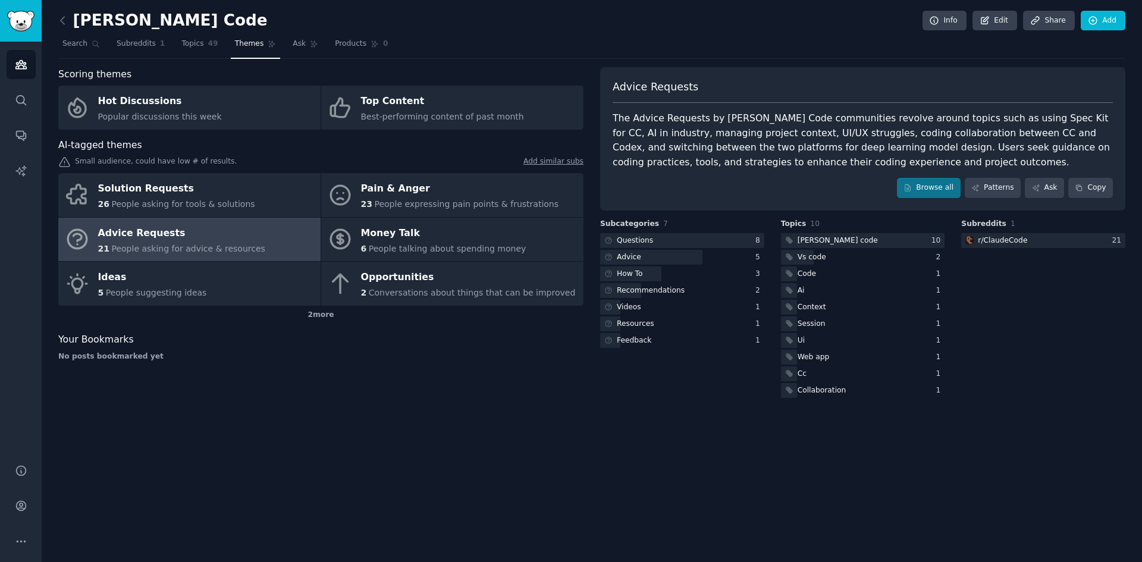
click at [136, 277] on div "Ideas" at bounding box center [152, 277] width 109 height 19
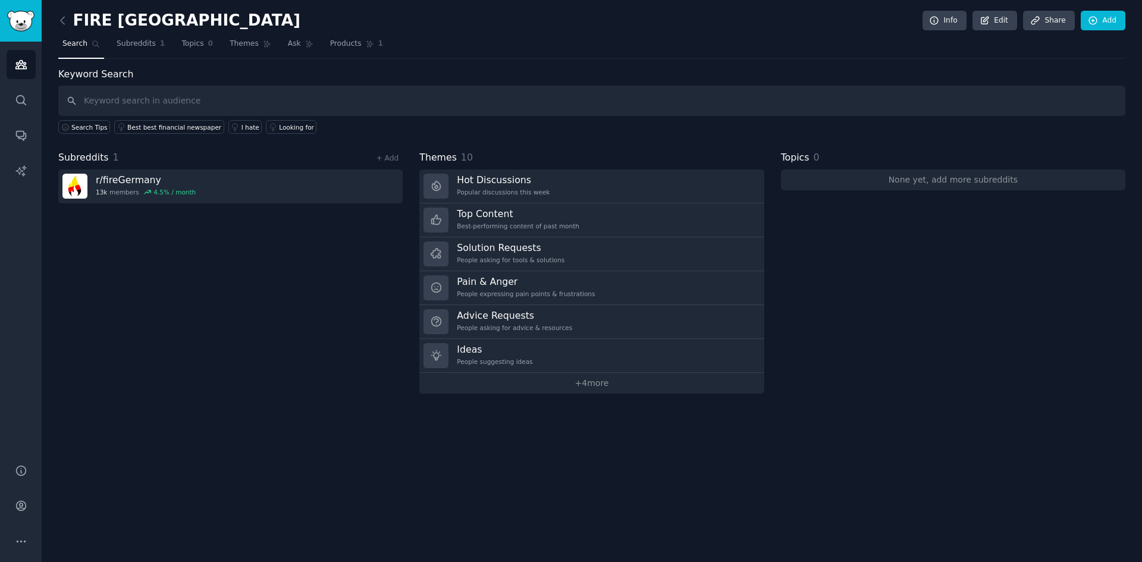
click at [237, 43] on span "Themes" at bounding box center [244, 44] width 29 height 11
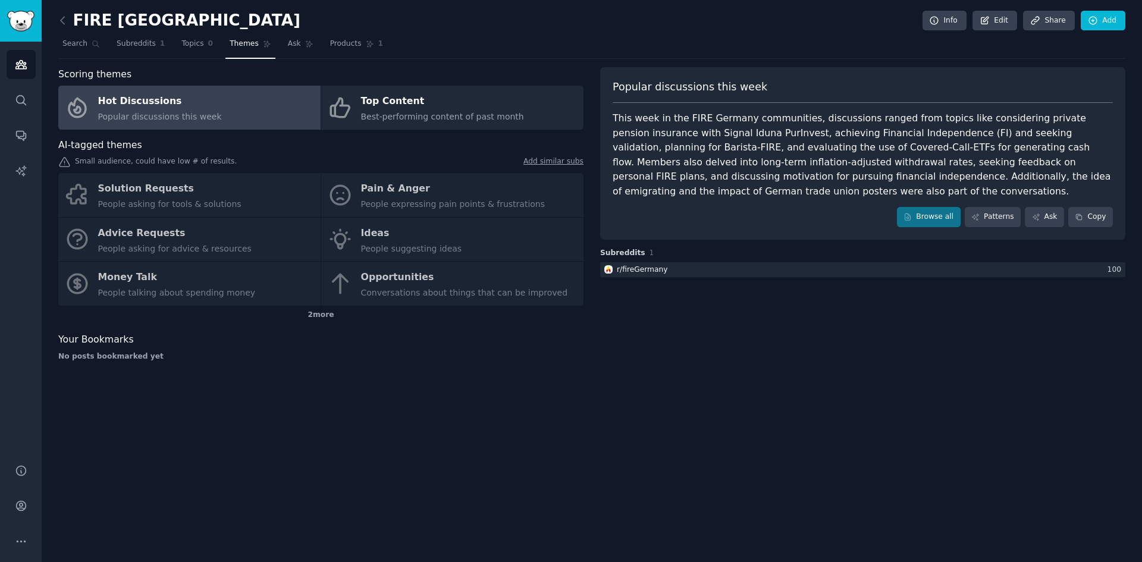
click at [441, 189] on div "Solution Requests People asking for tools & solutions Pain & Anger People expre…" at bounding box center [320, 239] width 525 height 133
click at [405, 190] on div "Solution Requests People asking for tools & solutions Pain & Anger People expre…" at bounding box center [320, 239] width 525 height 133
click at [366, 191] on div "Solution Requests People asking for tools & solutions Pain & Anger People expre…" at bounding box center [320, 239] width 525 height 133
click at [222, 192] on div "Solution Requests People asking for tools & solutions Pain & Anger People expre…" at bounding box center [320, 239] width 525 height 133
drag, startPoint x: 245, startPoint y: 225, endPoint x: 246, endPoint y: 233, distance: 7.8
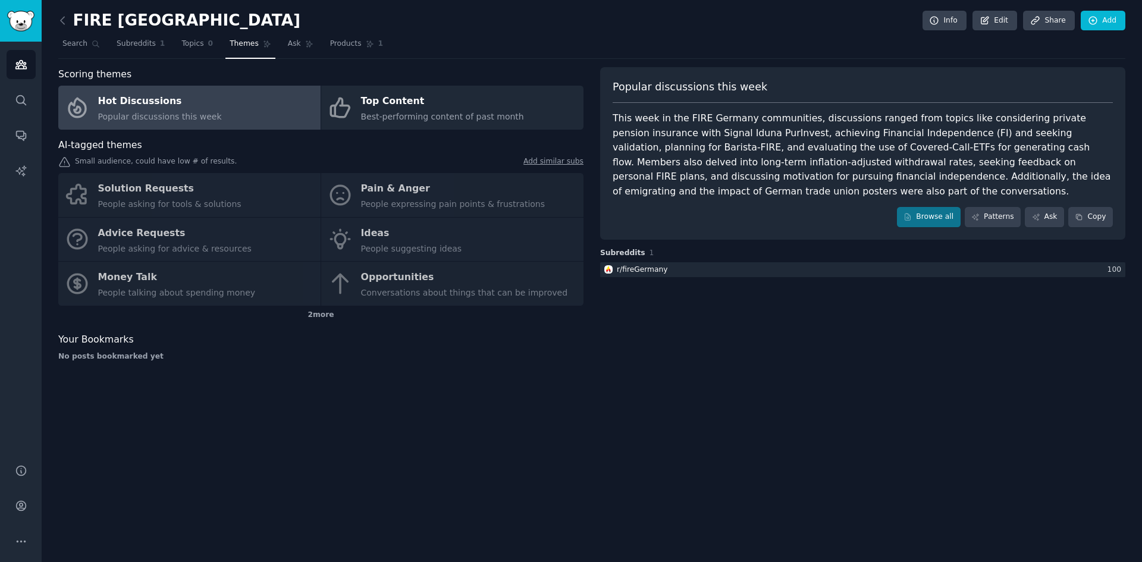
click at [246, 227] on div "Solution Requests People asking for tools & solutions Pain & Anger People expre…" at bounding box center [320, 239] width 525 height 133
click at [246, 244] on div "Solution Requests People asking for tools & solutions Pain & Anger People expre…" at bounding box center [320, 239] width 525 height 133
click at [948, 23] on link "Info" at bounding box center [945, 21] width 44 height 20
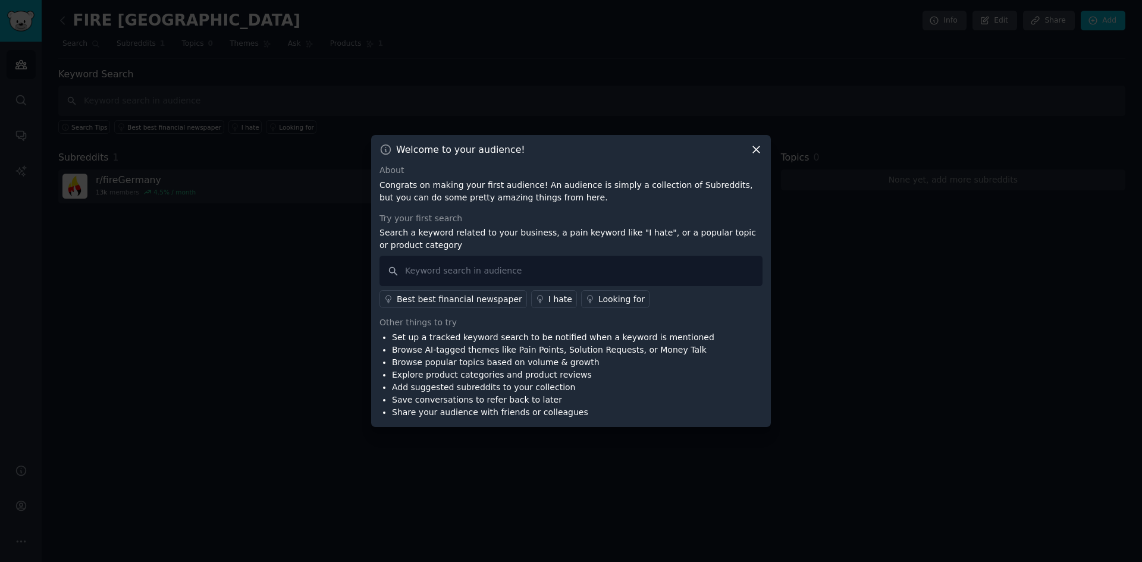
click at [755, 148] on icon at bounding box center [756, 149] width 12 height 12
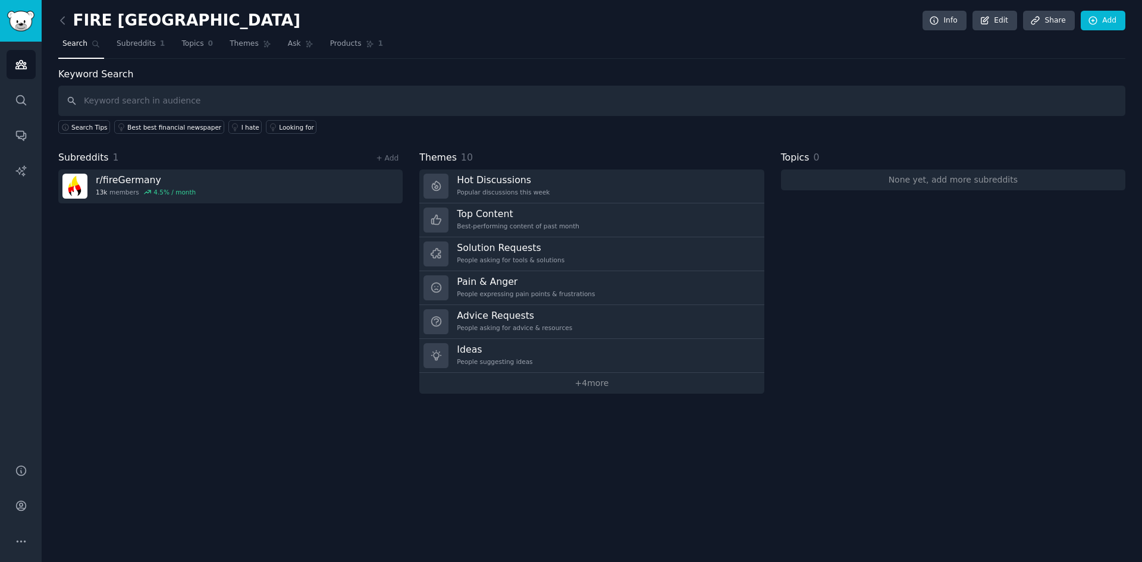
click at [60, 23] on icon at bounding box center [63, 20] width 12 height 12
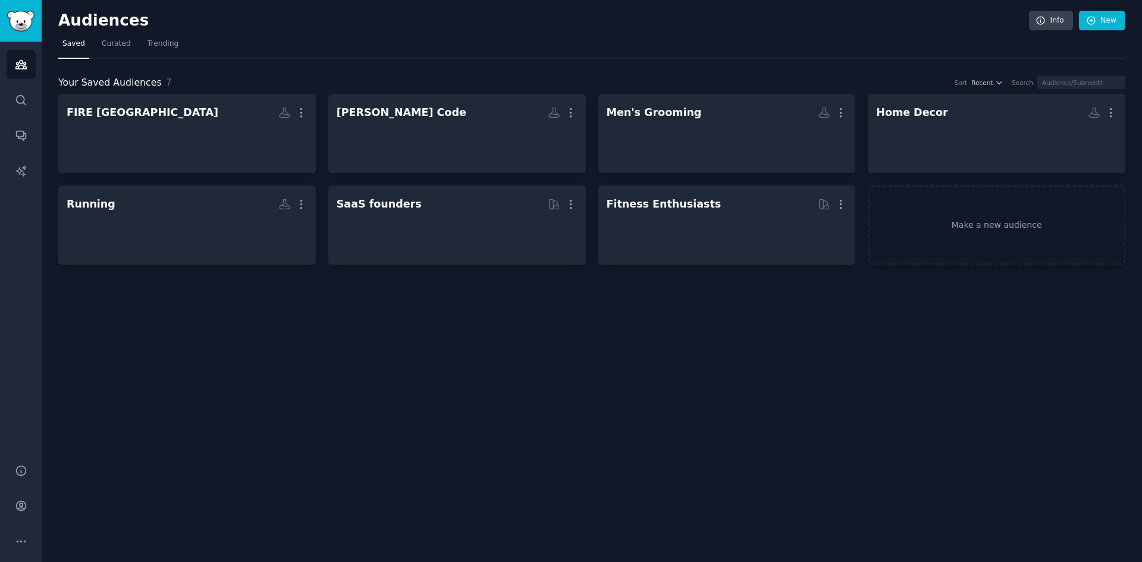
click at [306, 117] on icon "button" at bounding box center [301, 112] width 12 height 12
click at [272, 133] on p "Delete" at bounding box center [268, 137] width 27 height 12
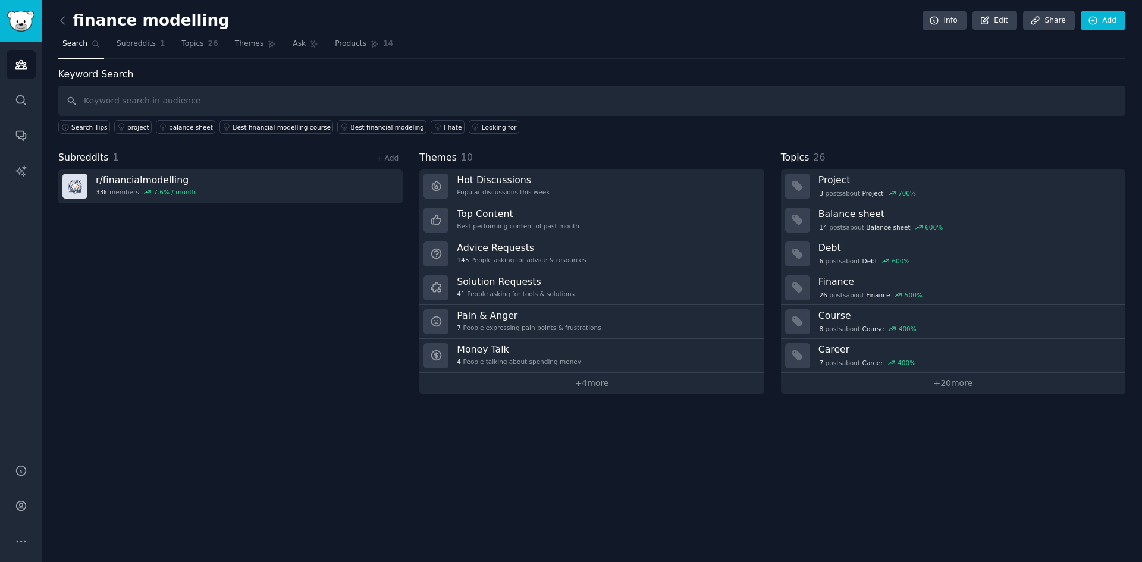
click at [244, 48] on span "Themes" at bounding box center [249, 44] width 29 height 11
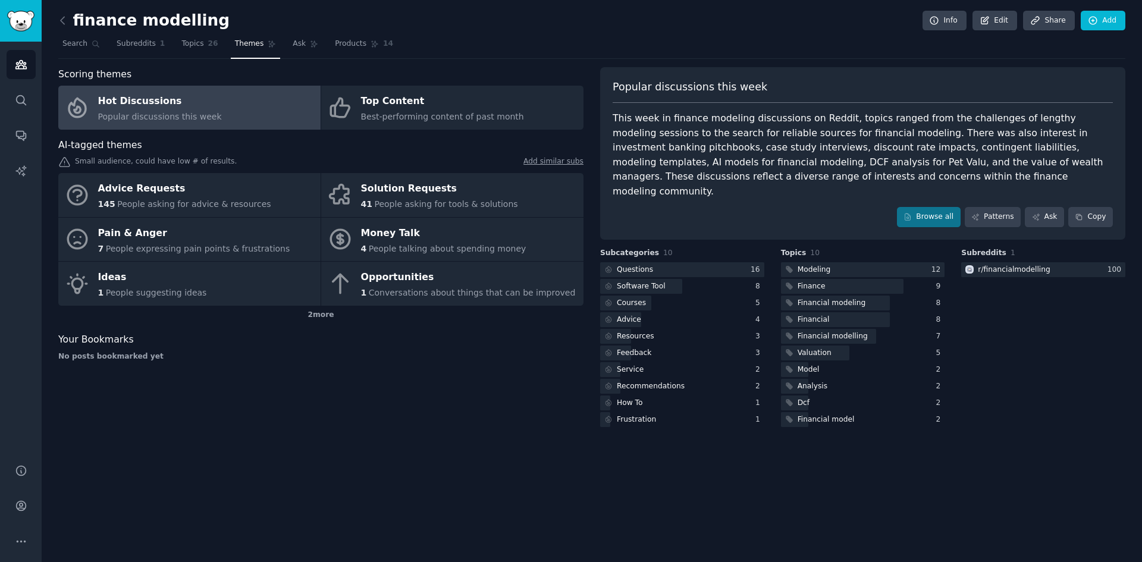
click at [497, 99] on div "Top Content" at bounding box center [442, 101] width 163 height 19
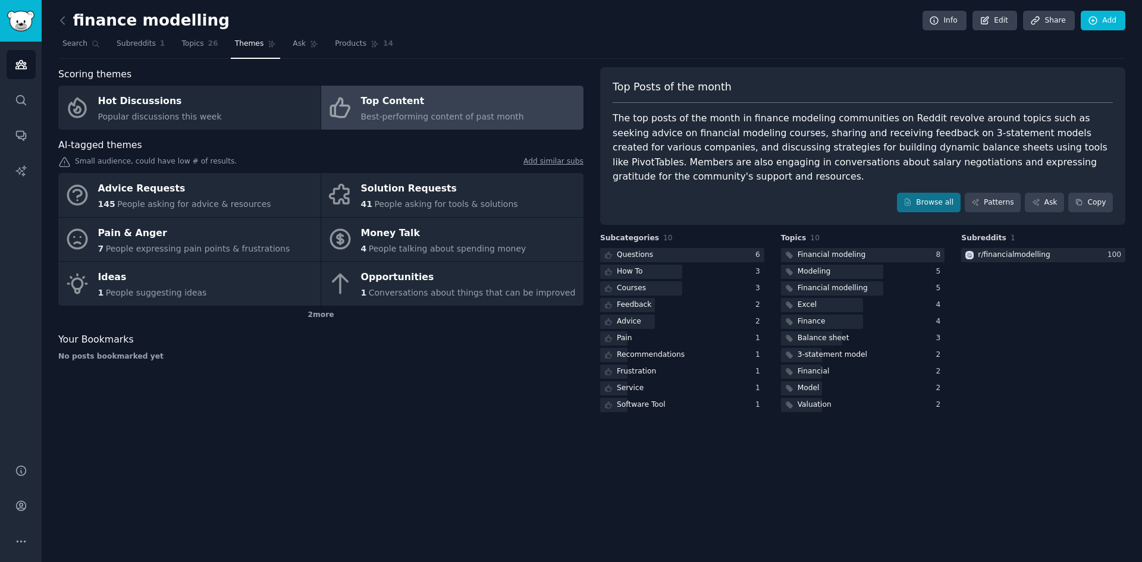
click at [265, 243] on div "7 People expressing pain points & frustrations" at bounding box center [194, 249] width 192 height 12
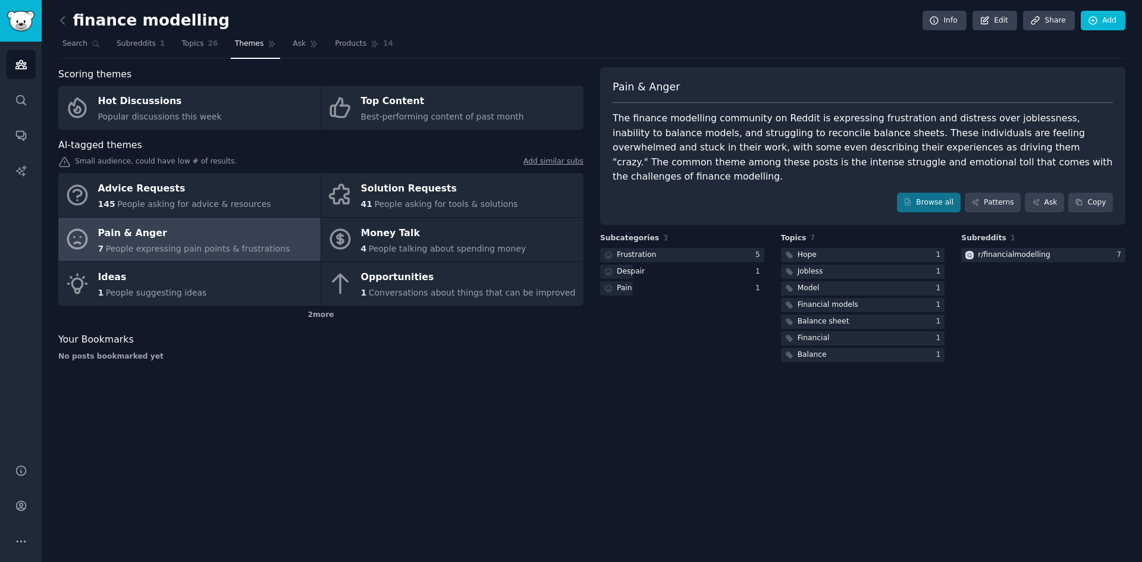
click at [443, 195] on div "Solution Requests" at bounding box center [439, 189] width 157 height 19
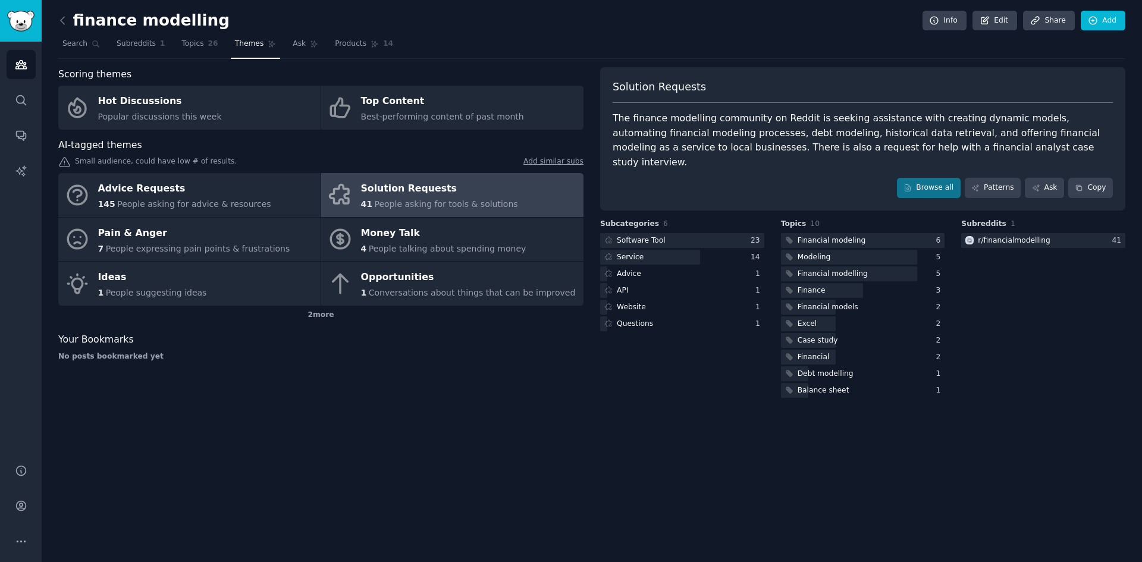
click at [253, 253] on span "People expressing pain points & frustrations" at bounding box center [198, 249] width 184 height 10
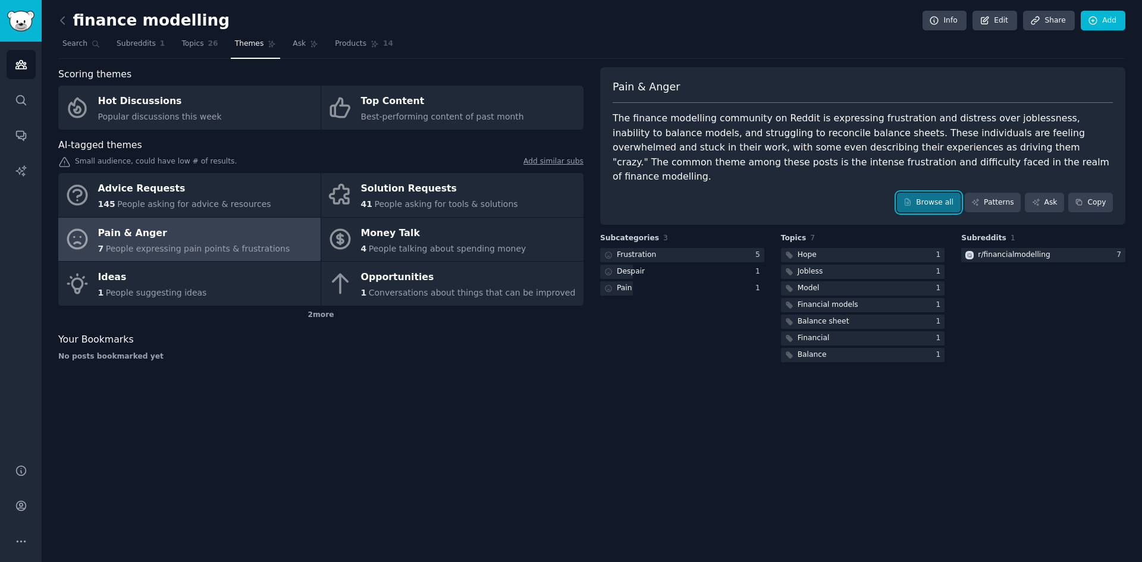
click at [957, 193] on link "Browse all" at bounding box center [929, 203] width 64 height 20
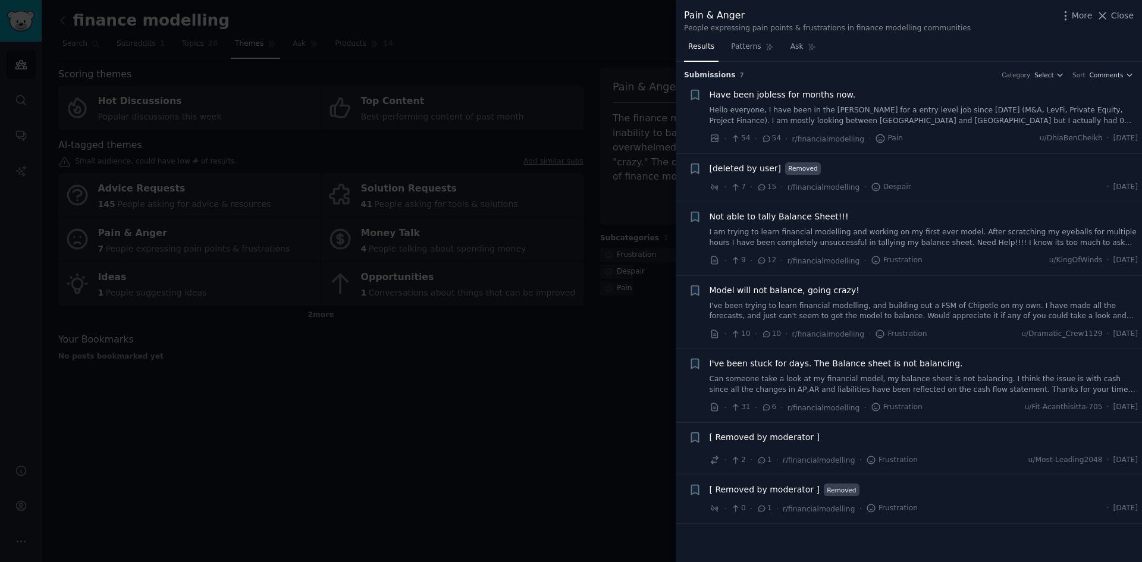
click at [592, 353] on div at bounding box center [571, 281] width 1142 height 562
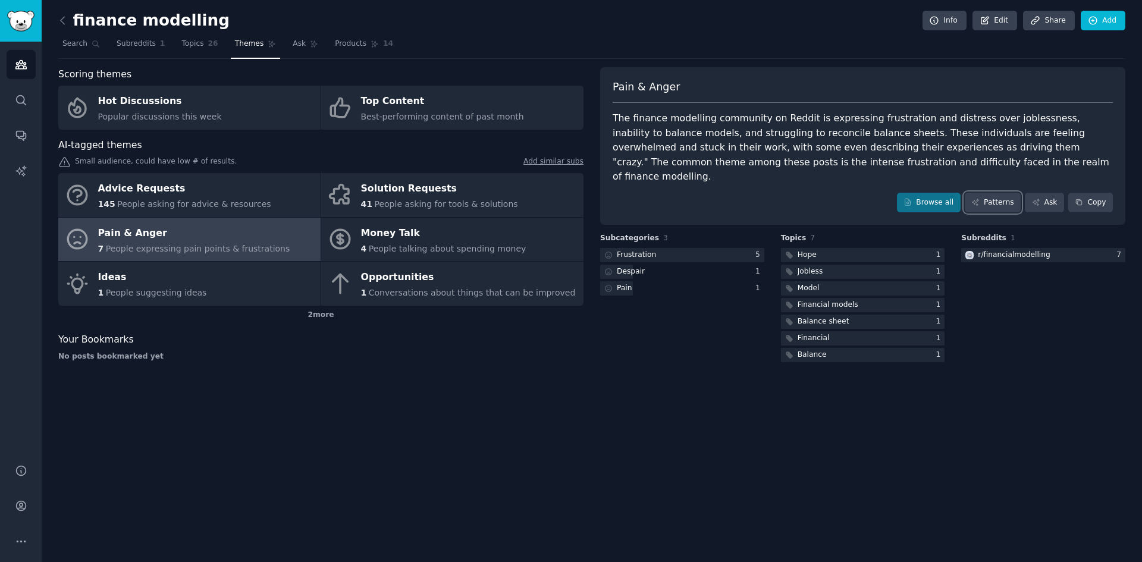
click at [990, 193] on link "Patterns" at bounding box center [993, 203] width 56 height 20
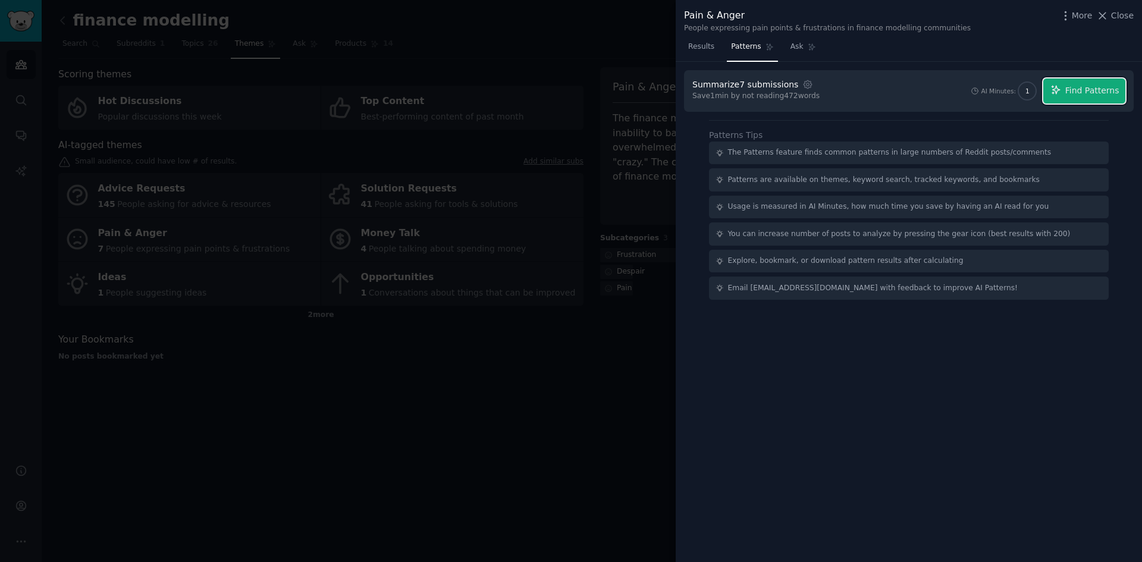
click at [1074, 95] on span "Find Patterns" at bounding box center [1092, 90] width 54 height 12
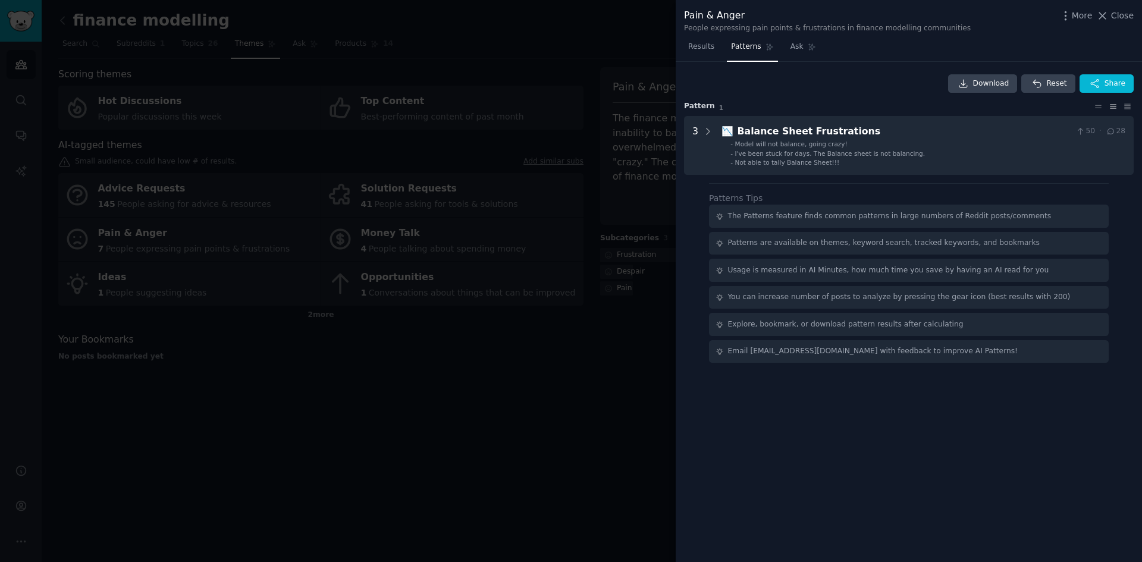
click at [948, 149] on li "- I've been stuck for days. The Balance sheet is not balancing." at bounding box center [927, 153] width 395 height 8
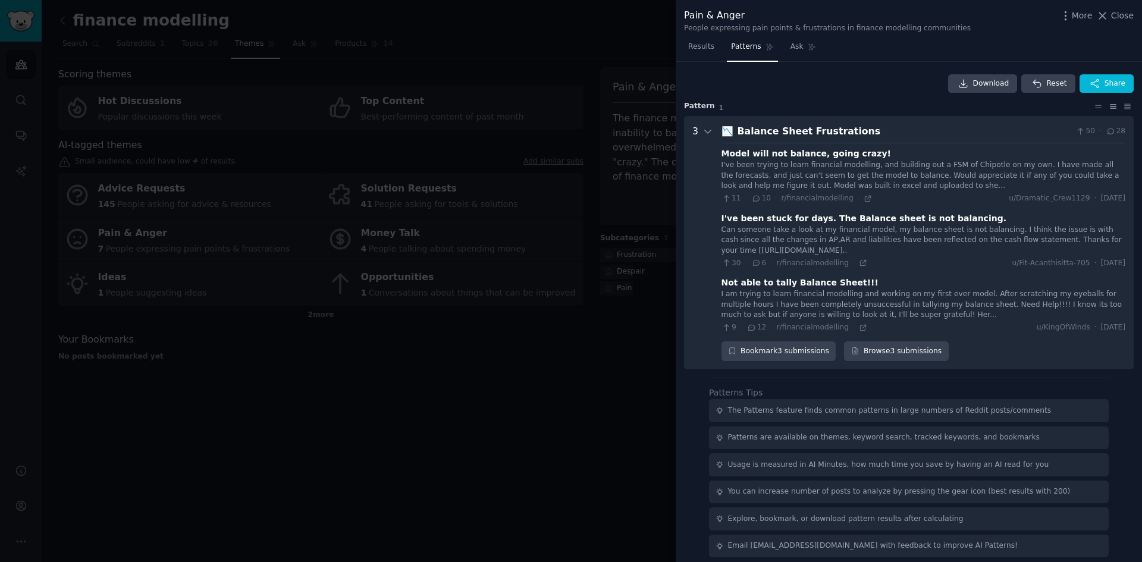
scroll to position [8, 0]
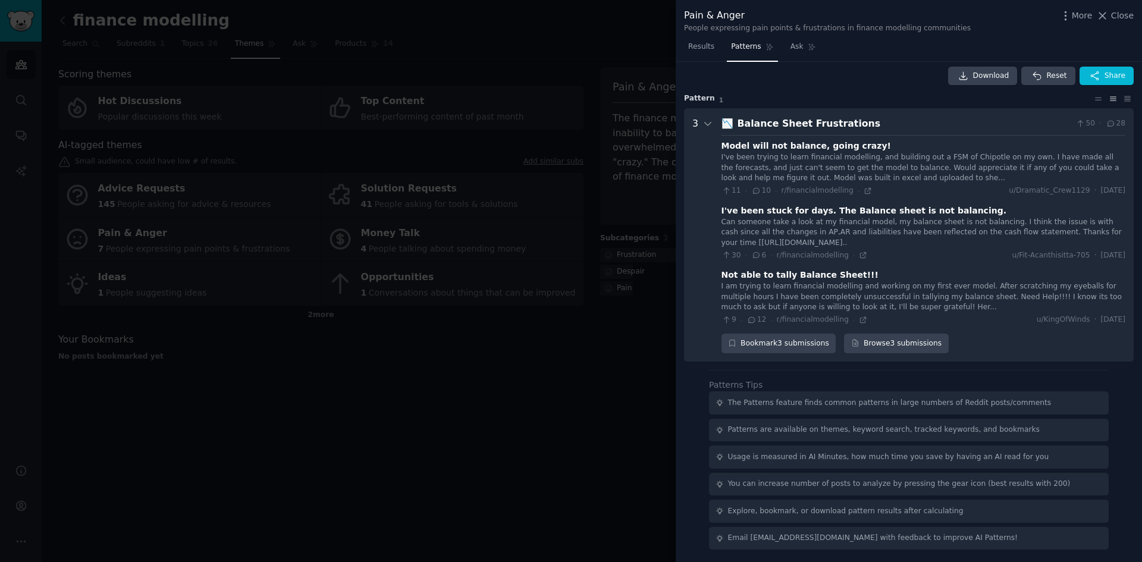
click at [864, 192] on icon at bounding box center [868, 191] width 8 height 8
click at [557, 400] on div at bounding box center [571, 281] width 1142 height 562
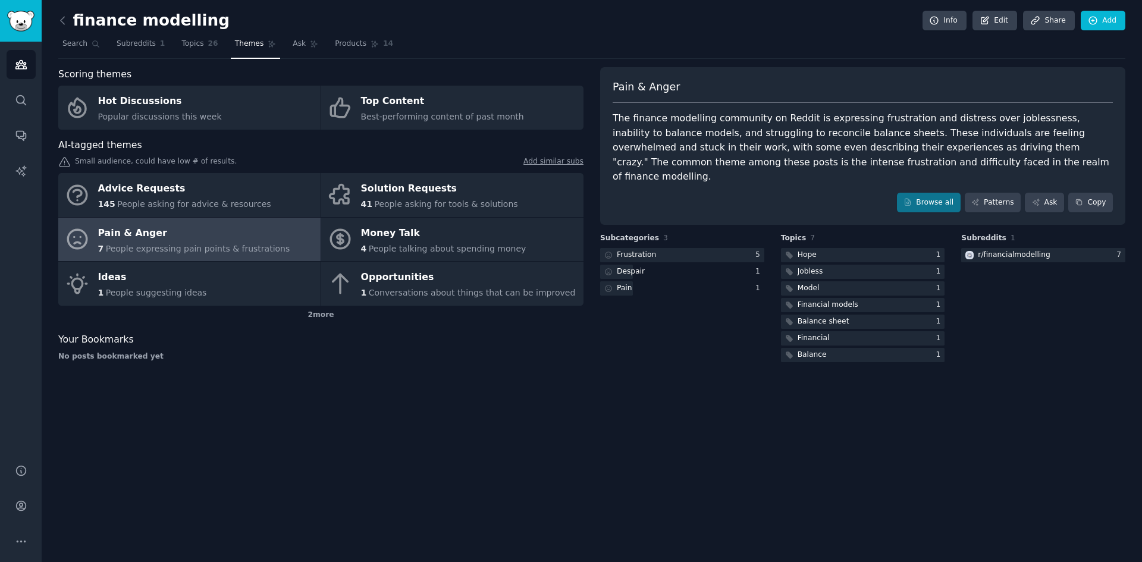
click at [67, 24] on icon at bounding box center [63, 20] width 12 height 12
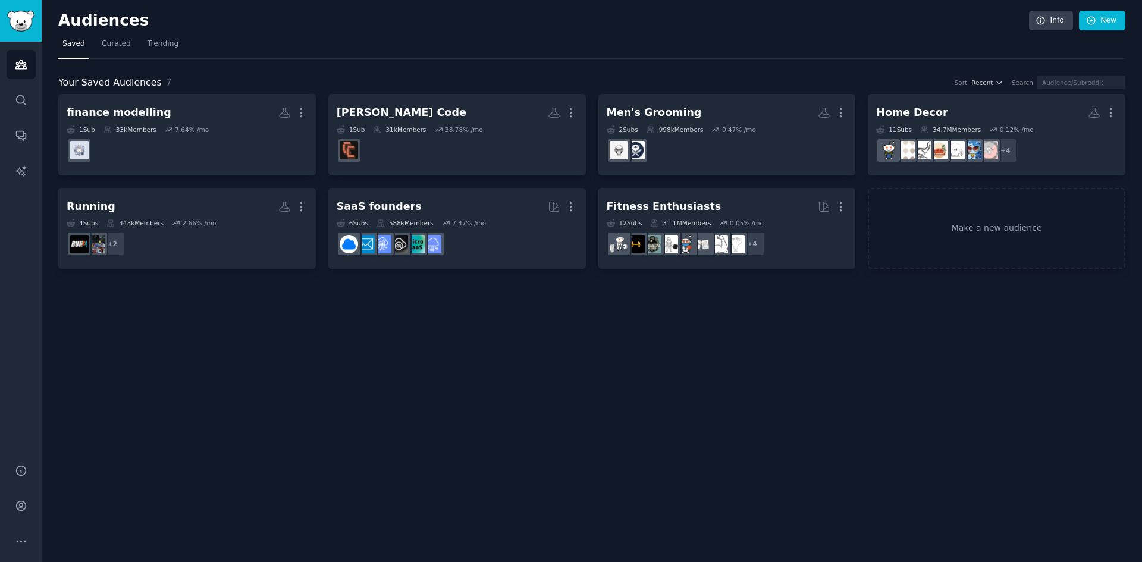
click at [299, 117] on icon "button" at bounding box center [301, 112] width 12 height 12
click at [281, 140] on p "Delete" at bounding box center [268, 137] width 27 height 12
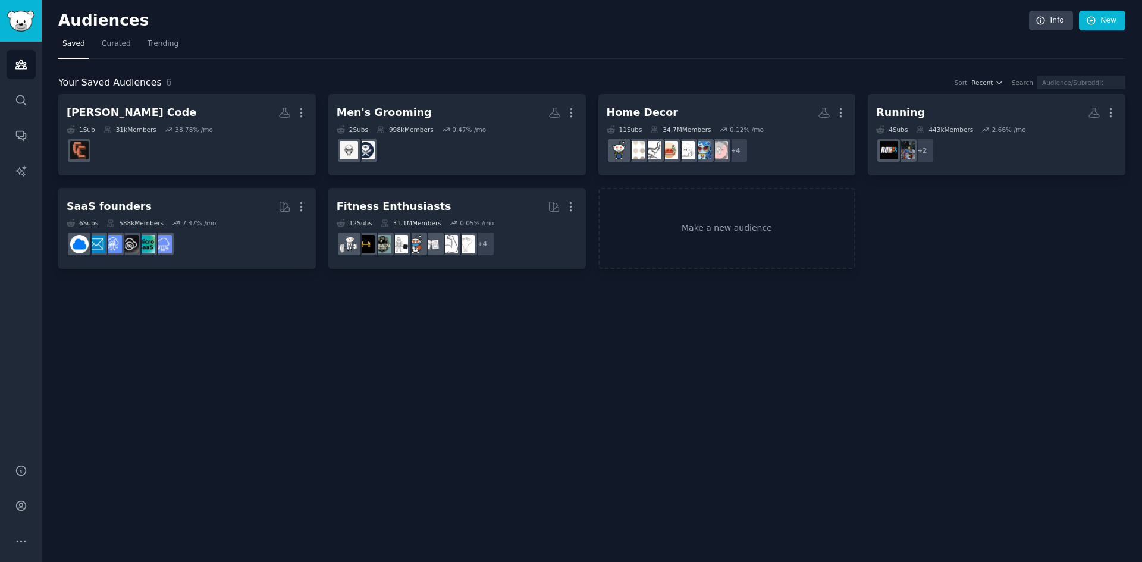
click at [977, 123] on div "Running More 4 Sub s 443k Members 2.66 % /mo + 2" at bounding box center [996, 134] width 241 height 65
